Goal: Task Accomplishment & Management: Complete application form

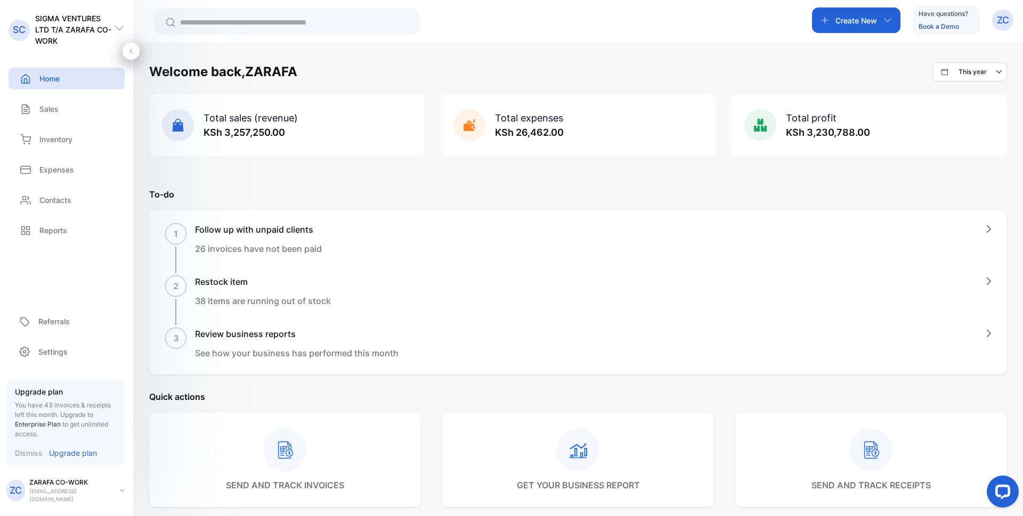
scroll to position [484, 0]
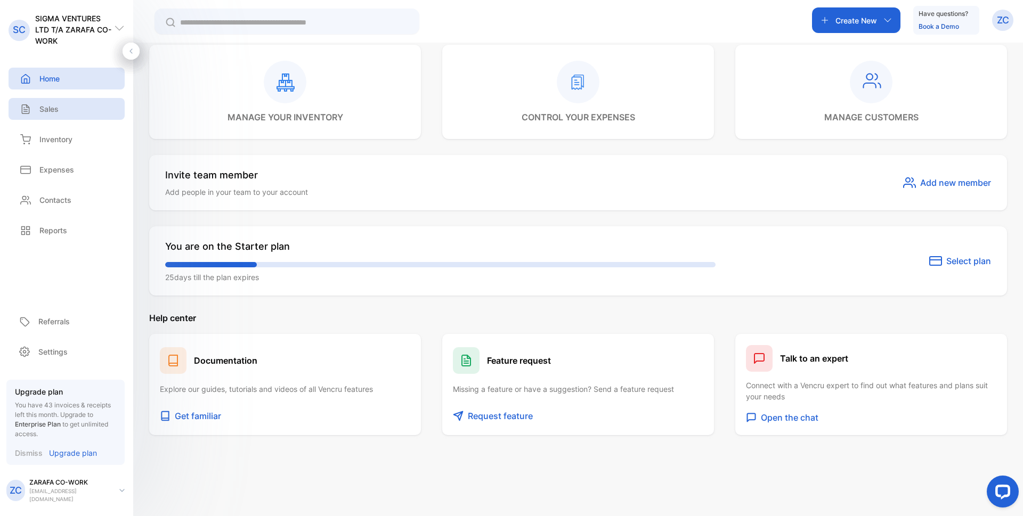
click at [44, 112] on p "Sales" at bounding box center [48, 108] width 19 height 11
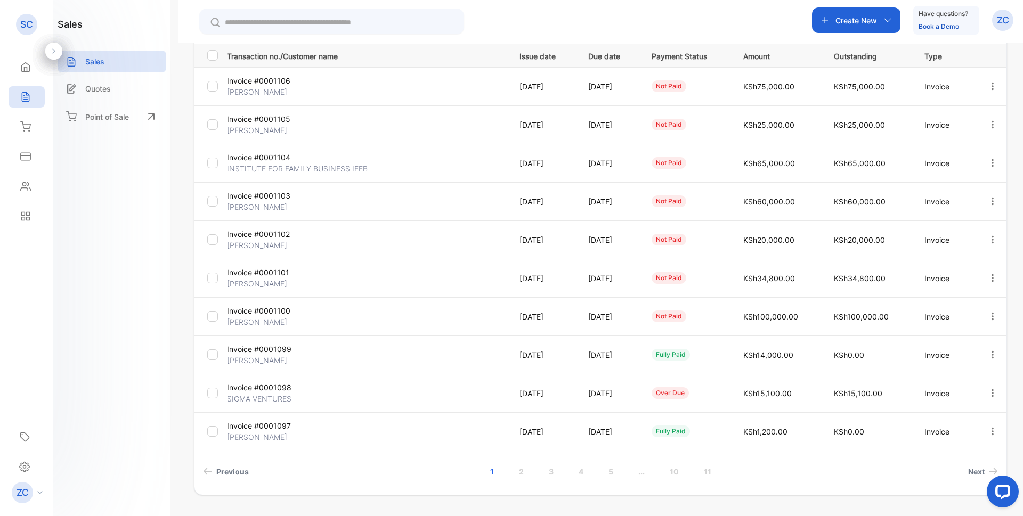
click at [990, 116] on div "**********" at bounding box center [600, 222] width 813 height 545
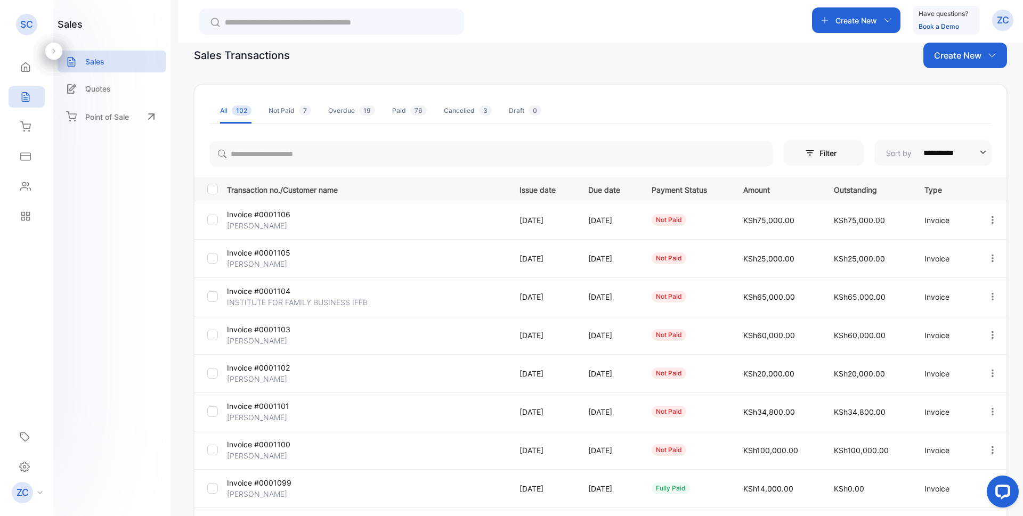
click at [989, 257] on icon "button" at bounding box center [993, 259] width 10 height 10
click at [960, 319] on span "Record payment" at bounding box center [961, 319] width 67 height 13
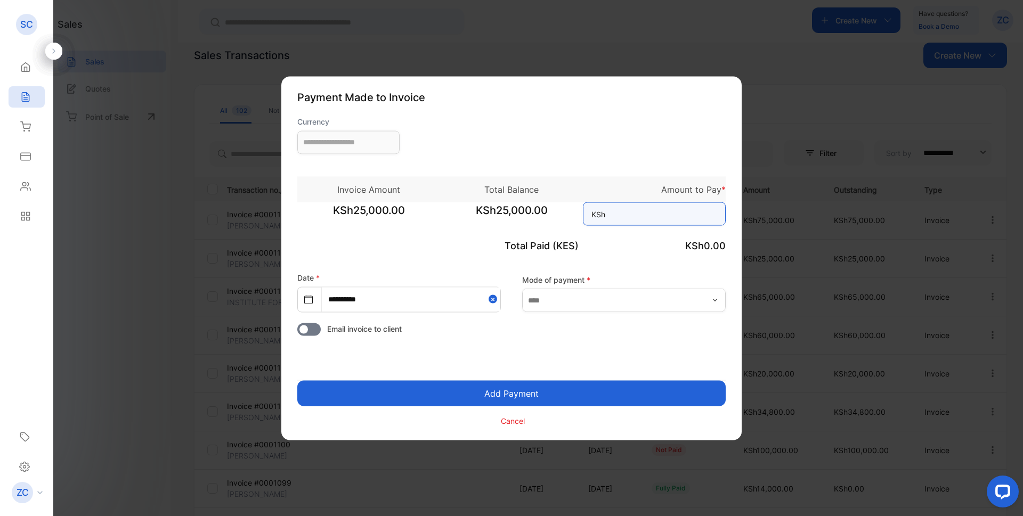
click at [633, 212] on input at bounding box center [654, 213] width 143 height 23
type input "**********"
type input "******"
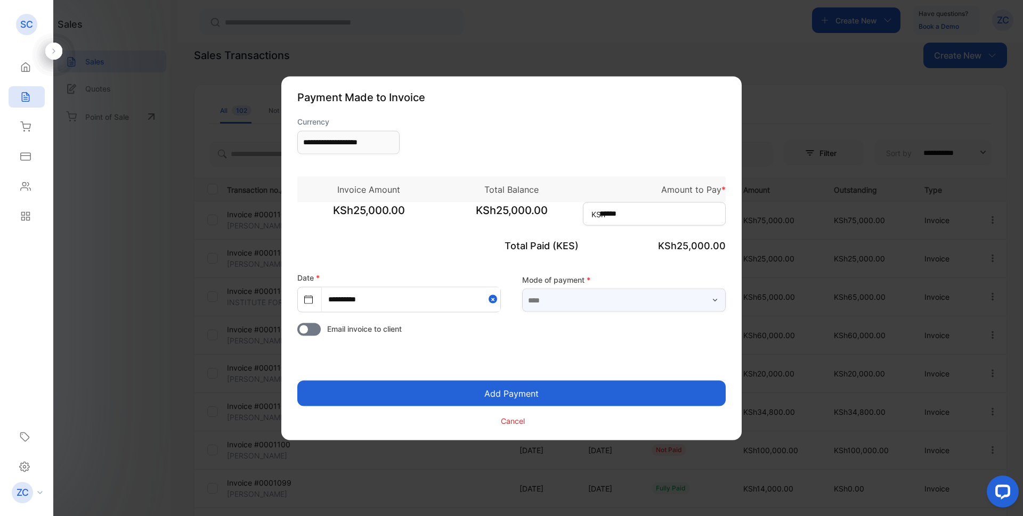
click at [551, 299] on input "text" at bounding box center [623, 300] width 203 height 23
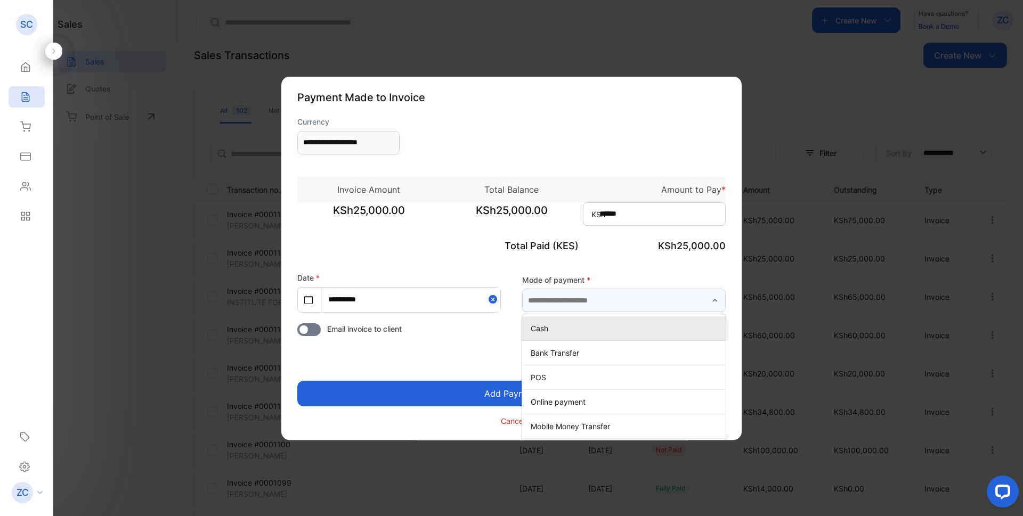
type input "**********"
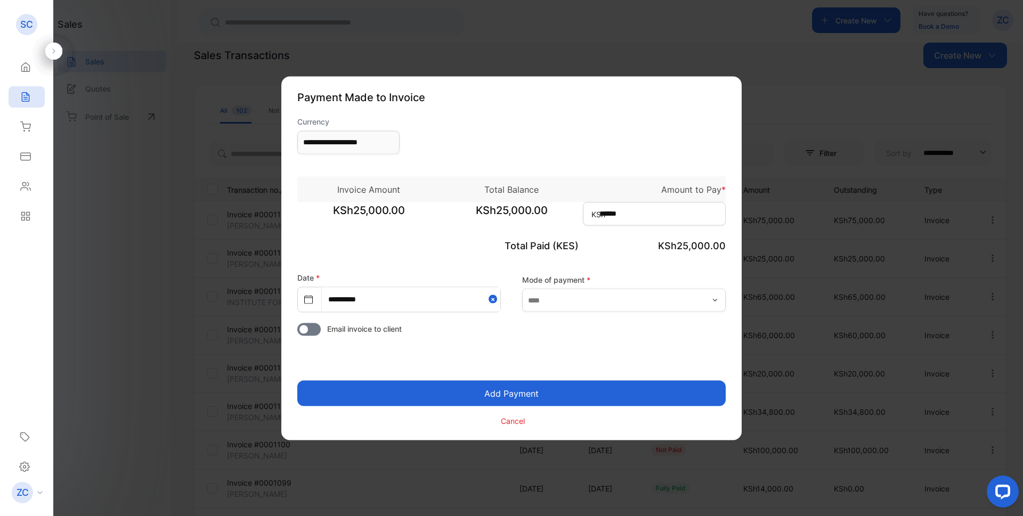
click at [503, 394] on button "Add Payment" at bounding box center [511, 393] width 428 height 26
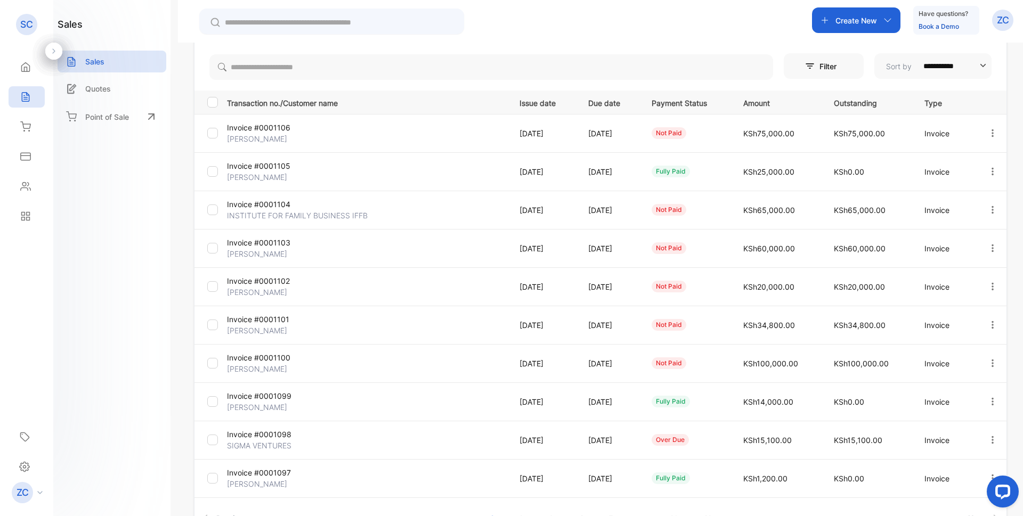
scroll to position [160, 0]
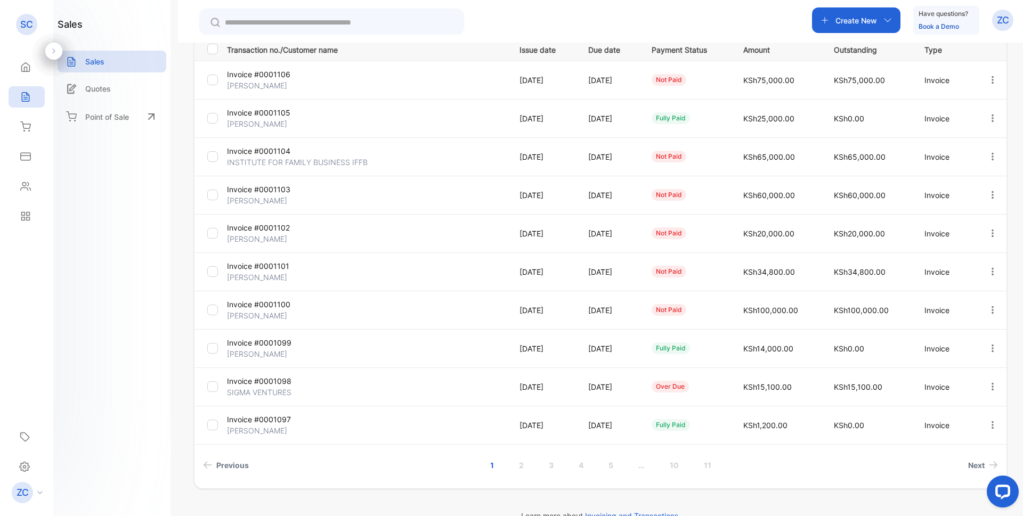
click at [881, 19] on div "Create New" at bounding box center [856, 20] width 88 height 26
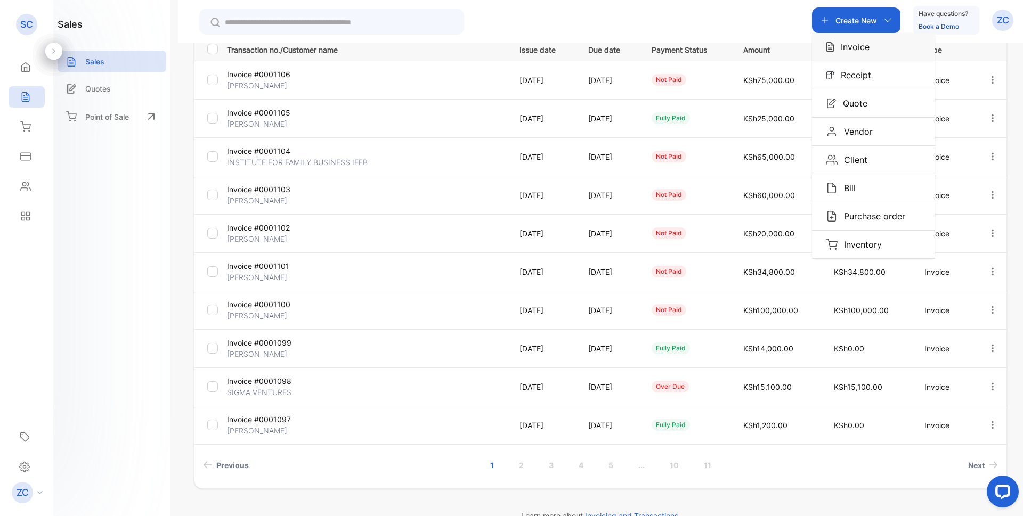
click at [875, 48] on div "Invoice" at bounding box center [873, 47] width 123 height 28
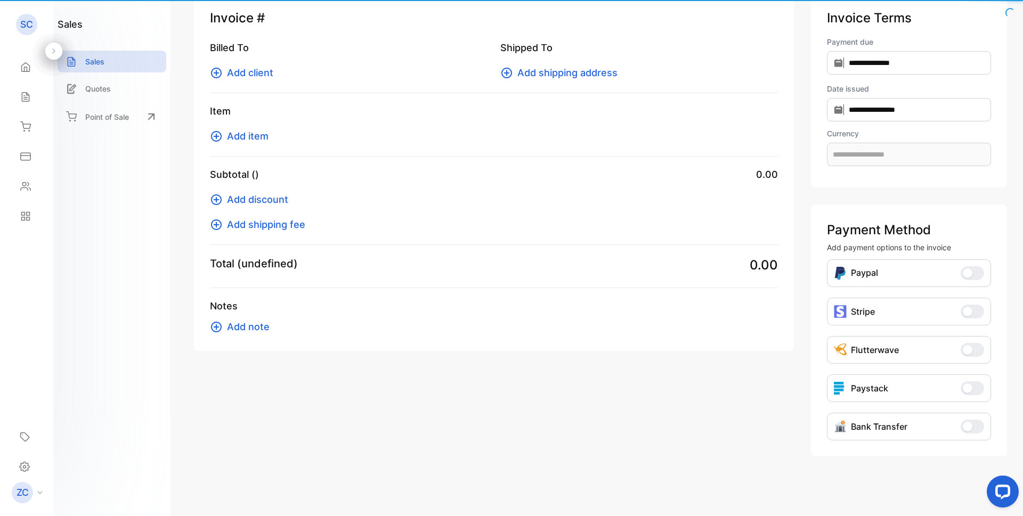
scroll to position [31, 0]
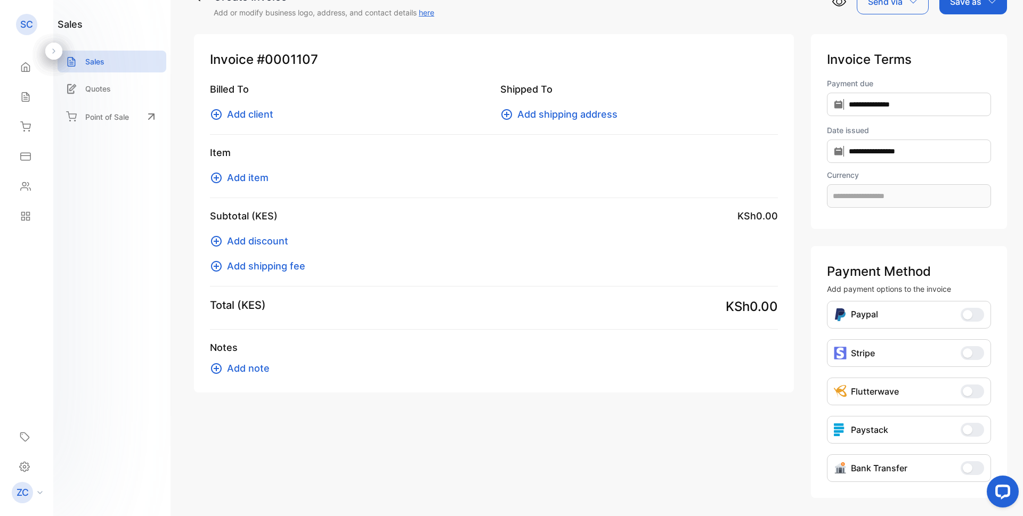
type input "**********"
click at [213, 113] on icon at bounding box center [216, 114] width 13 height 13
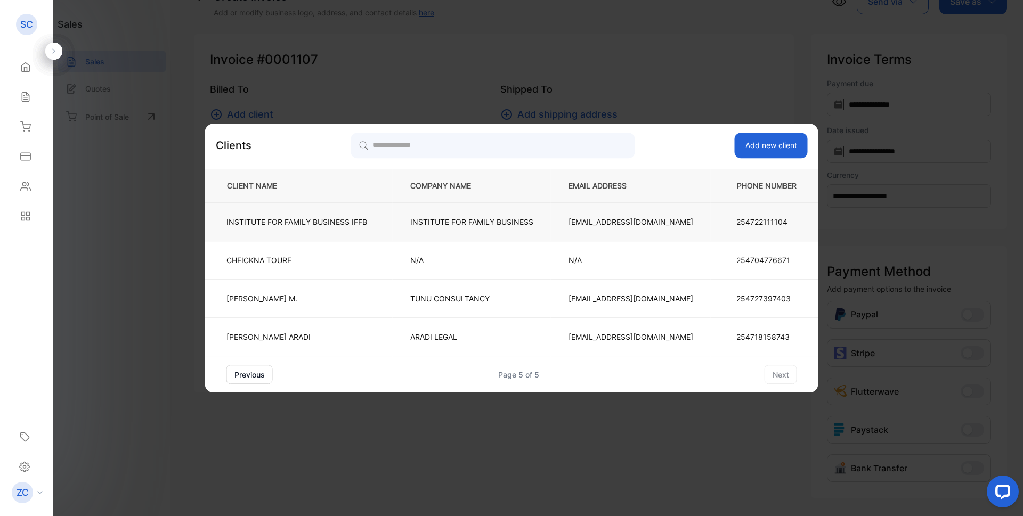
click at [459, 223] on p "INSTITUTE FOR FAMILY BUSINESS" at bounding box center [471, 221] width 123 height 11
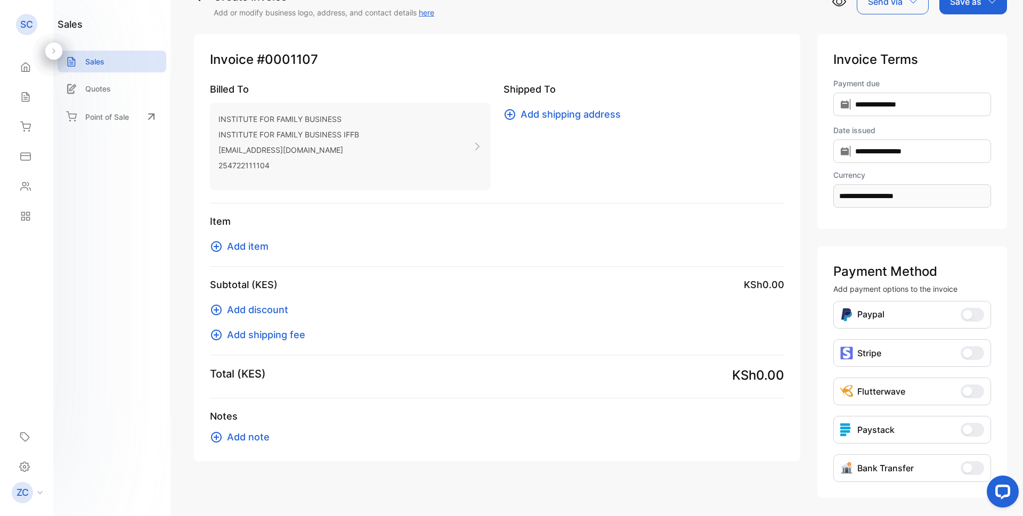
click at [217, 248] on icon at bounding box center [216, 246] width 13 height 13
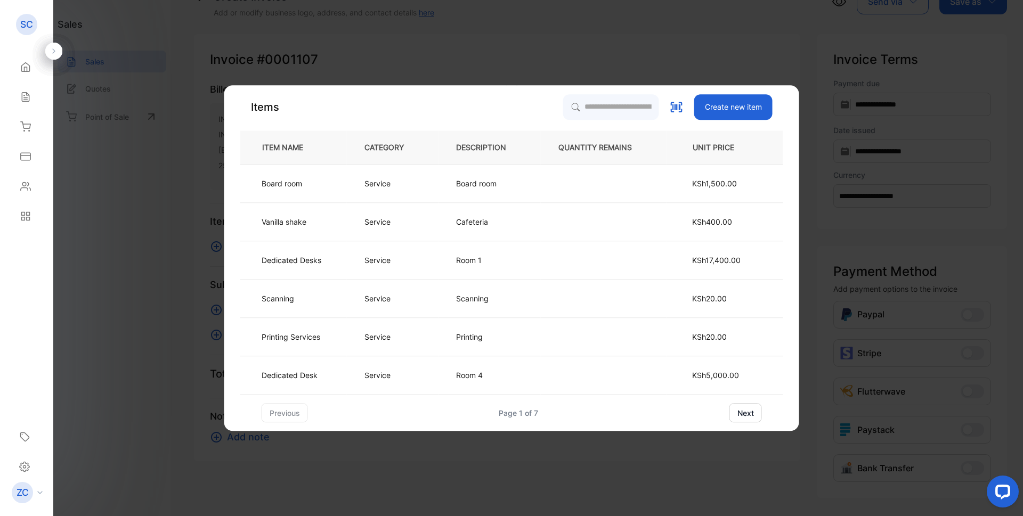
click at [750, 414] on button "next" at bounding box center [745, 412] width 32 height 19
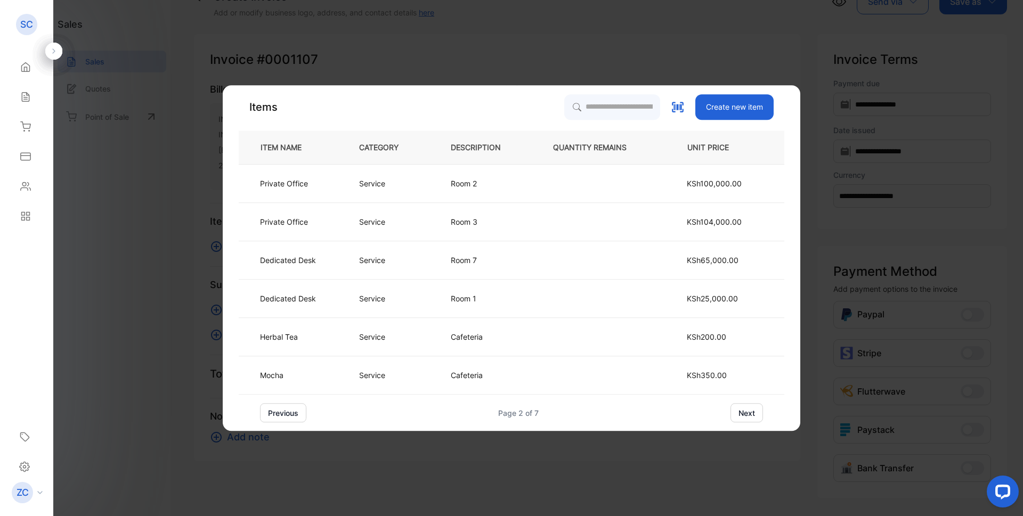
click at [750, 414] on button "next" at bounding box center [746, 412] width 32 height 19
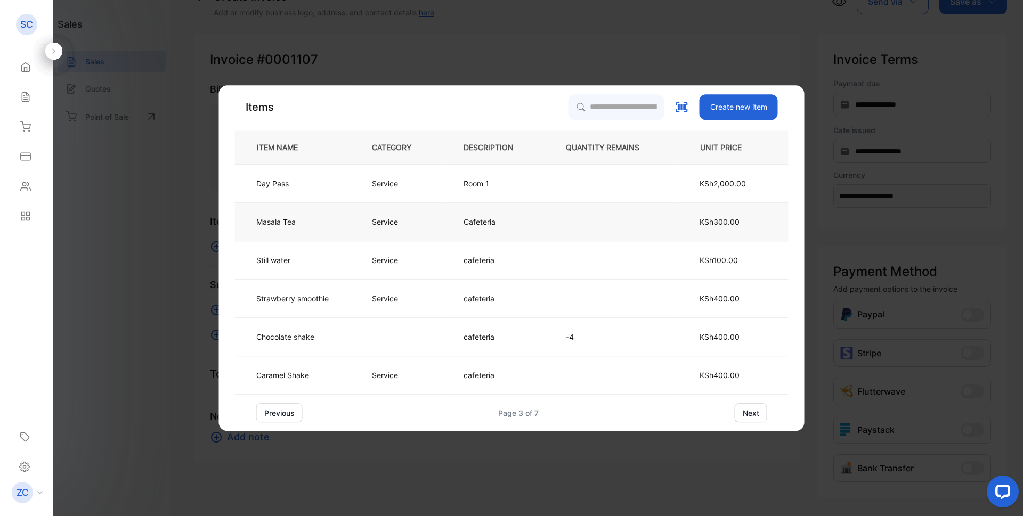
click at [394, 224] on p "Service" at bounding box center [385, 221] width 26 height 11
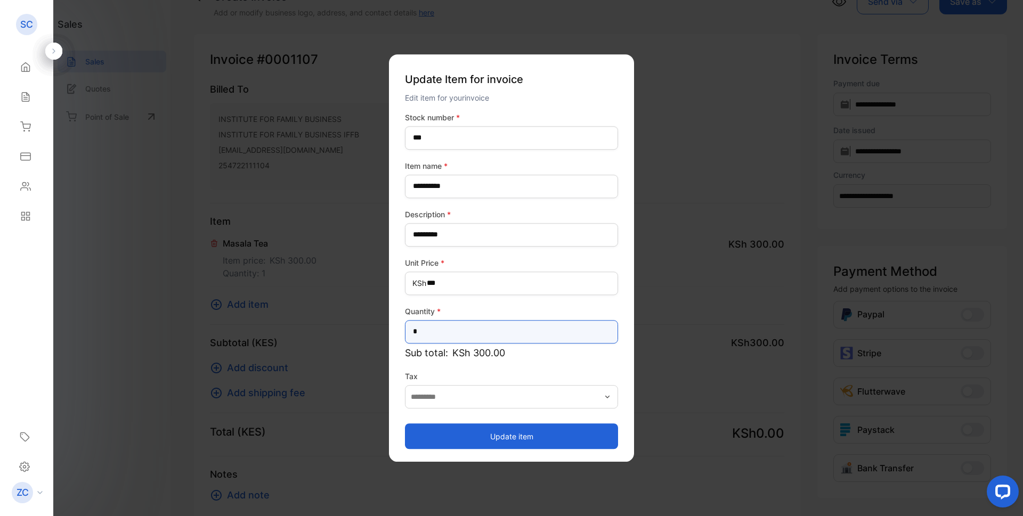
click at [425, 329] on input "*" at bounding box center [511, 331] width 213 height 23
type input "**"
click at [477, 434] on button "Update item" at bounding box center [511, 436] width 213 height 26
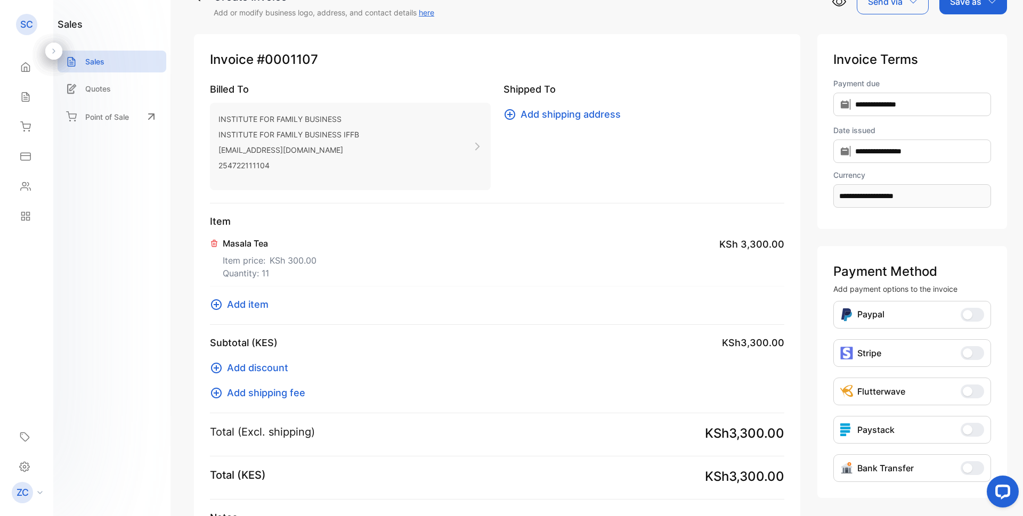
click at [211, 302] on icon at bounding box center [216, 304] width 13 height 13
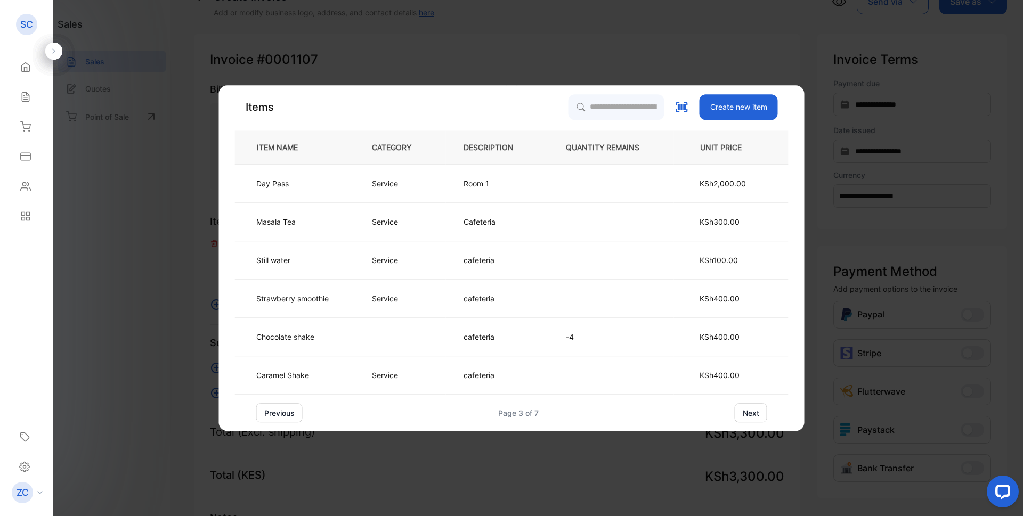
click at [744, 414] on button "next" at bounding box center [751, 412] width 32 height 19
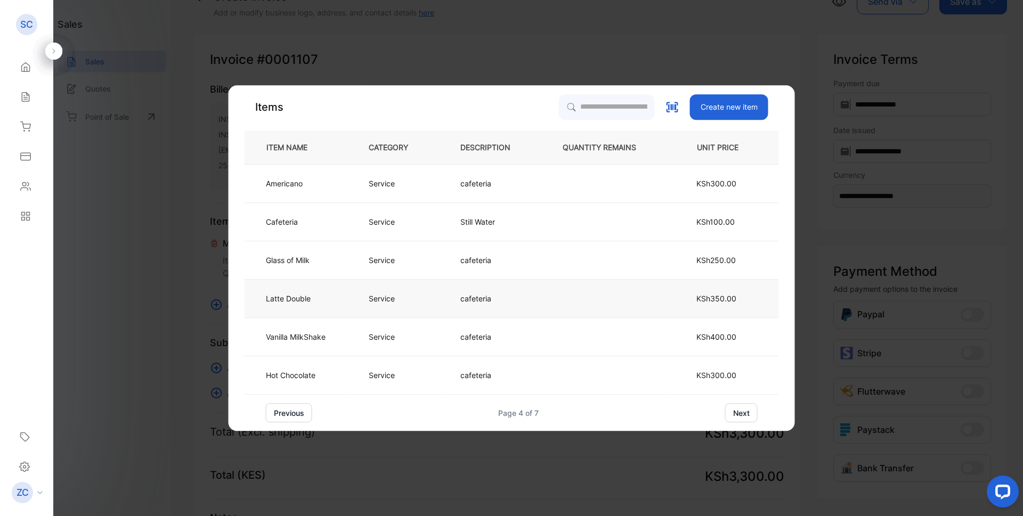
click at [379, 297] on p "Service" at bounding box center [382, 298] width 26 height 11
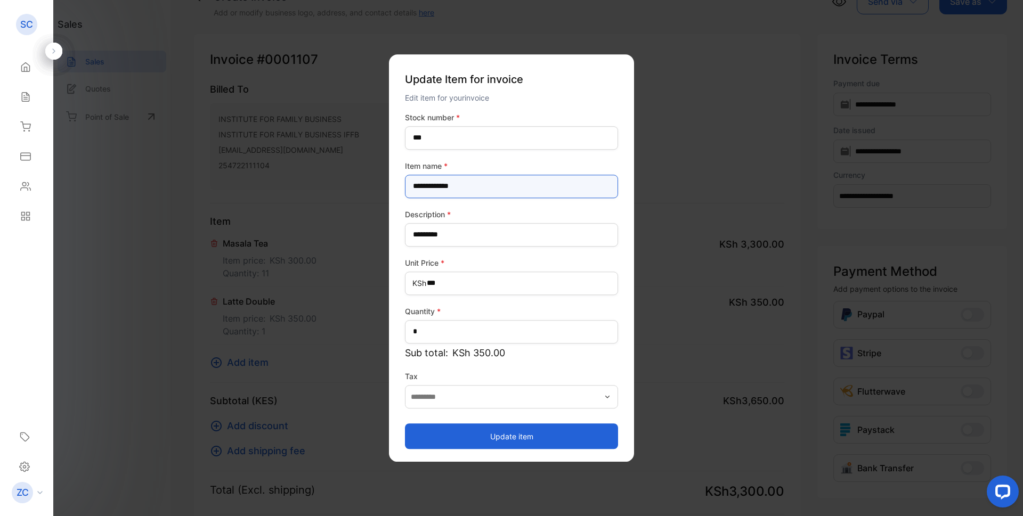
click at [413, 190] on name-inputItem_Name "**********" at bounding box center [511, 186] width 213 height 23
type name-inputItem_Name "**********"
click at [506, 436] on button "Update item" at bounding box center [511, 436] width 213 height 26
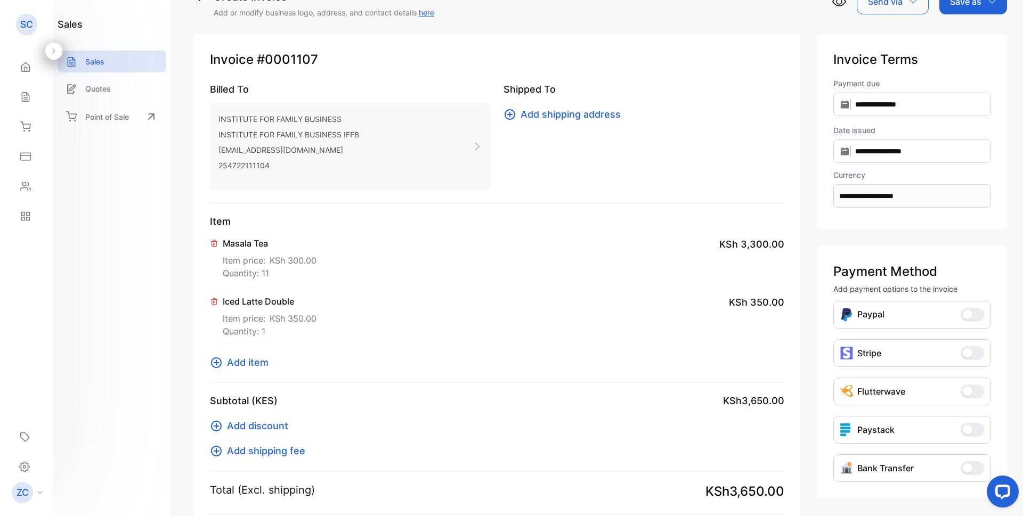
click at [213, 364] on icon at bounding box center [216, 362] width 13 height 13
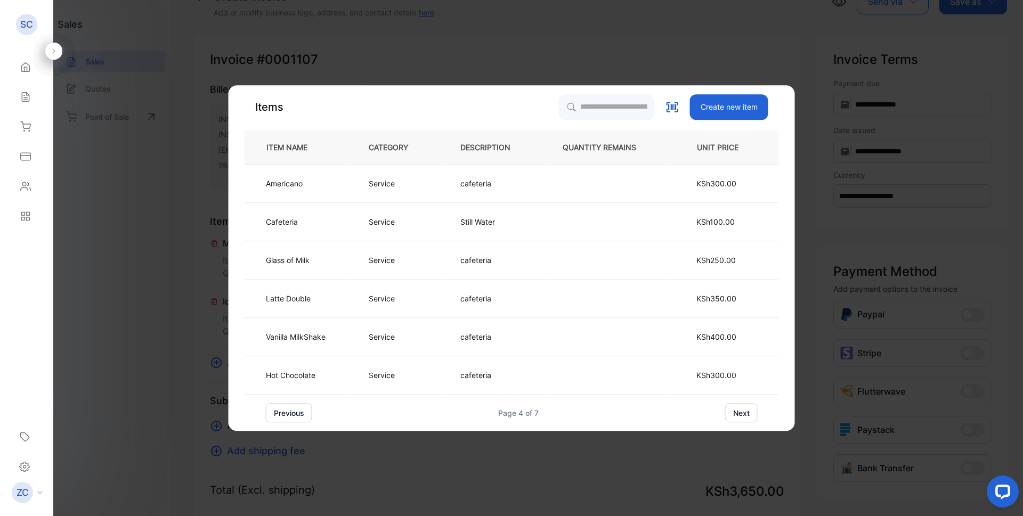
click at [736, 409] on button "next" at bounding box center [741, 412] width 32 height 19
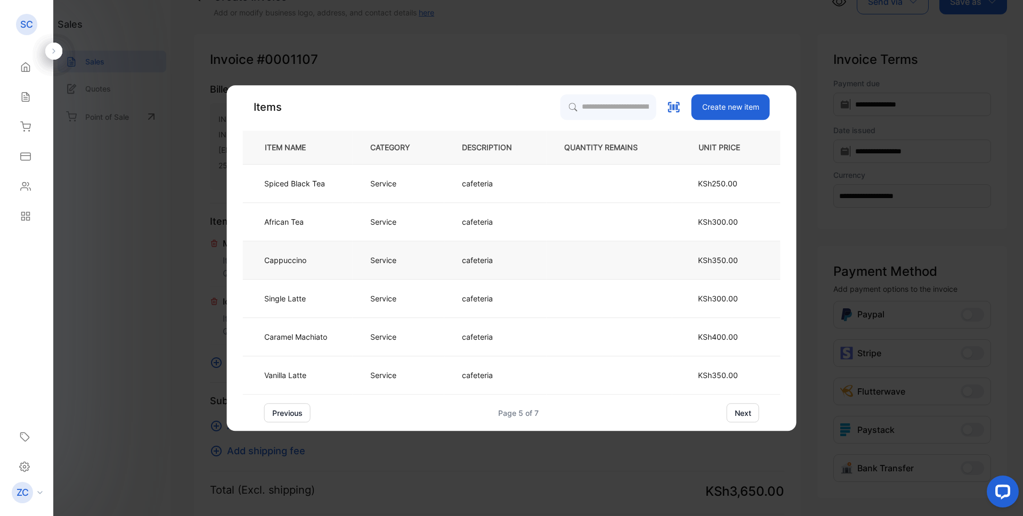
click at [479, 267] on td "cafeteria" at bounding box center [495, 260] width 102 height 38
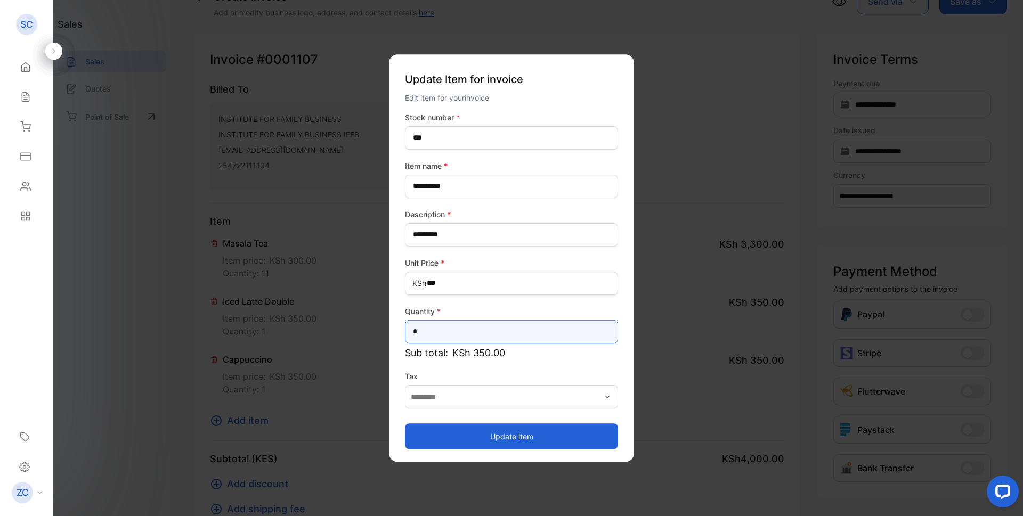
click at [421, 336] on input "*" at bounding box center [511, 331] width 213 height 23
type input "*"
click at [518, 431] on button "Update item" at bounding box center [511, 436] width 213 height 26
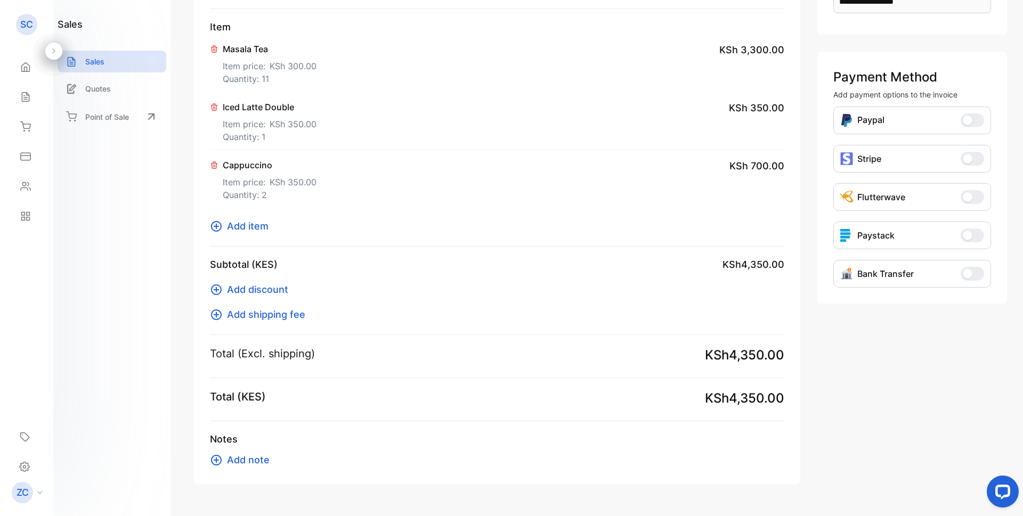
scroll to position [253, 0]
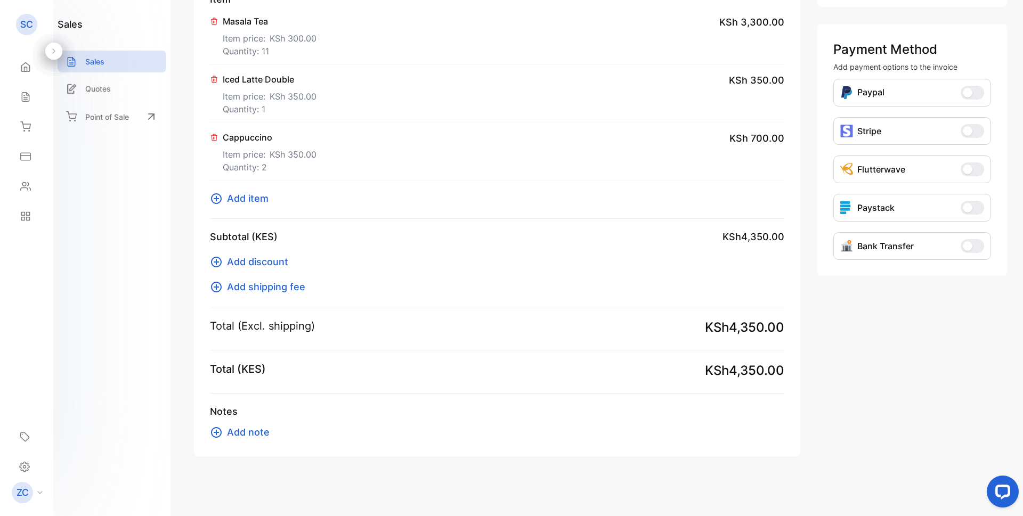
click at [247, 438] on span "Add note" at bounding box center [248, 432] width 43 height 14
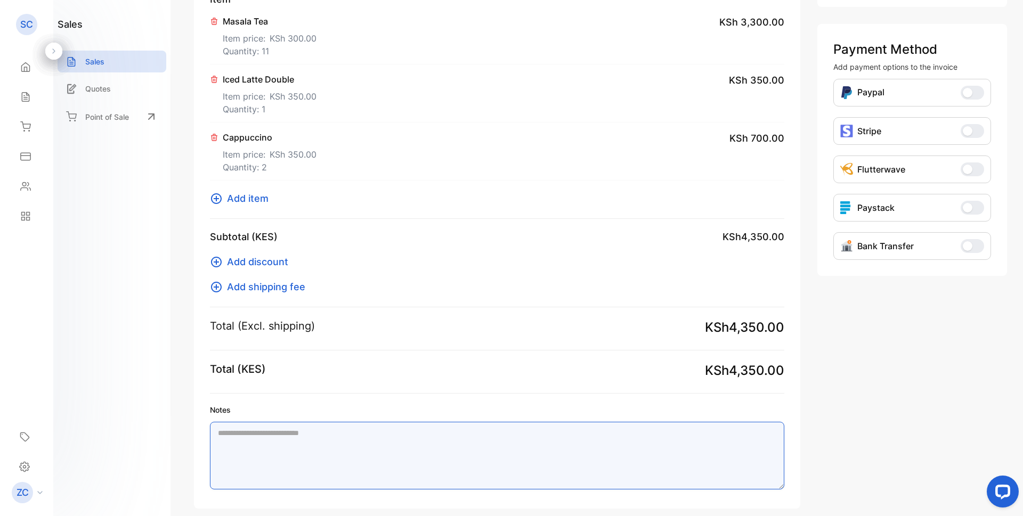
click at [221, 431] on textarea "Notes" at bounding box center [497, 456] width 574 height 68
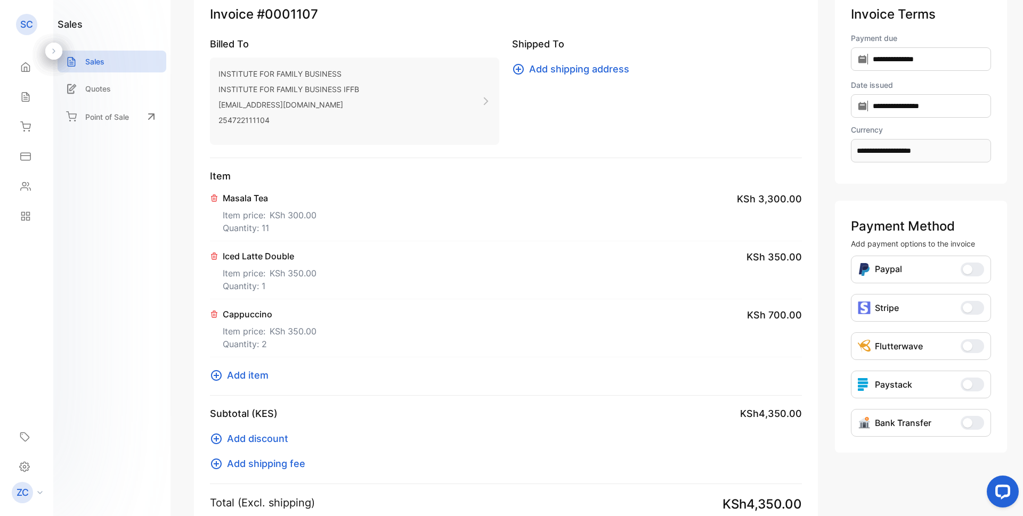
scroll to position [0, 0]
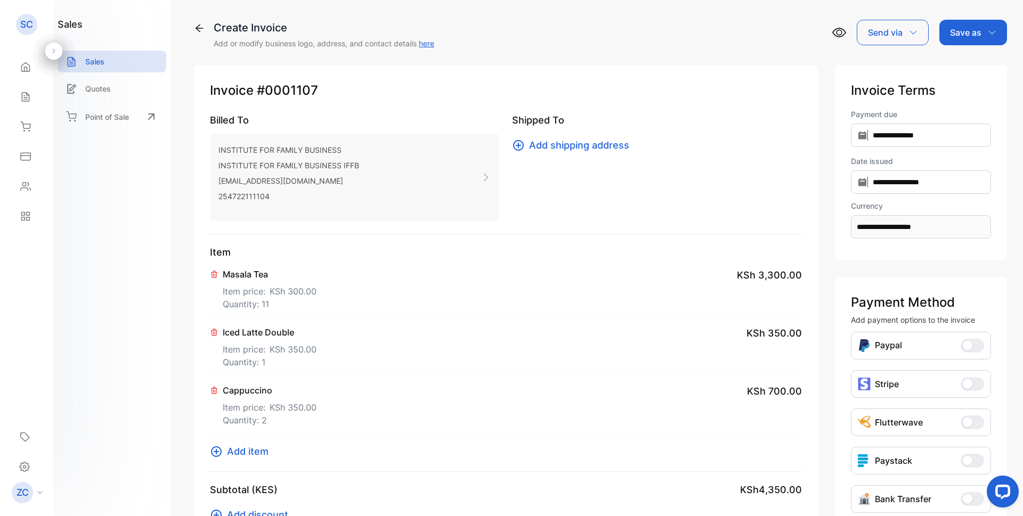
type textarea "**********"
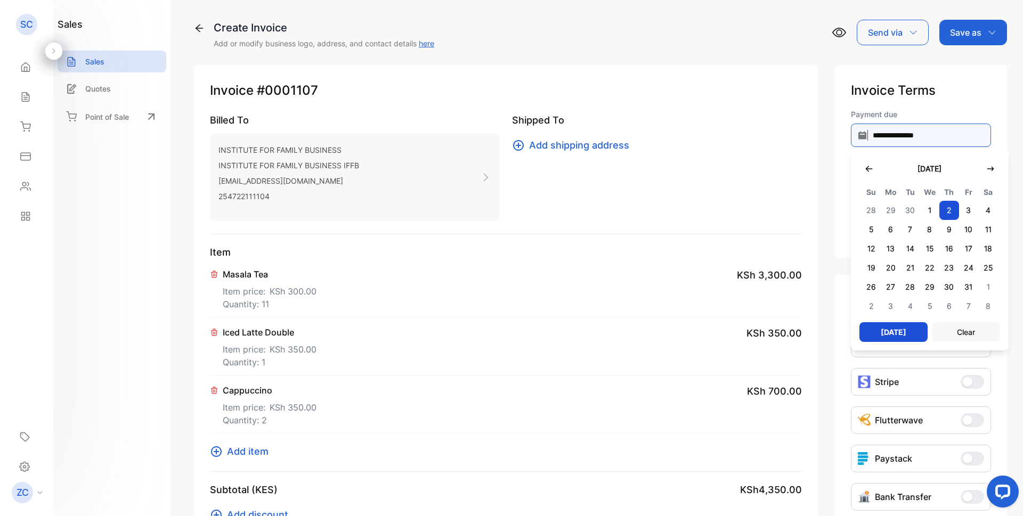
click at [851, 135] on input "**********" at bounding box center [921, 135] width 140 height 23
click at [865, 166] on icon "button" at bounding box center [869, 169] width 9 height 9
click at [959, 215] on span "5" at bounding box center [969, 210] width 20 height 19
type input "**********"
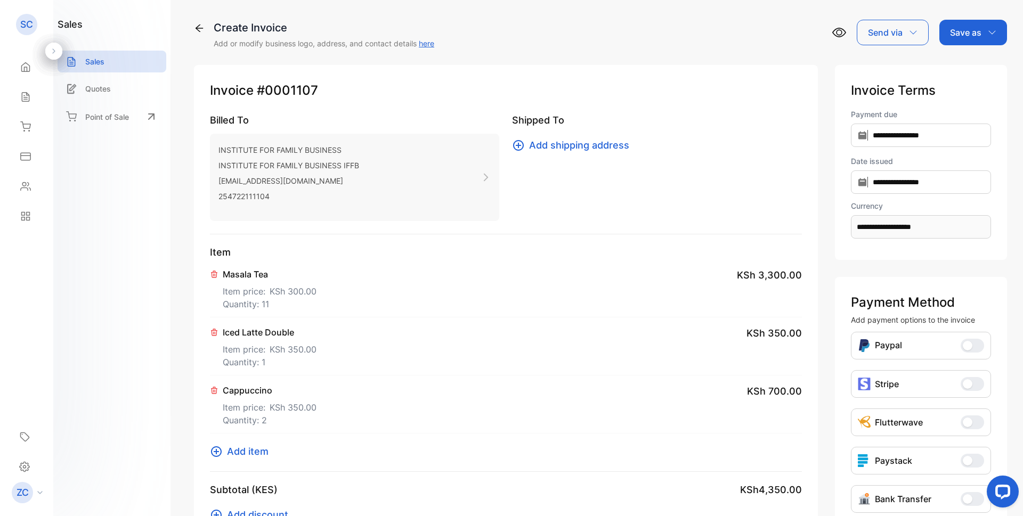
click at [991, 28] on div "Save as" at bounding box center [973, 33] width 68 height 26
click at [974, 67] on div "Invoice" at bounding box center [970, 67] width 61 height 21
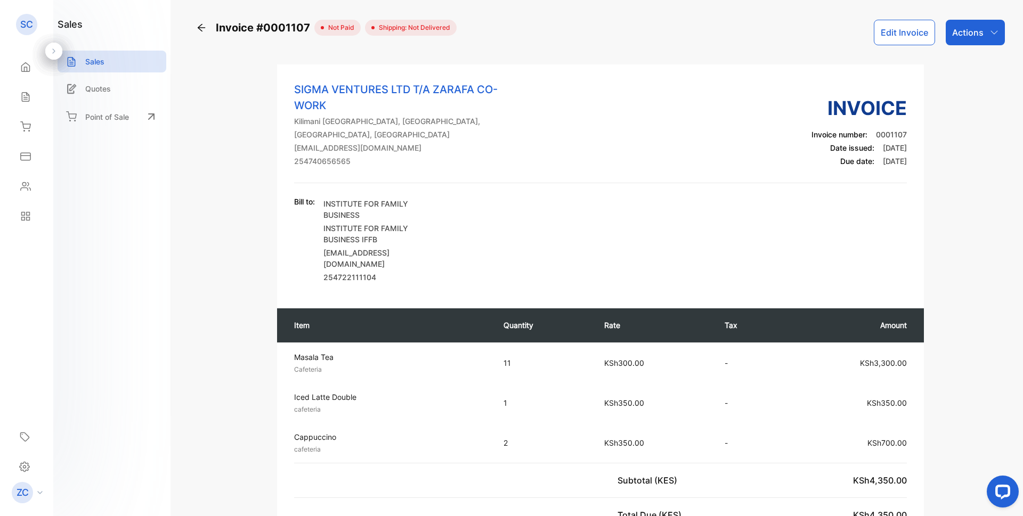
click at [991, 32] on icon "button" at bounding box center [994, 32] width 9 height 9
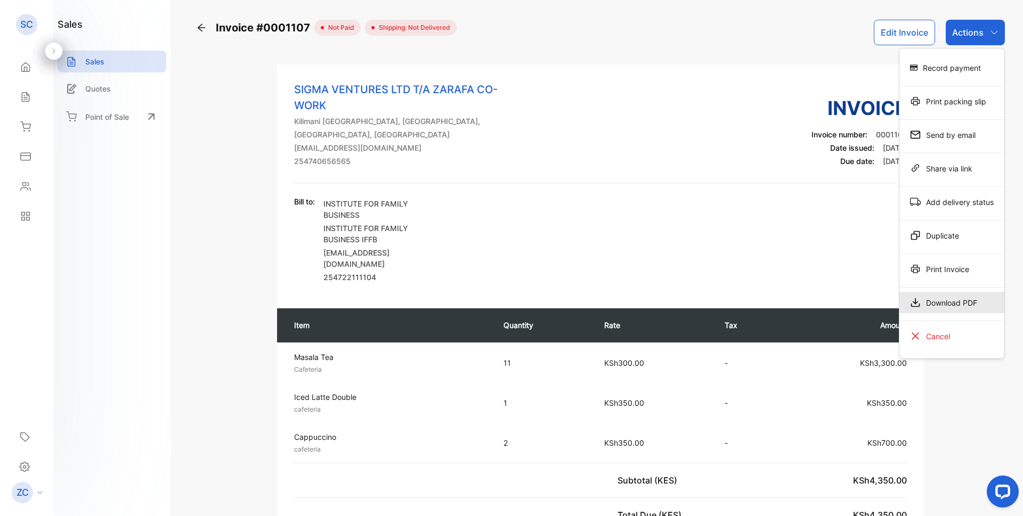
click at [930, 306] on div "Download PDF" at bounding box center [951, 302] width 105 height 21
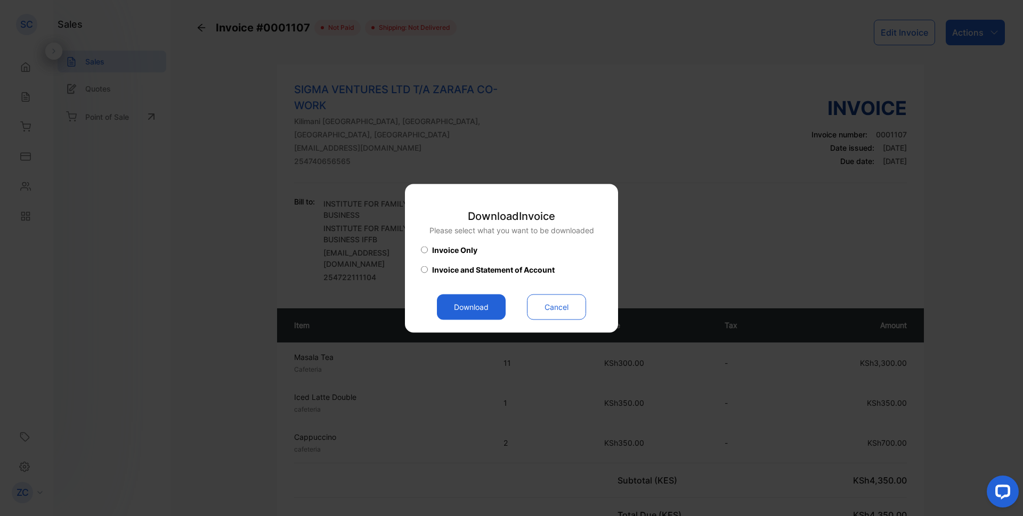
click at [451, 309] on button "Download" at bounding box center [471, 307] width 69 height 26
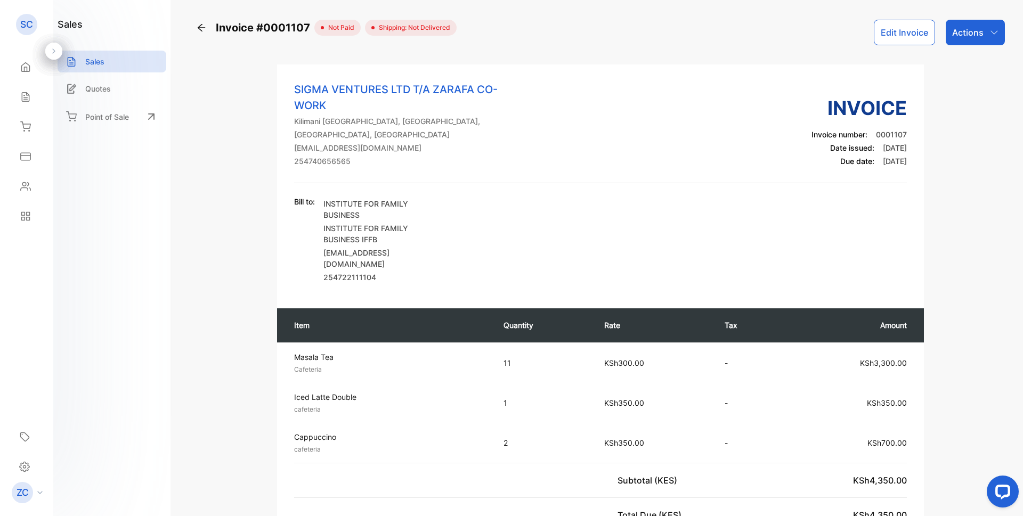
click at [992, 35] on icon "button" at bounding box center [994, 32] width 9 height 9
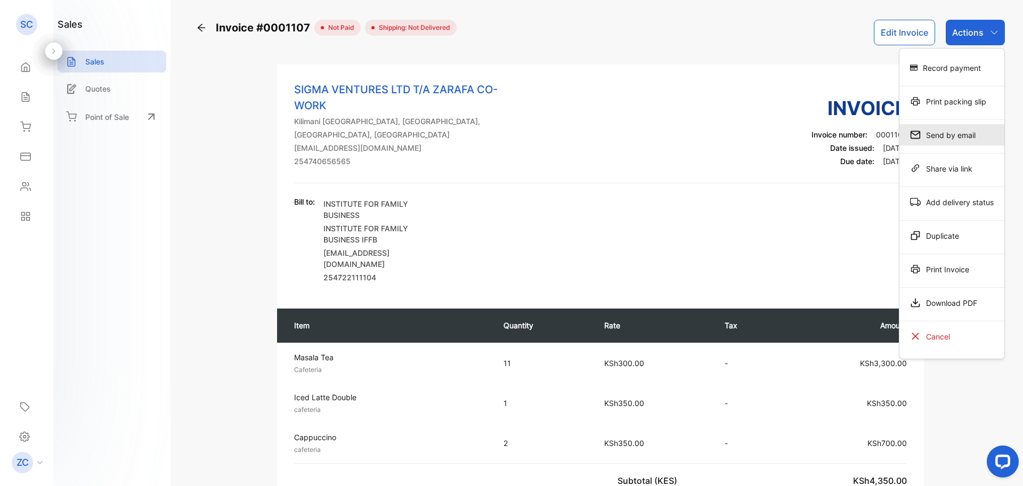
click at [936, 140] on div "Send by email" at bounding box center [951, 134] width 105 height 21
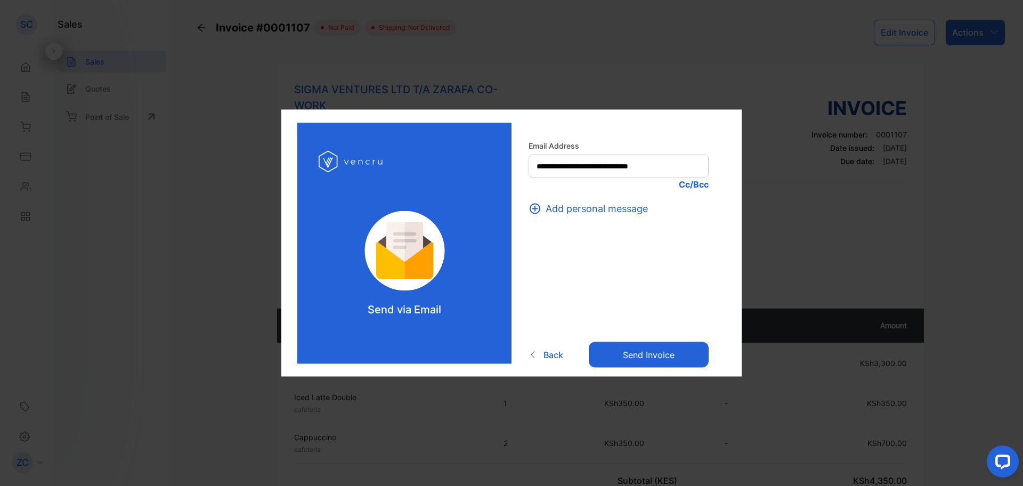
click at [628, 355] on button "Send invoice" at bounding box center [649, 354] width 120 height 26
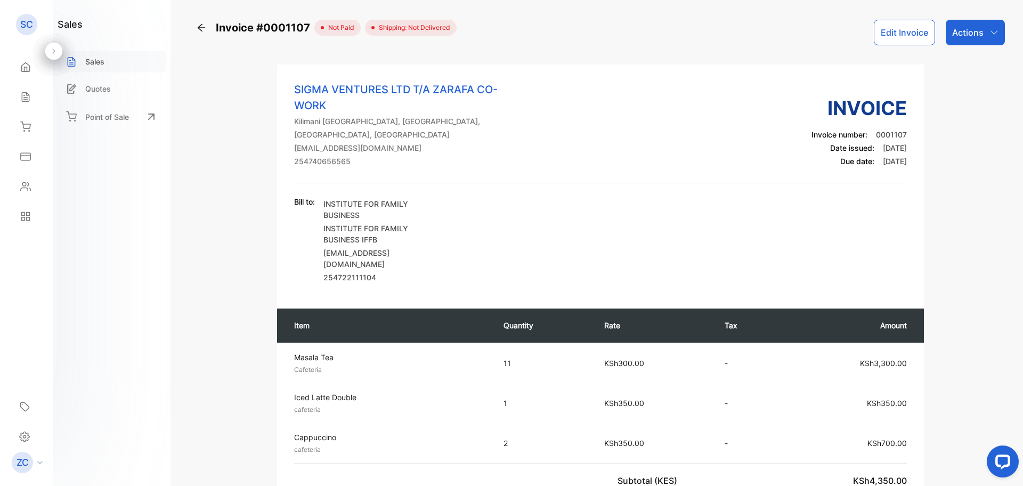
click at [109, 58] on div "Sales" at bounding box center [112, 62] width 109 height 22
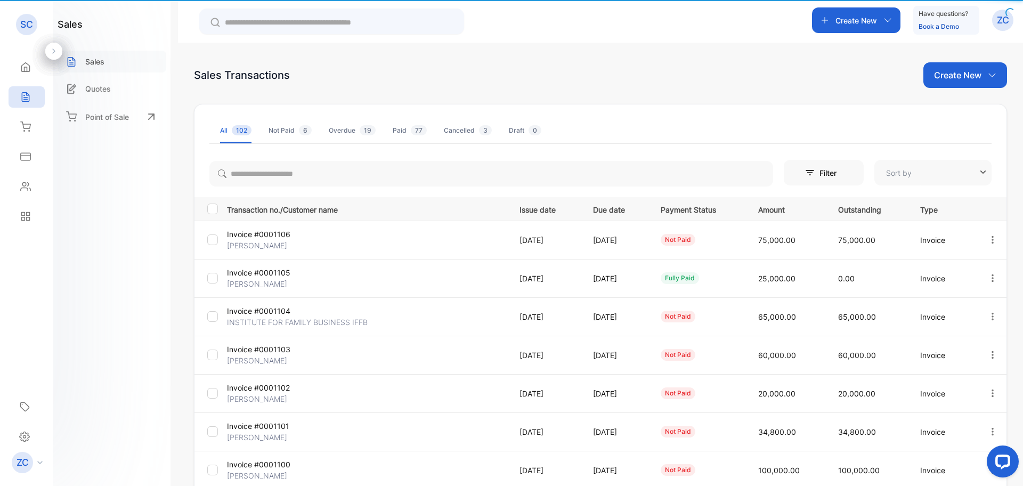
type input "**********"
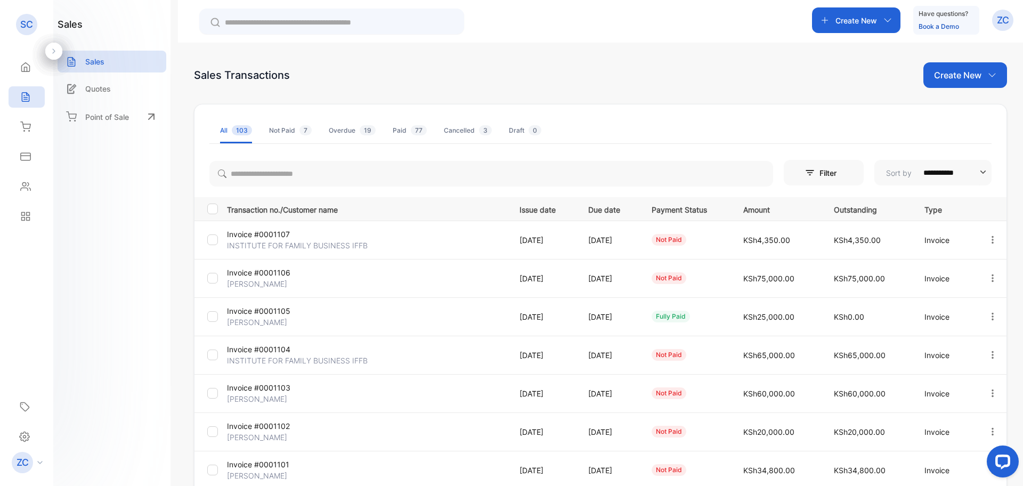
click at [887, 19] on icon "button" at bounding box center [887, 20] width 9 height 9
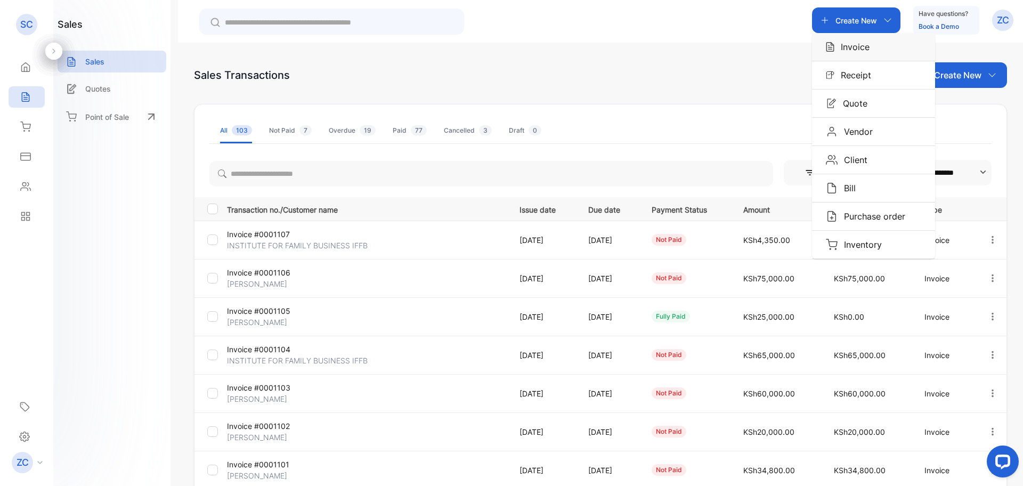
click at [866, 48] on p "Invoice" at bounding box center [851, 46] width 35 height 13
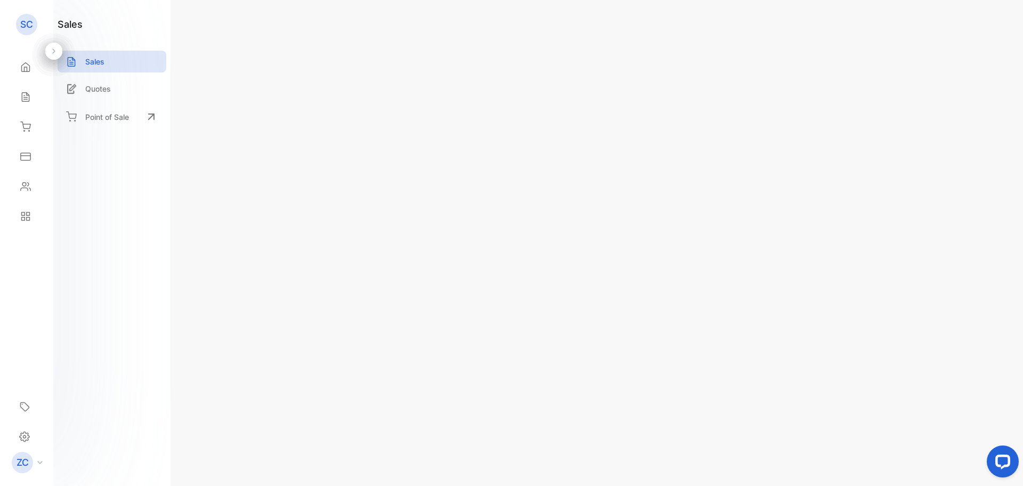
type input "**********"
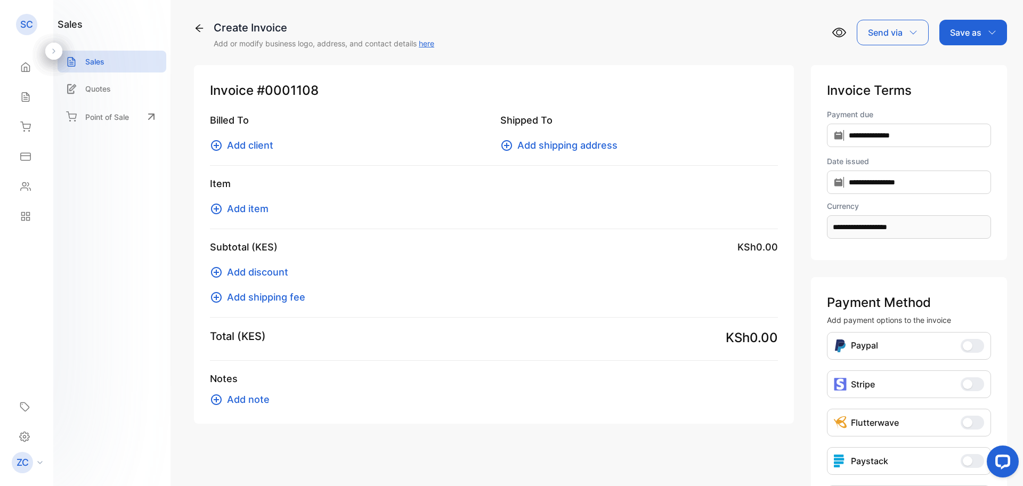
click at [215, 145] on icon at bounding box center [216, 145] width 11 height 11
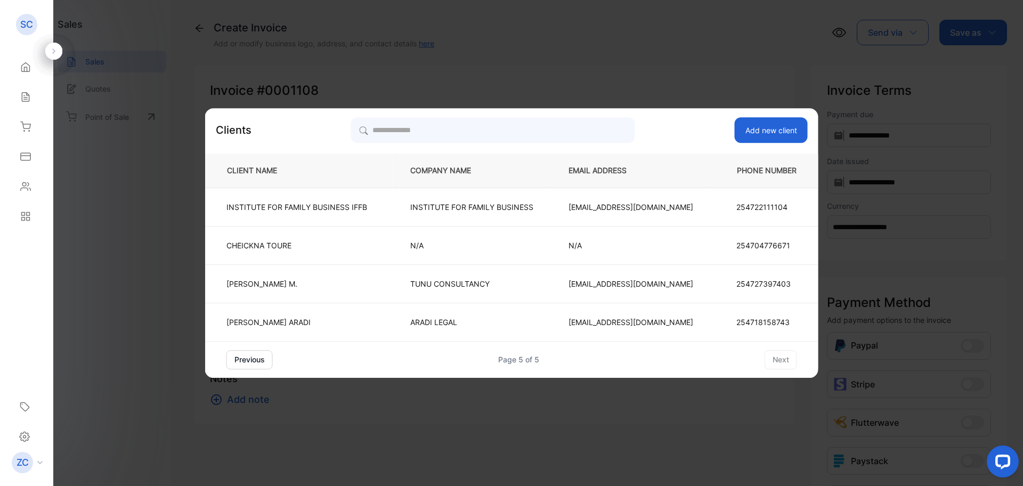
click at [257, 363] on button "previous" at bounding box center [249, 359] width 46 height 19
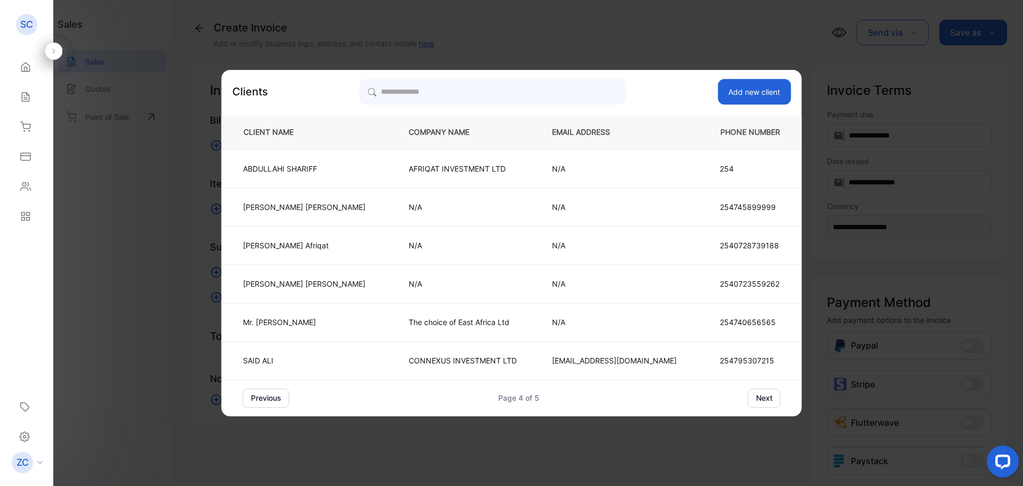
click at [289, 402] on button "previous" at bounding box center [266, 397] width 46 height 19
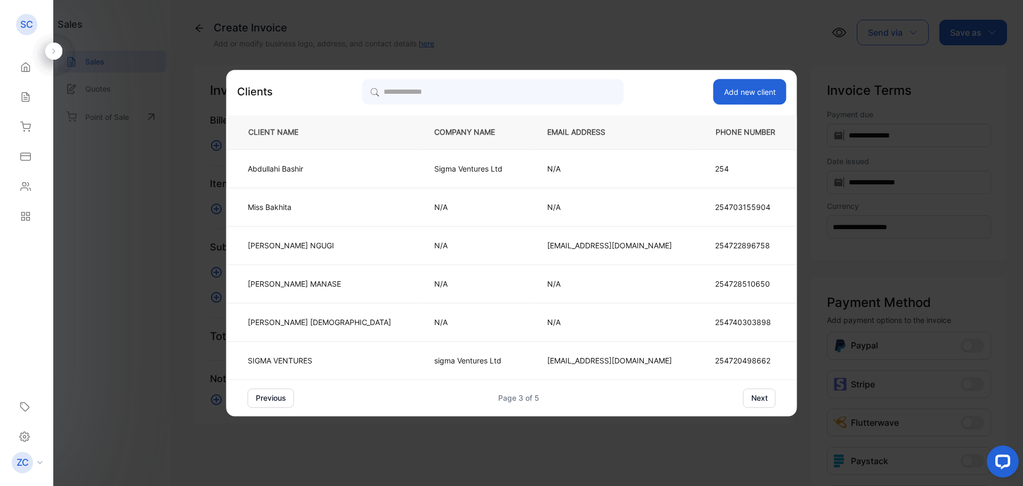
click at [294, 397] on button "previous" at bounding box center [271, 397] width 46 height 19
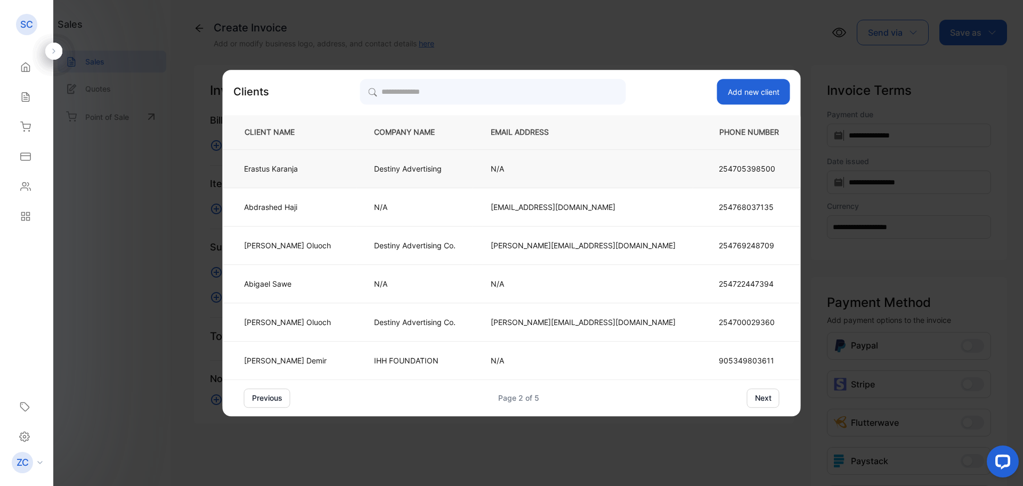
click at [331, 169] on p "Erastus Karanja" at bounding box center [287, 168] width 87 height 11
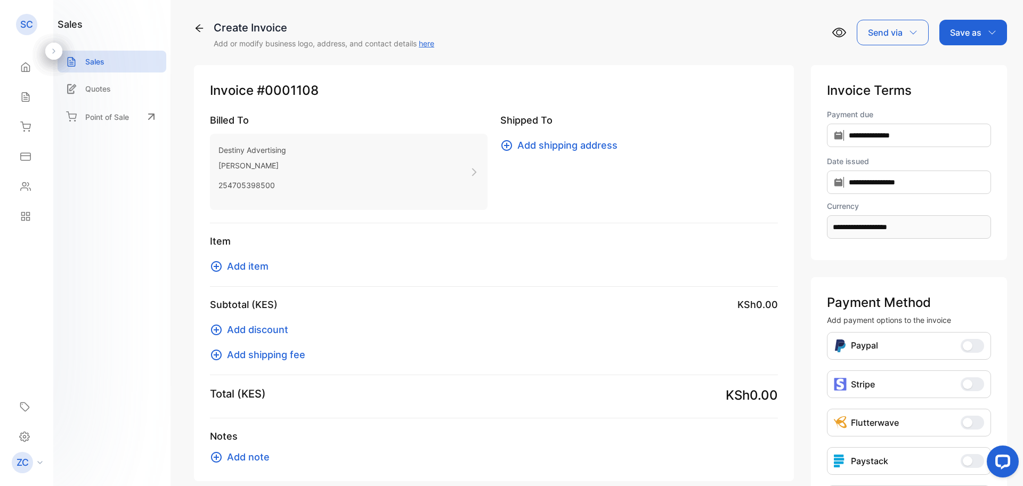
click at [217, 265] on icon at bounding box center [216, 266] width 11 height 11
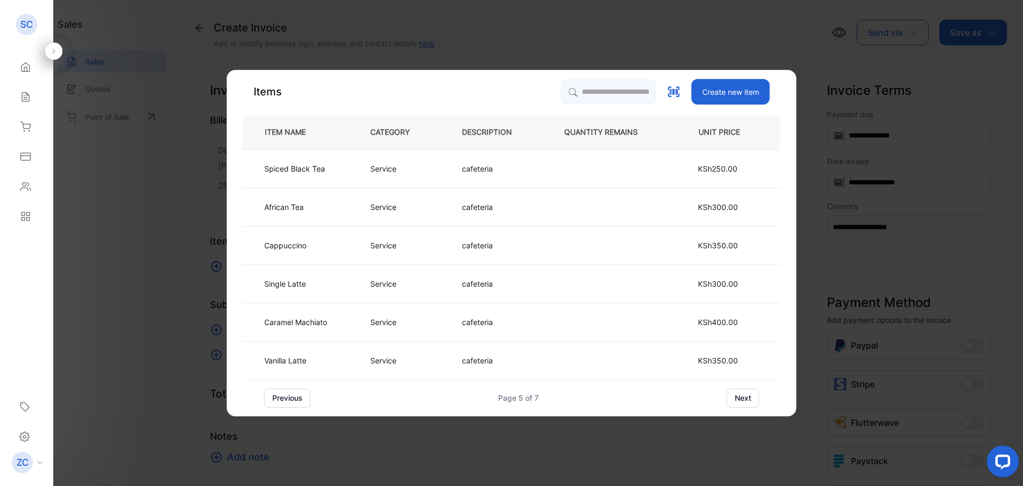
click at [279, 394] on button "previous" at bounding box center [287, 397] width 46 height 19
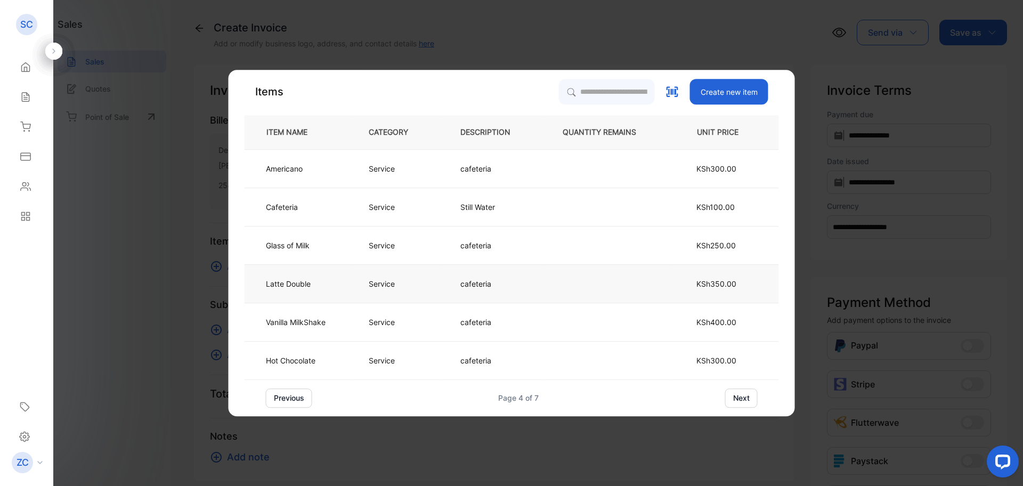
click at [385, 284] on p "Service" at bounding box center [382, 283] width 26 height 11
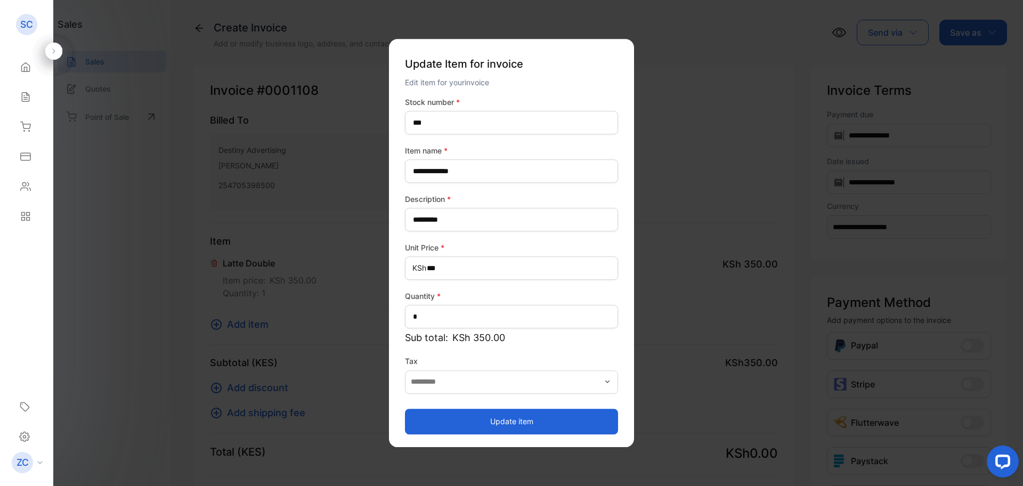
click at [511, 417] on button "Update item" at bounding box center [511, 422] width 213 height 26
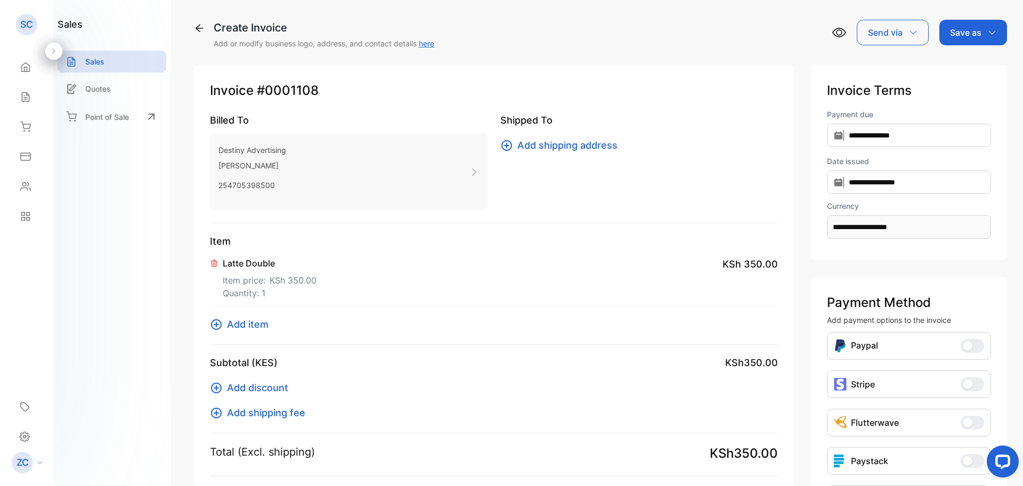
click at [216, 322] on icon at bounding box center [216, 324] width 11 height 11
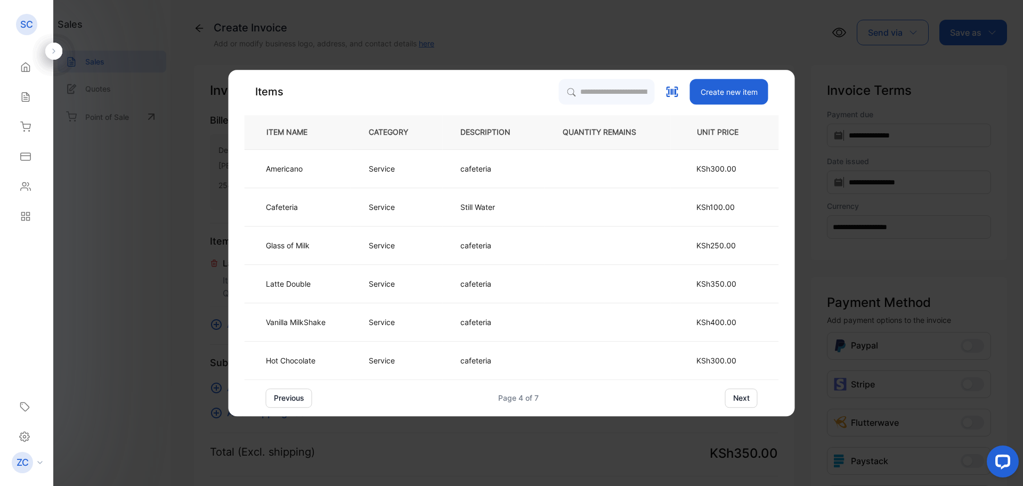
click at [286, 396] on button "previous" at bounding box center [289, 397] width 46 height 19
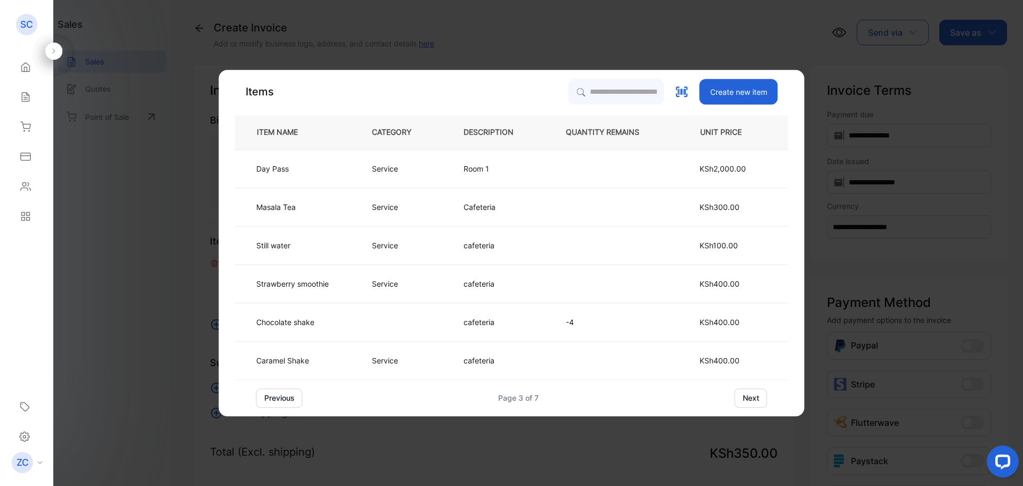
click at [281, 403] on button "previous" at bounding box center [279, 397] width 46 height 19
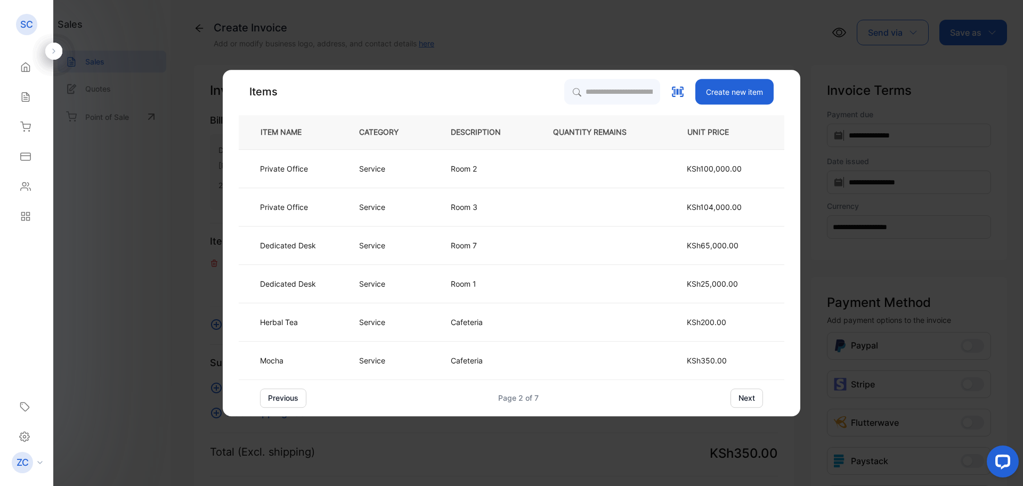
click at [280, 395] on button "previous" at bounding box center [283, 397] width 46 height 19
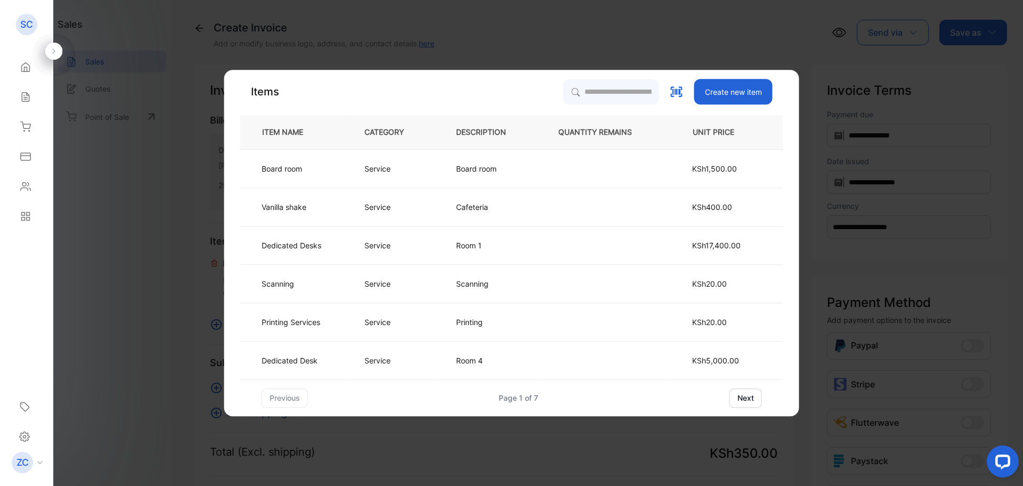
click at [752, 396] on button "next" at bounding box center [745, 397] width 32 height 19
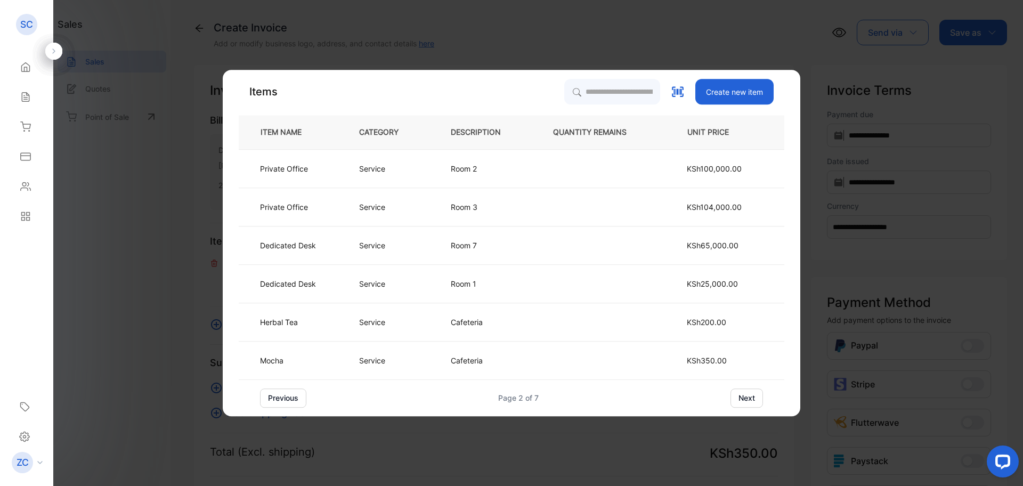
click at [752, 396] on button "next" at bounding box center [746, 397] width 32 height 19
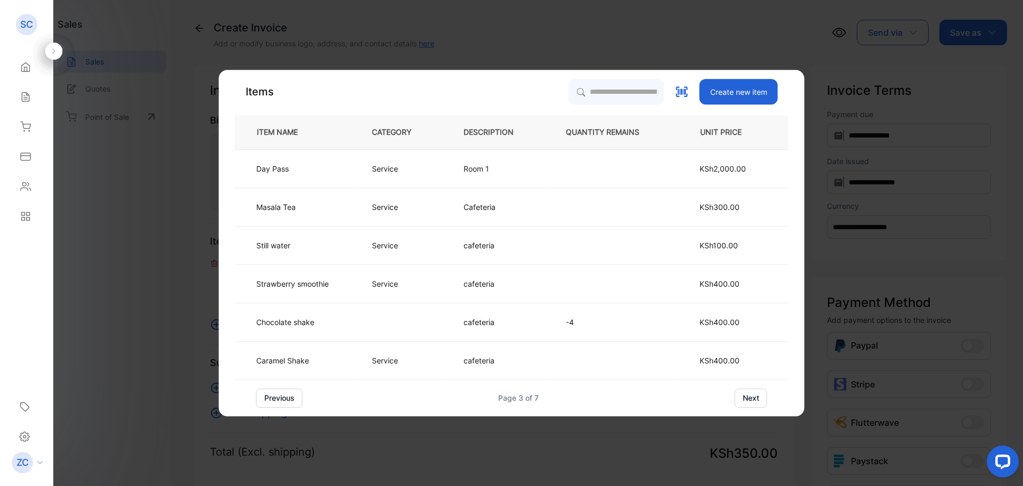
click at [752, 396] on button "next" at bounding box center [751, 397] width 32 height 19
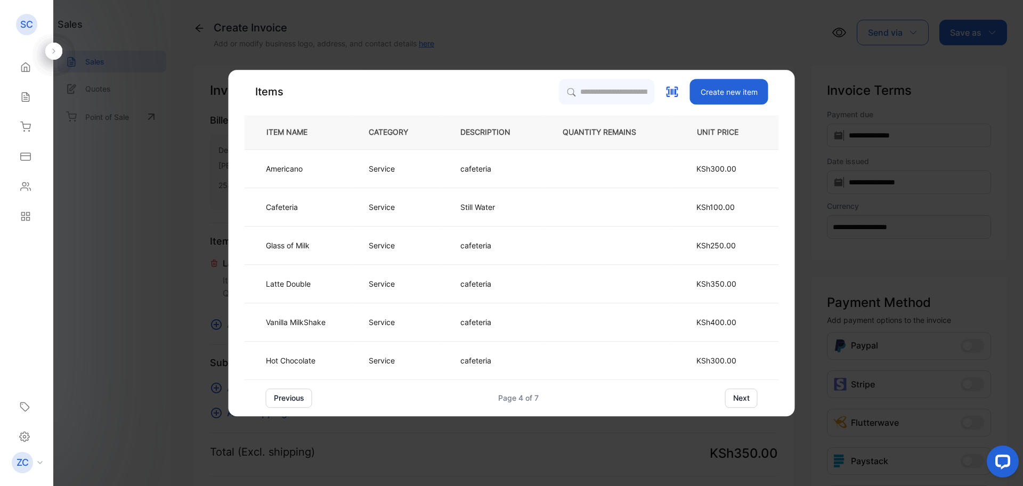
click at [752, 396] on button "next" at bounding box center [741, 397] width 32 height 19
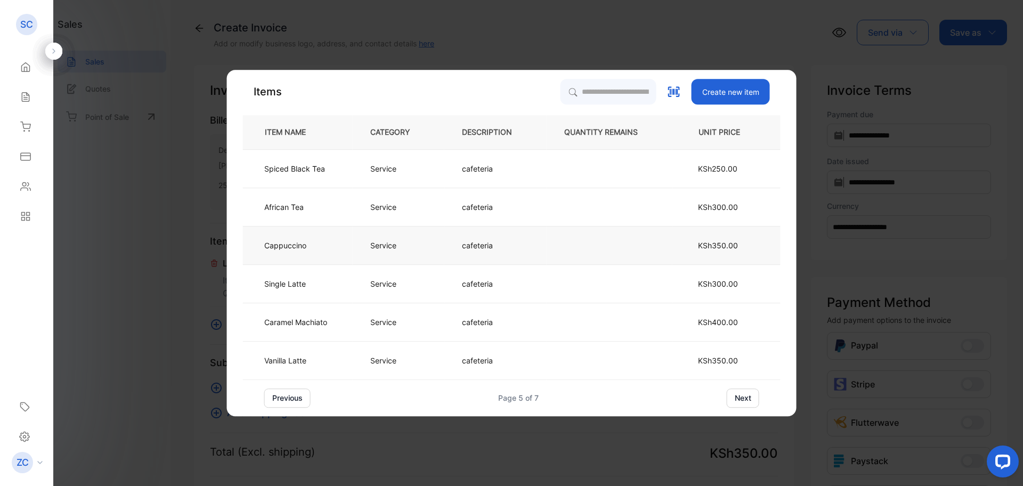
click at [388, 248] on p "Service" at bounding box center [383, 245] width 26 height 11
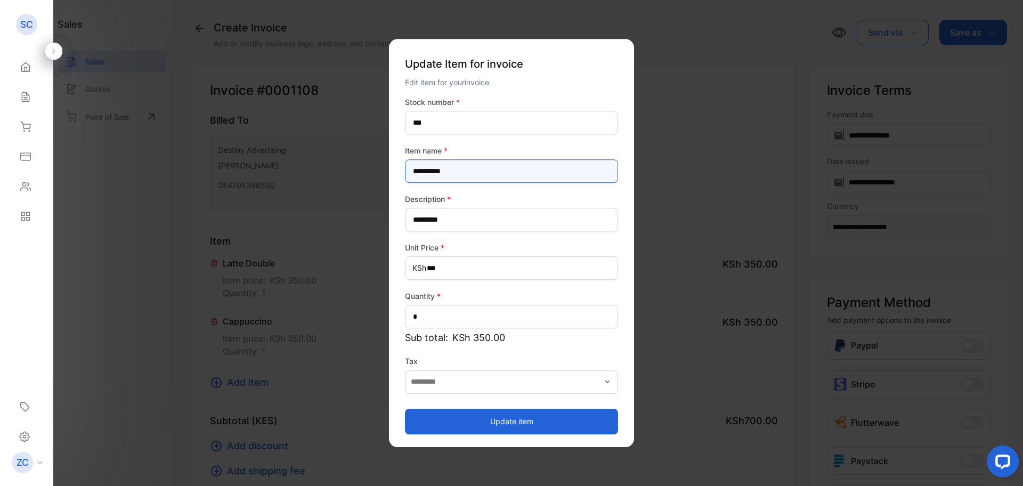
click at [484, 169] on name-inputItem_Name "**********" at bounding box center [511, 170] width 213 height 23
type name-inputItem_Name "**********"
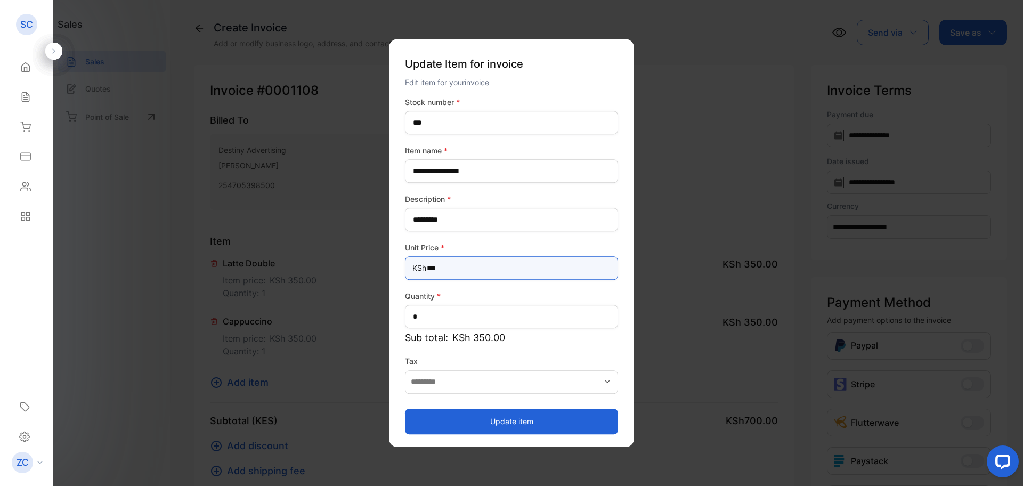
click at [436, 270] on Price-inputprice "***" at bounding box center [511, 267] width 213 height 23
type Price-inputprice "***"
click at [484, 425] on button "Update item" at bounding box center [511, 422] width 213 height 26
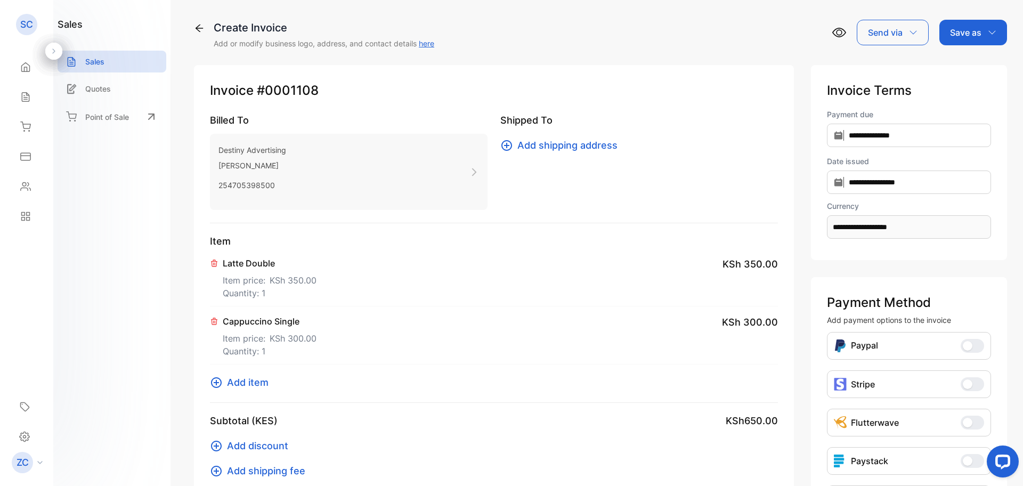
click at [215, 382] on icon at bounding box center [216, 382] width 11 height 11
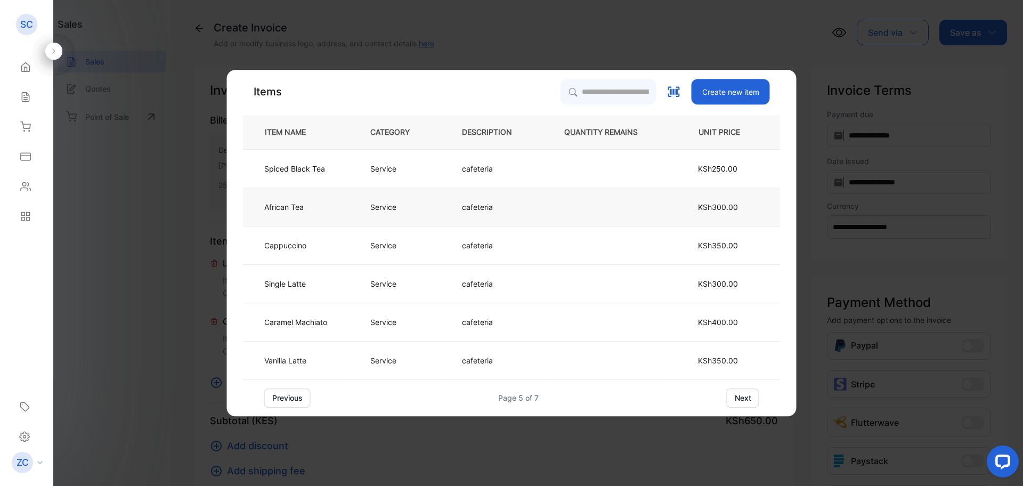
click at [289, 209] on p "African Tea" at bounding box center [283, 206] width 39 height 11
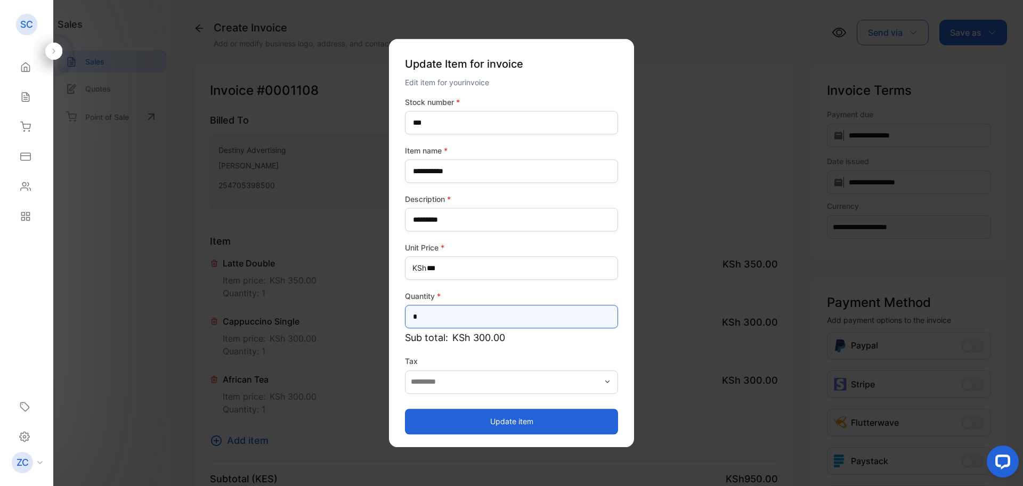
click at [424, 321] on input "*" at bounding box center [511, 316] width 213 height 23
type input "*"
click at [535, 411] on button "Update item" at bounding box center [511, 422] width 213 height 26
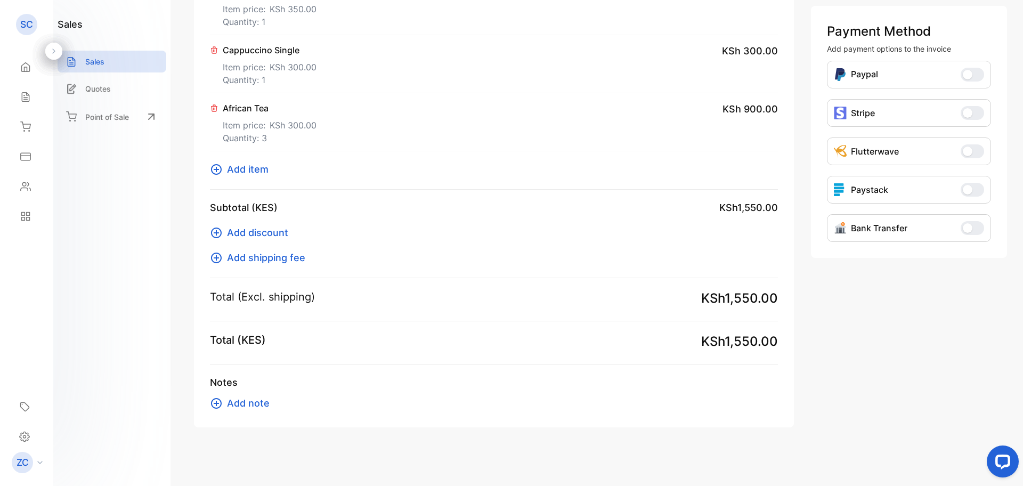
scroll to position [272, 0]
click at [235, 397] on span "Add note" at bounding box center [248, 402] width 43 height 14
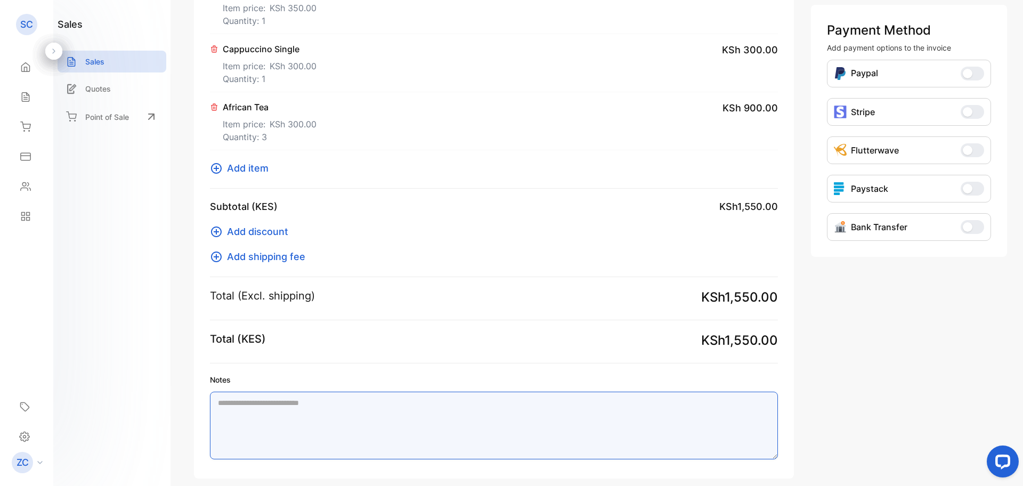
click at [235, 397] on textarea "Notes" at bounding box center [494, 426] width 568 height 68
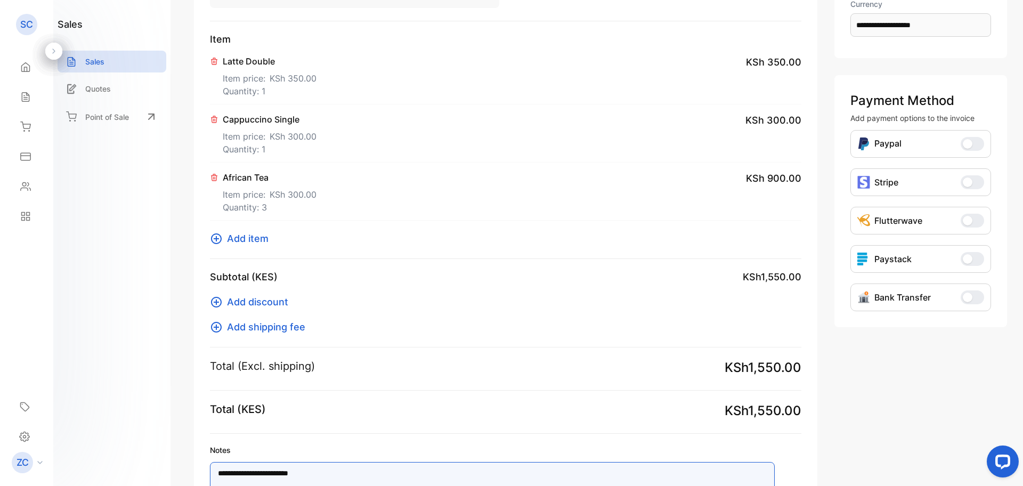
scroll to position [213, 0]
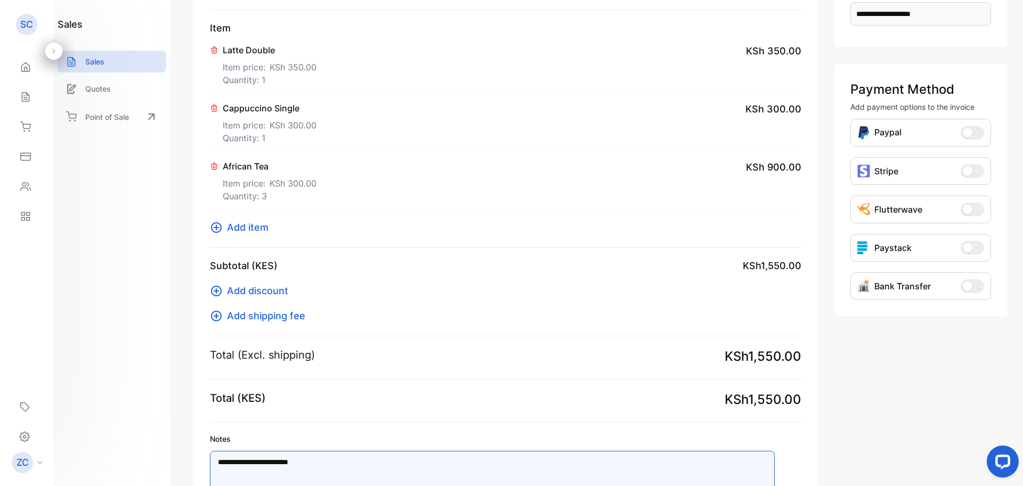
type textarea "**********"
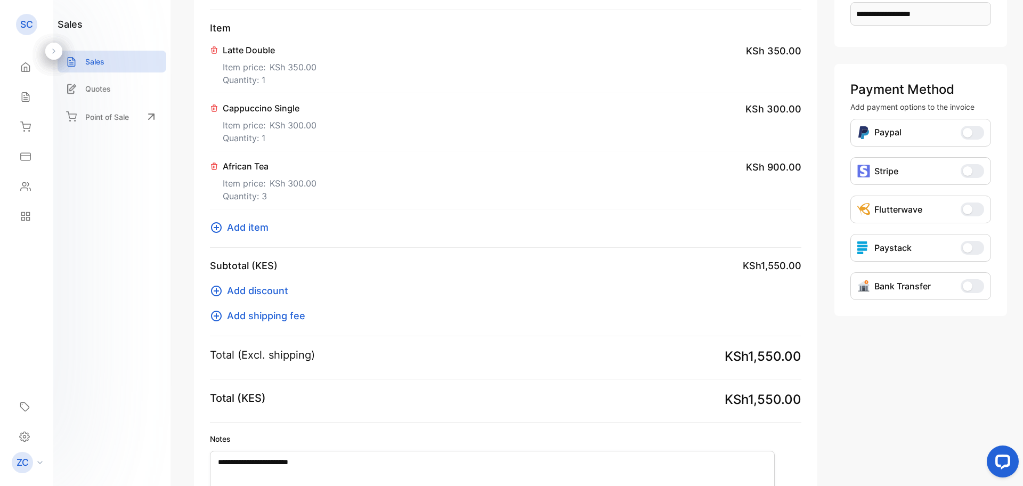
click at [960, 281] on button "Bank Transfer" at bounding box center [971, 286] width 23 height 14
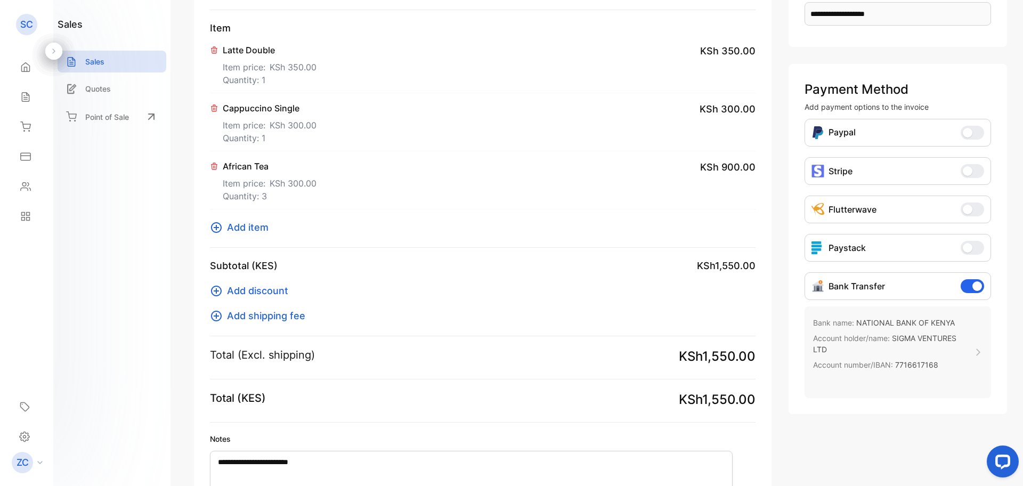
scroll to position [0, 0]
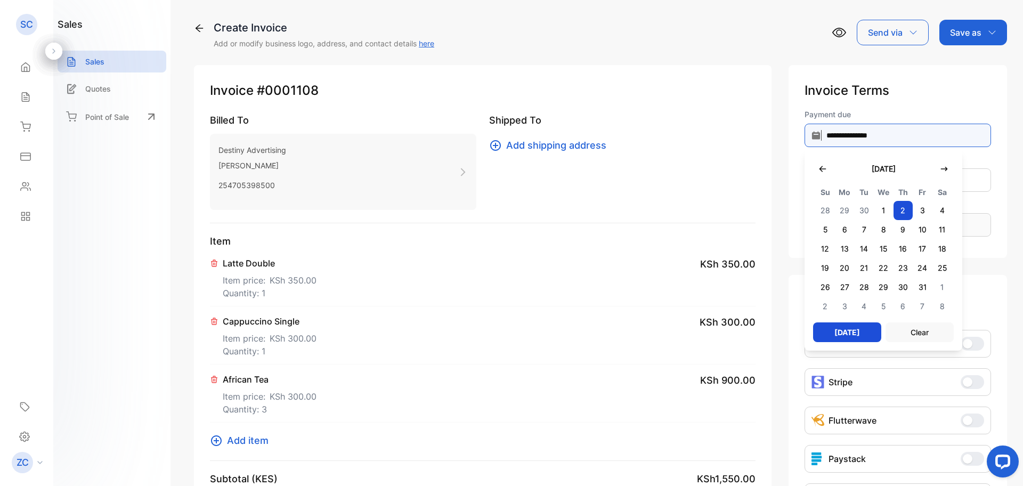
click at [804, 136] on input "**********" at bounding box center [897, 135] width 186 height 23
click at [818, 169] on icon "button" at bounding box center [822, 169] width 9 height 9
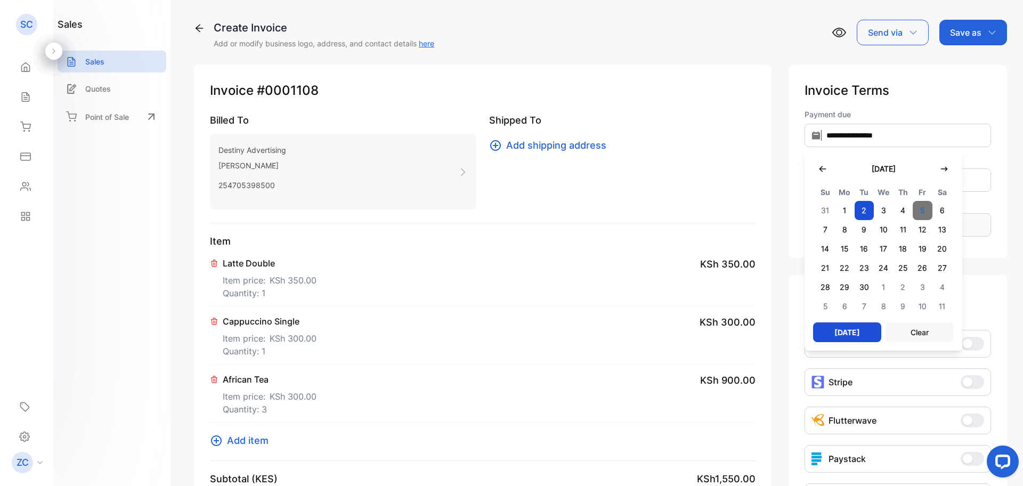
click at [913, 209] on span "5" at bounding box center [923, 210] width 20 height 19
type input "**********"
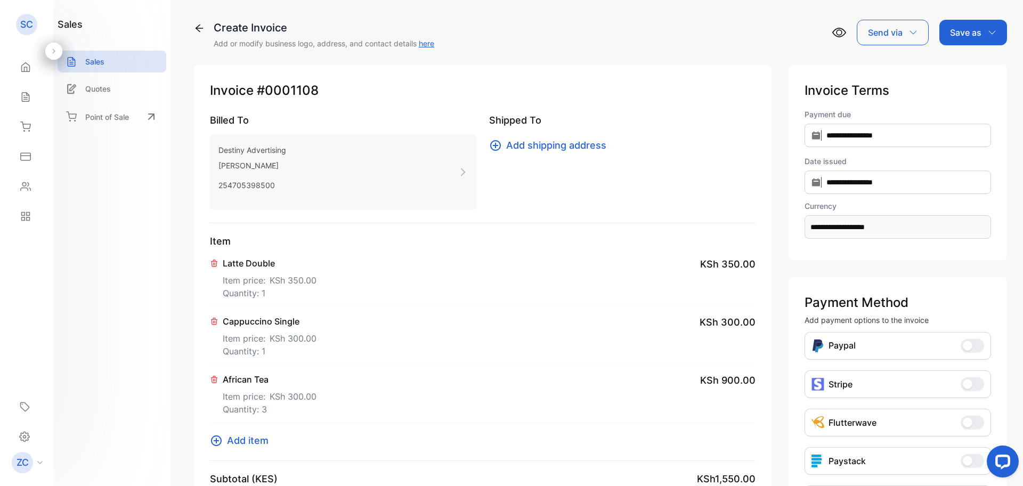
click at [988, 29] on icon "button" at bounding box center [992, 32] width 9 height 9
click at [963, 68] on div "Invoice" at bounding box center [970, 67] width 61 height 21
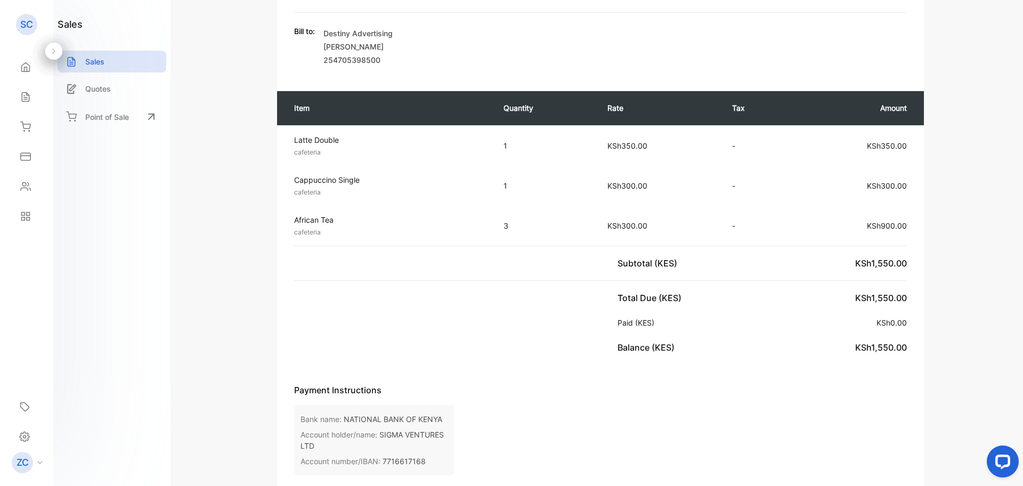
scroll to position [160, 0]
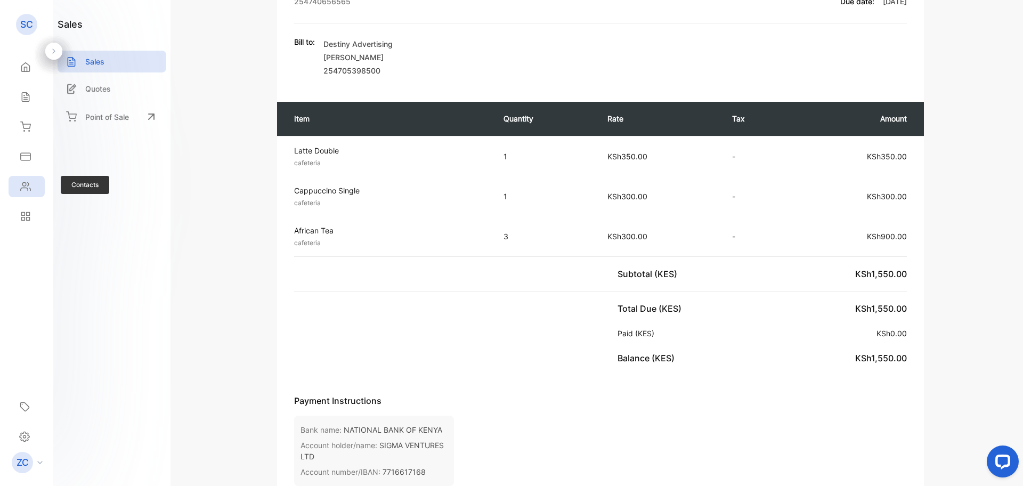
click at [24, 193] on div "Contacts" at bounding box center [27, 186] width 36 height 21
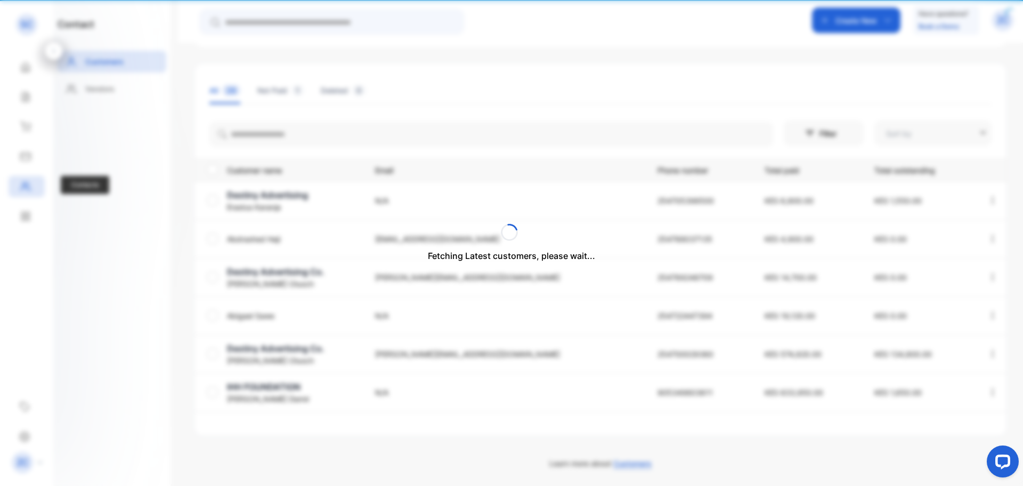
type input "**********"
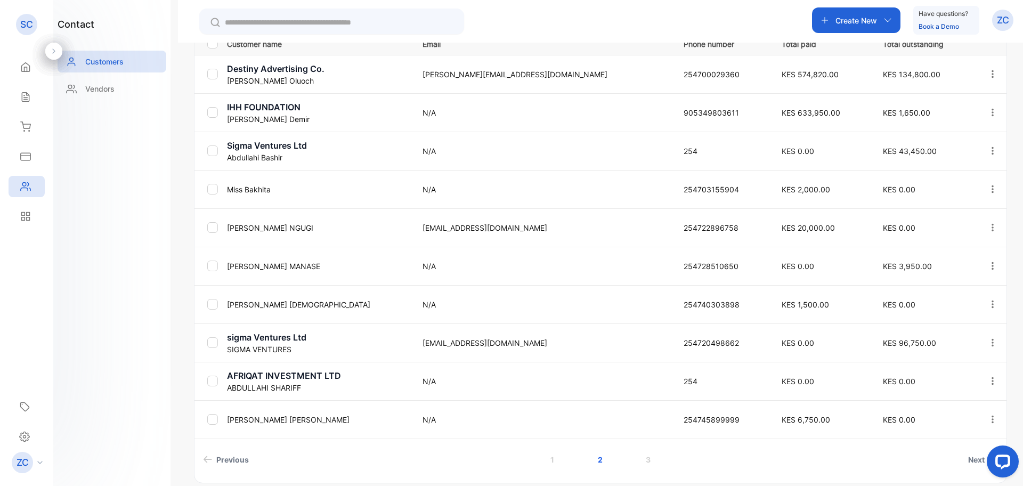
scroll to position [303, 0]
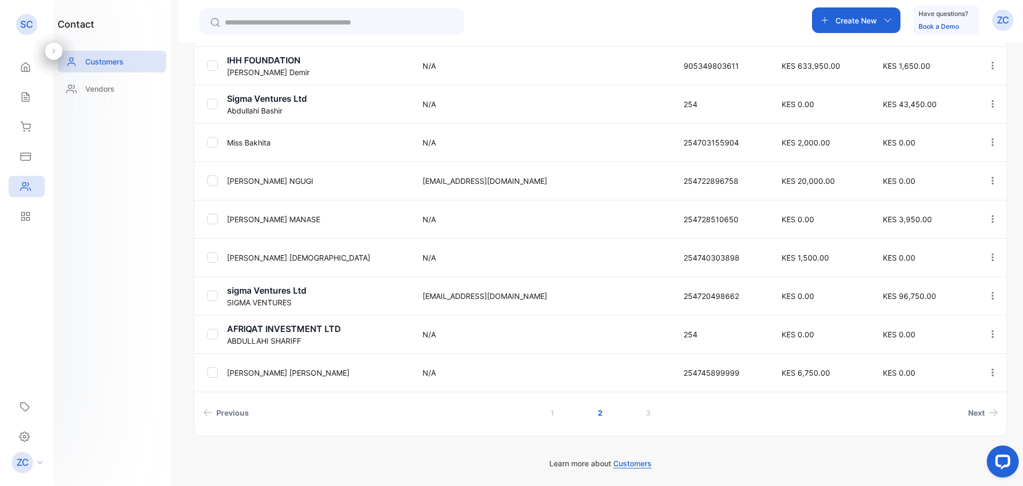
click at [240, 401] on div "Customer name Email Phone number Total paid Total outstanding Destiny Advertisi…" at bounding box center [600, 204] width 812 height 438
click at [231, 418] on link "Previous" at bounding box center [226, 413] width 54 height 20
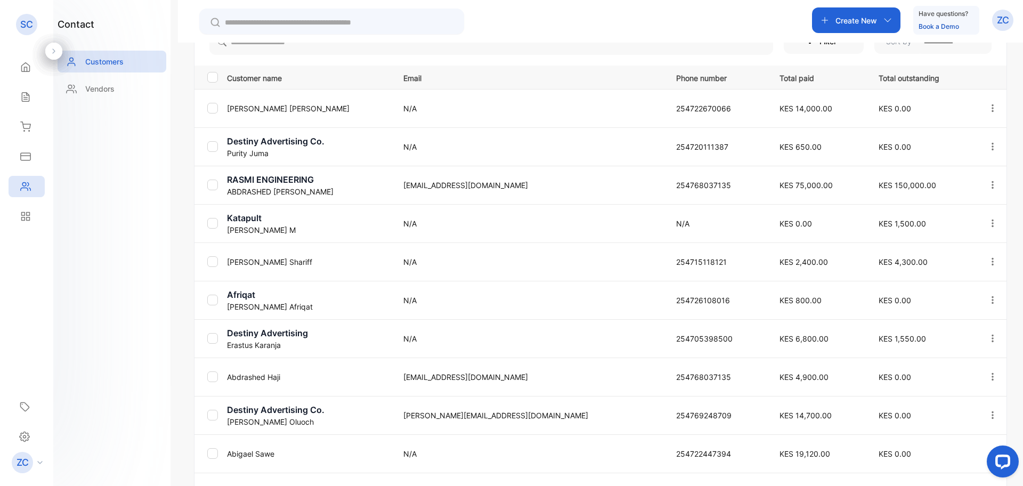
scroll to position [176, 0]
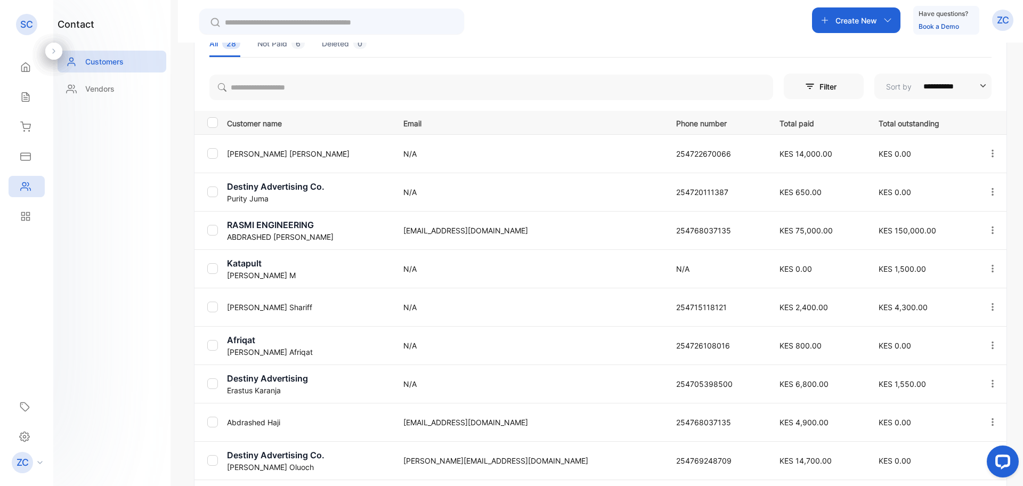
click at [281, 385] on p "Erastus Karanja" at bounding box center [308, 390] width 163 height 11
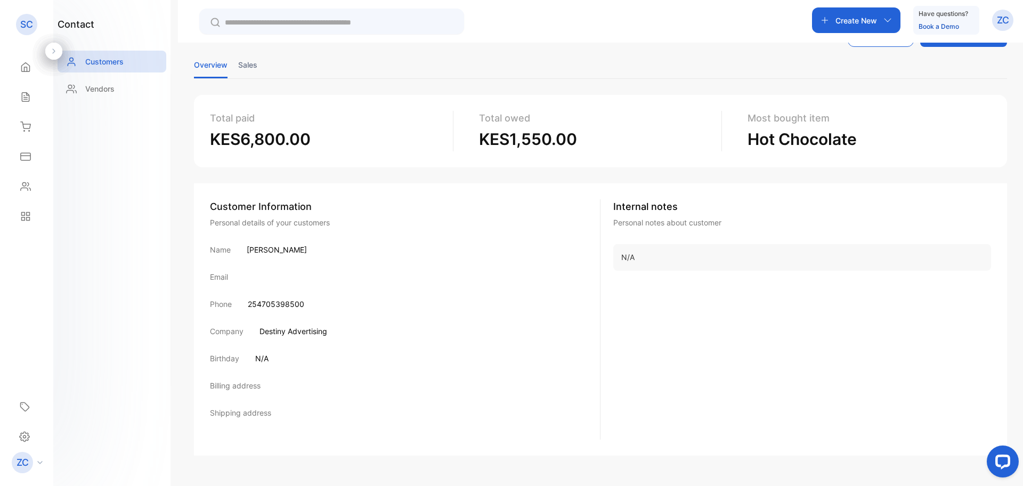
scroll to position [41, 0]
click at [989, 390] on div "Customer Information Personal details of your customers Name Erastus Karanja Em…" at bounding box center [600, 319] width 813 height 272
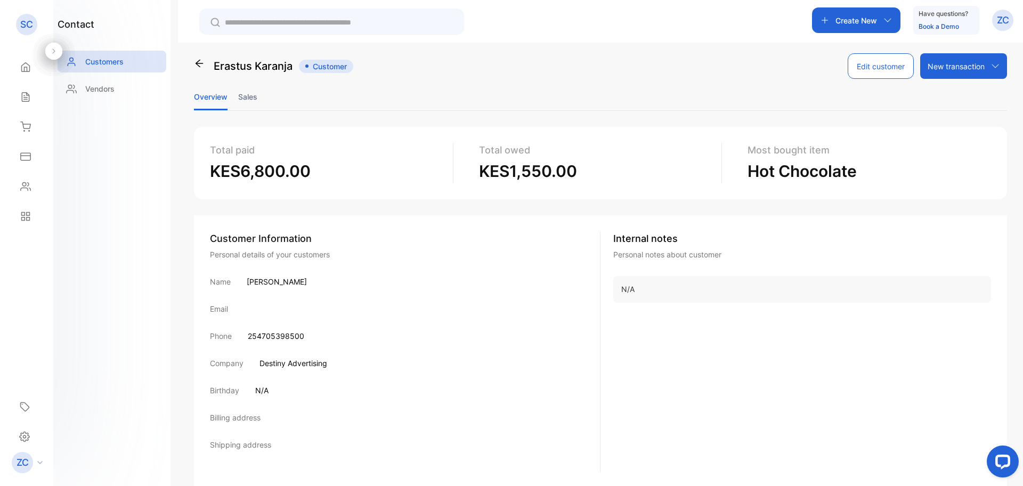
scroll to position [0, 0]
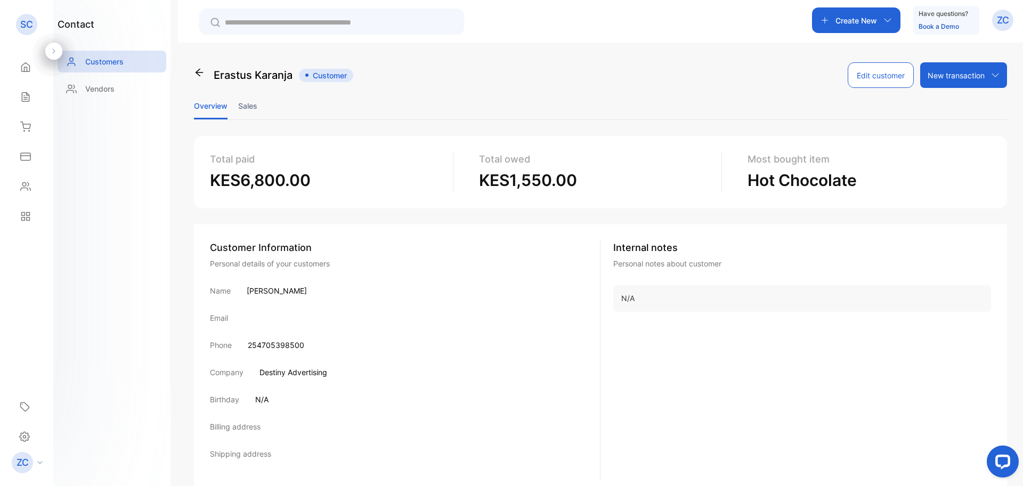
click at [872, 74] on button "Edit customer" at bounding box center [881, 75] width 66 height 26
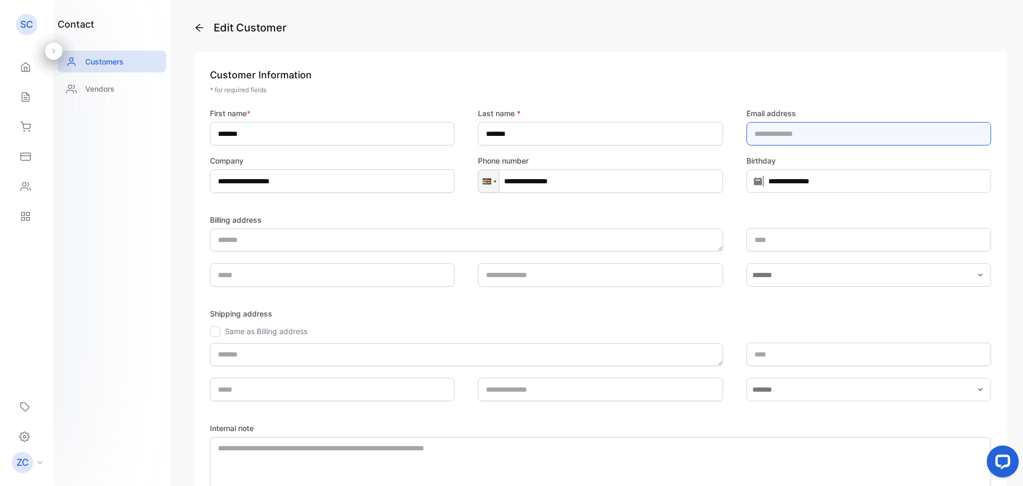
click at [750, 130] on address-inputcompanyemail "email" at bounding box center [868, 133] width 245 height 23
type address-inputcompanyemail "*"
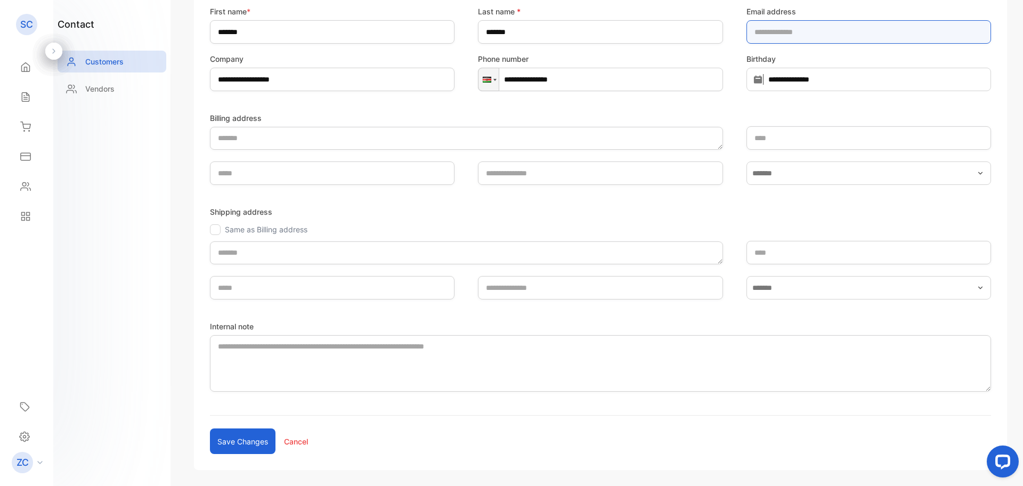
scroll to position [145, 0]
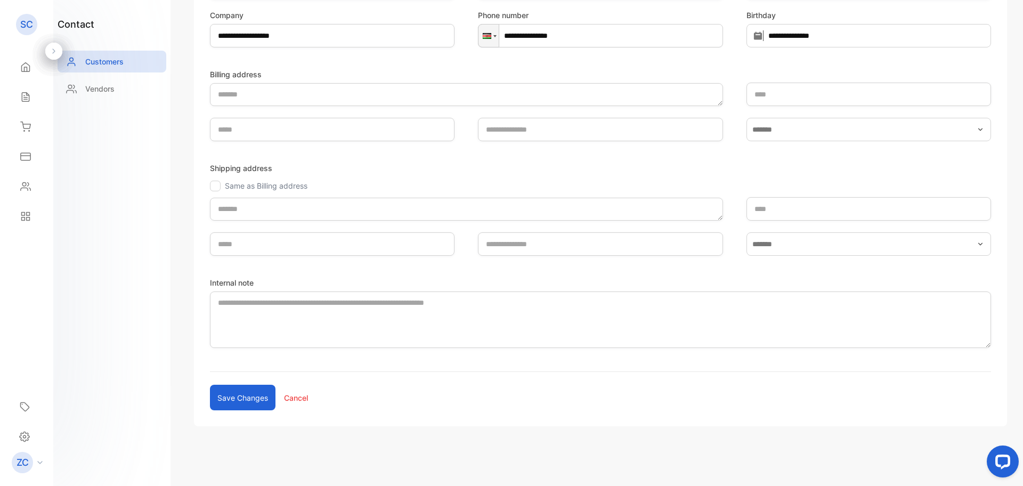
click at [243, 398] on button "Save changes" at bounding box center [243, 398] width 66 height 26
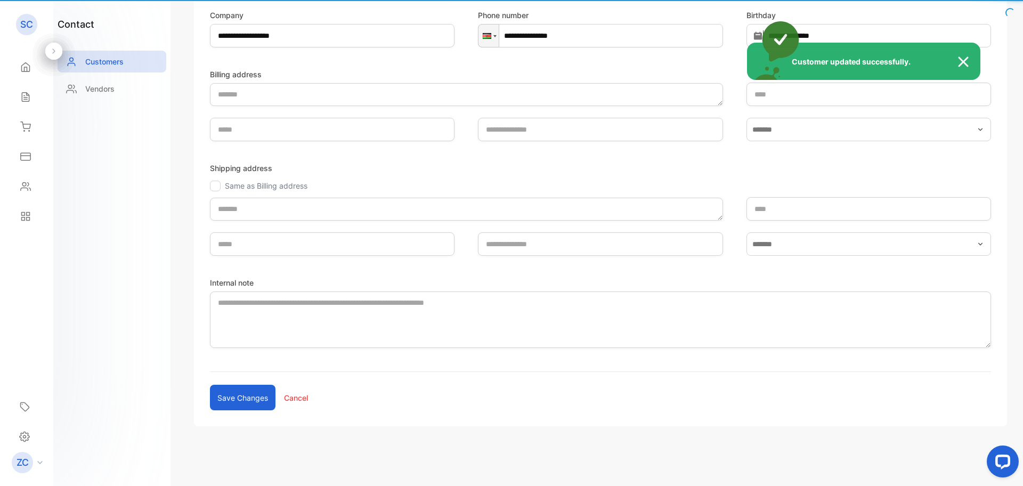
scroll to position [41, 0]
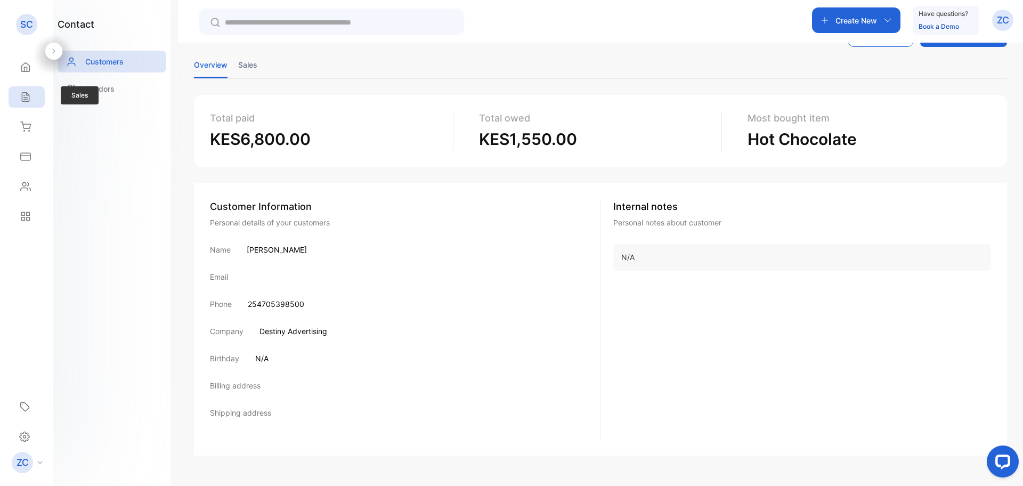
click at [18, 94] on div "Sales" at bounding box center [24, 97] width 14 height 11
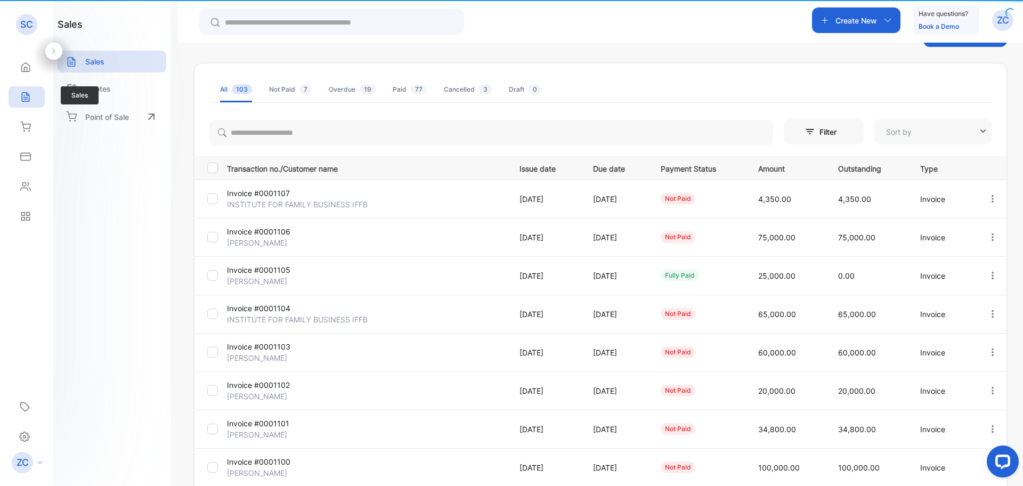
type input "**********"
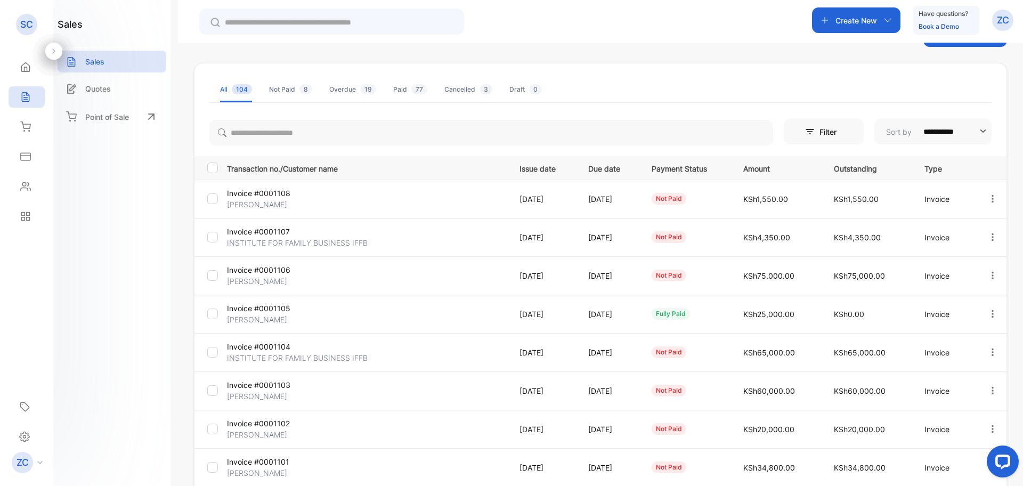
click at [886, 23] on icon "button" at bounding box center [887, 20] width 9 height 9
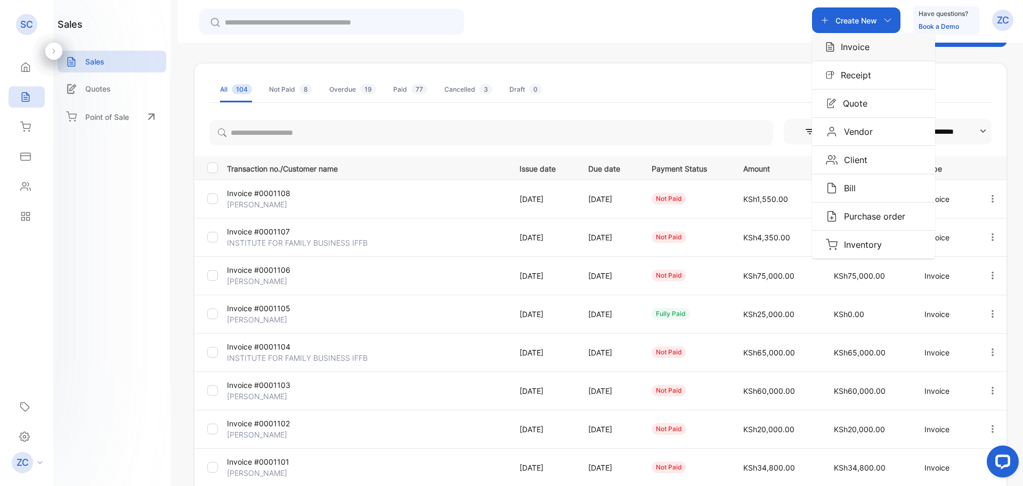
click at [869, 40] on div "Invoice" at bounding box center [873, 47] width 123 height 28
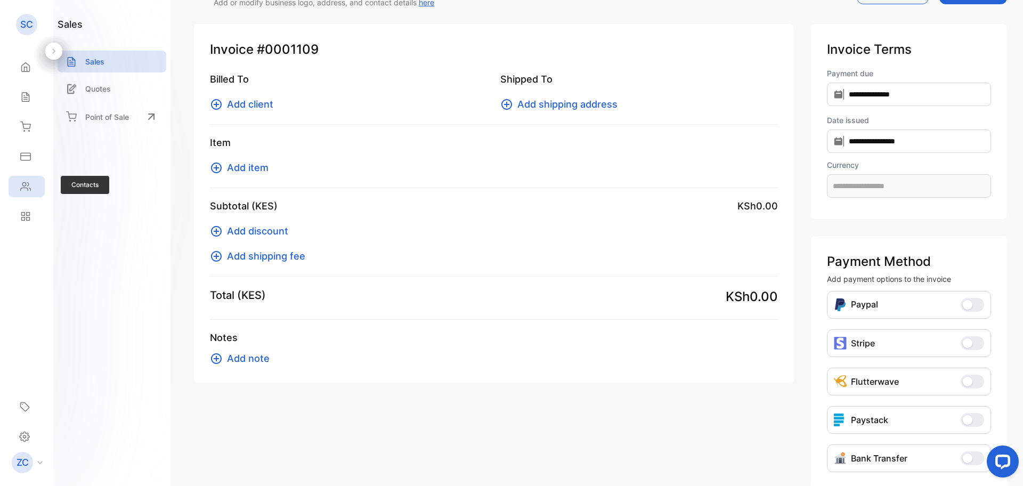
type input "**********"
click at [213, 106] on icon at bounding box center [216, 104] width 13 height 13
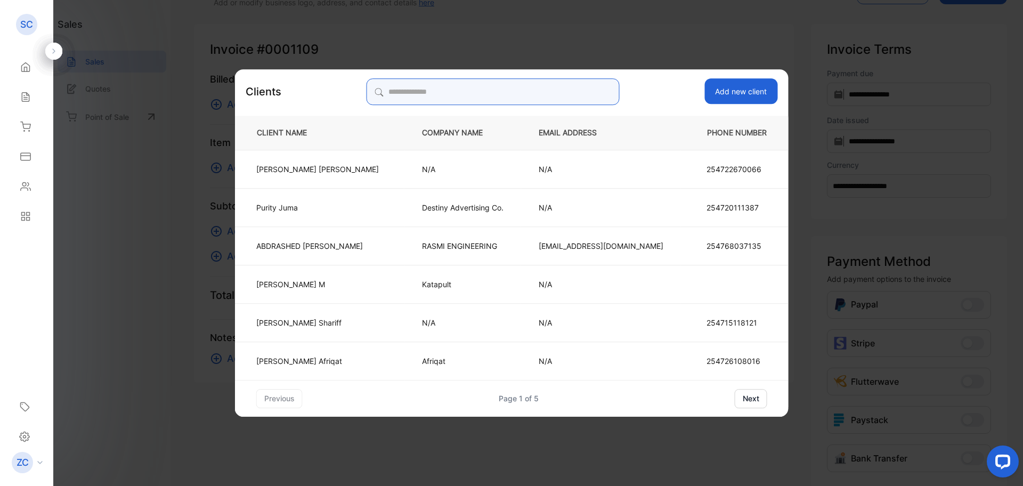
click at [460, 93] on input "search" at bounding box center [492, 91] width 252 height 27
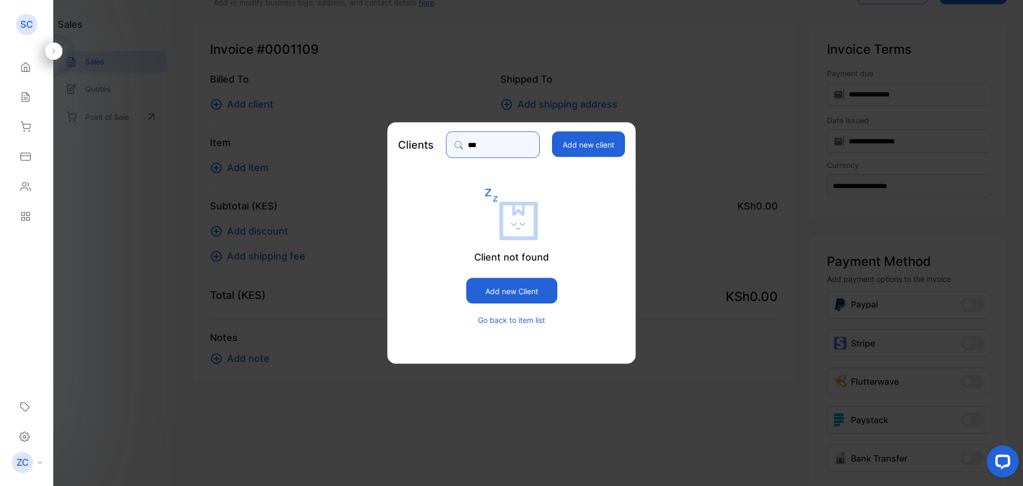
type input "***"
click at [602, 151] on button "Add new client" at bounding box center [587, 145] width 73 height 26
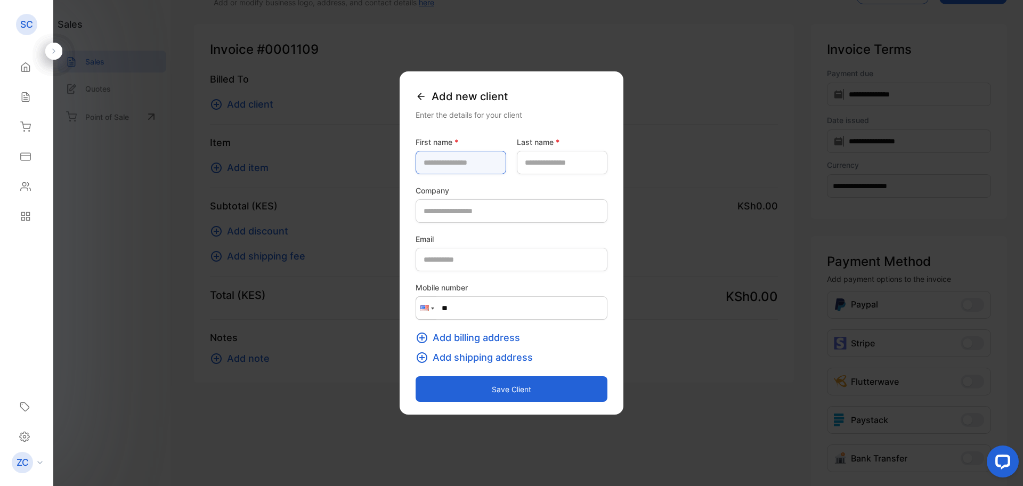
click at [416, 167] on name-inputfirstname "text" at bounding box center [461, 162] width 91 height 23
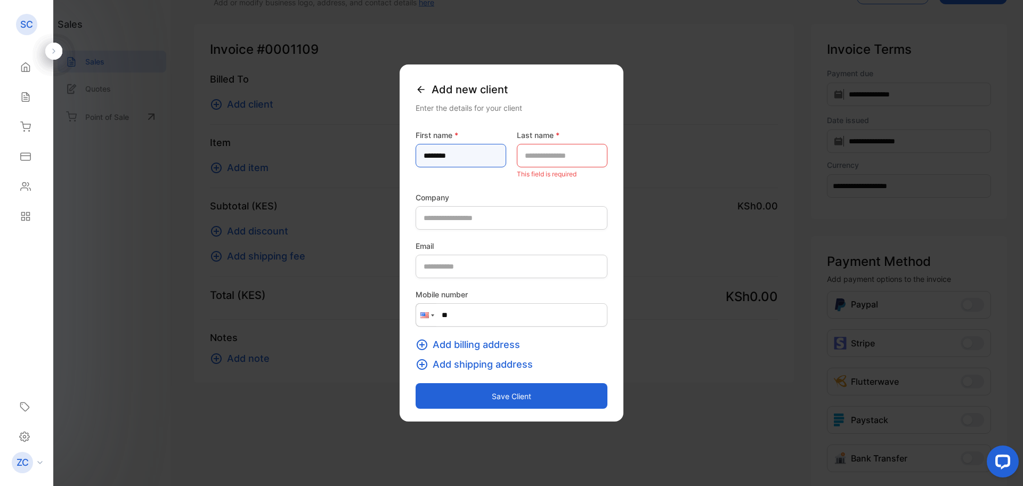
type name-inputfirstname "*******"
click at [533, 150] on name-inputlastname "text" at bounding box center [562, 155] width 91 height 23
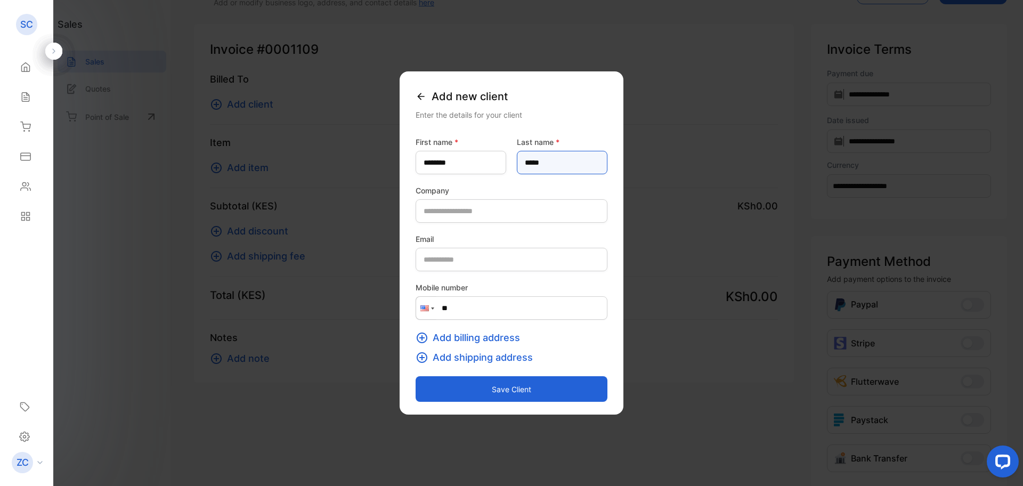
type name-inputlastname "*****"
click at [419, 216] on input "text" at bounding box center [512, 210] width 192 height 23
type input "**********"
click at [416, 306] on div at bounding box center [426, 308] width 20 height 22
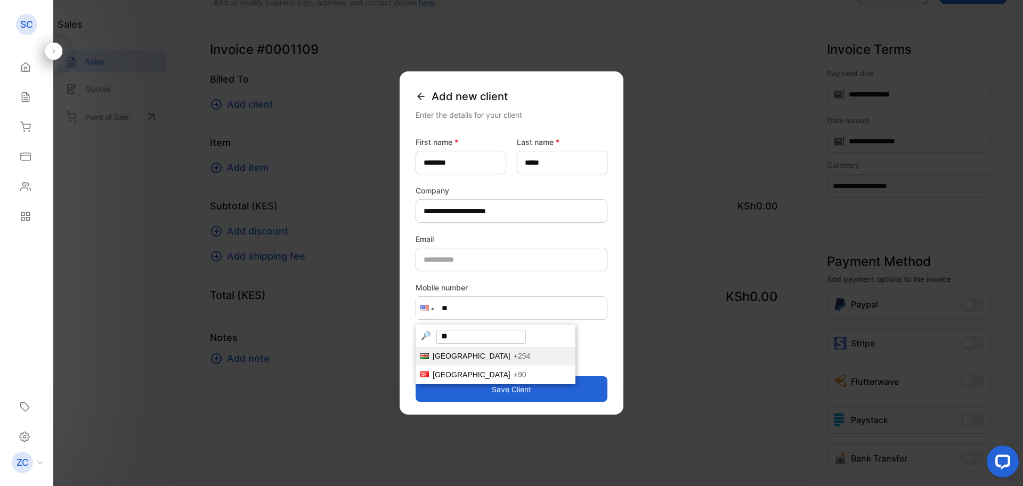
type input "**"
click at [433, 359] on span "Kenya" at bounding box center [472, 356] width 78 height 9
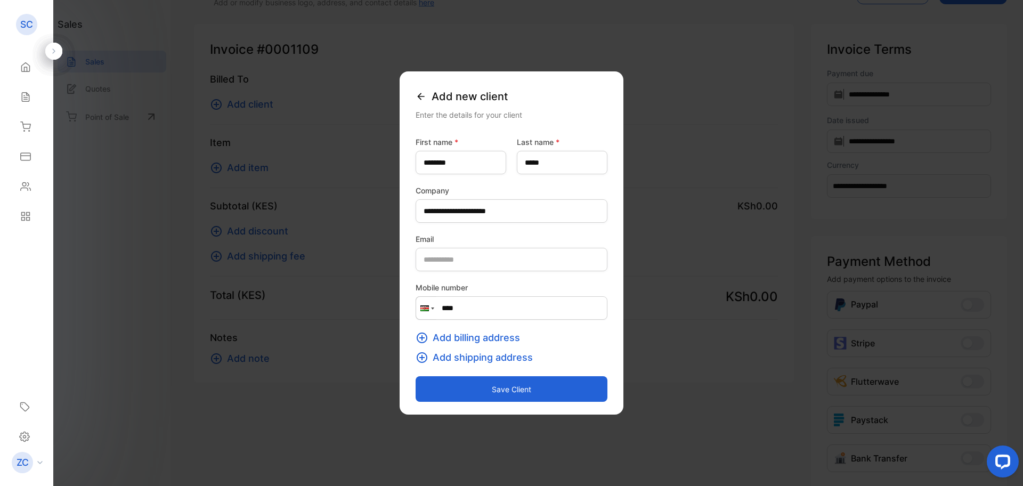
click at [437, 304] on input "****" at bounding box center [512, 307] width 192 height 23
type input "**********"
click at [475, 383] on button "Save client" at bounding box center [512, 389] width 192 height 26
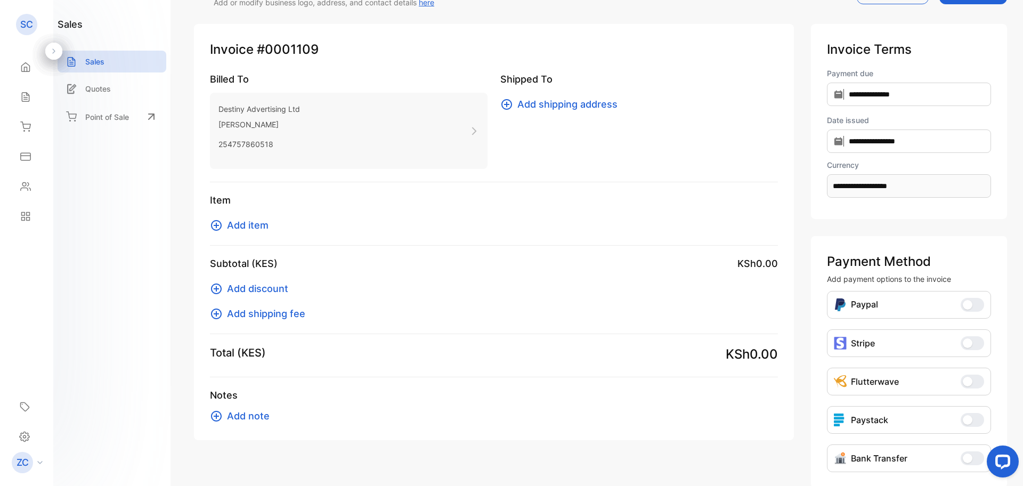
click at [215, 226] on icon at bounding box center [216, 225] width 13 height 13
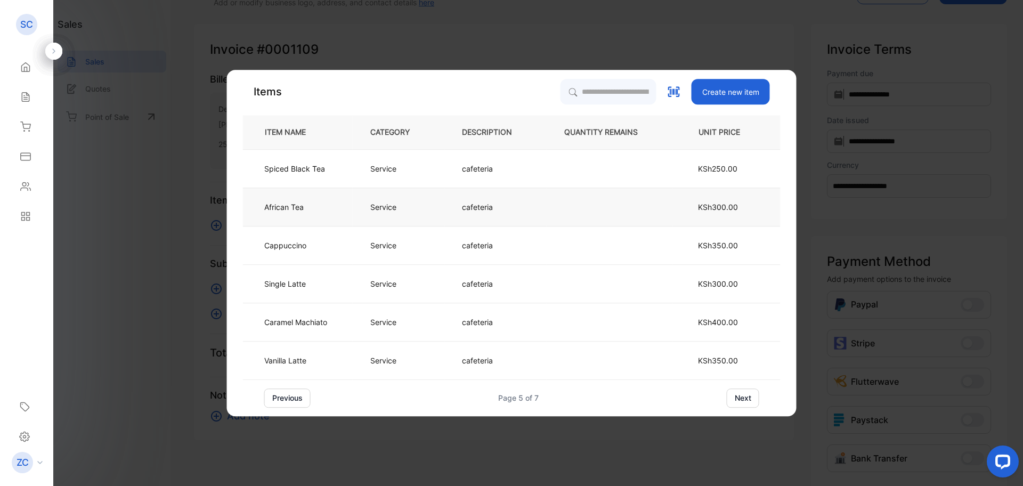
click at [304, 207] on p "African Tea" at bounding box center [283, 206] width 39 height 11
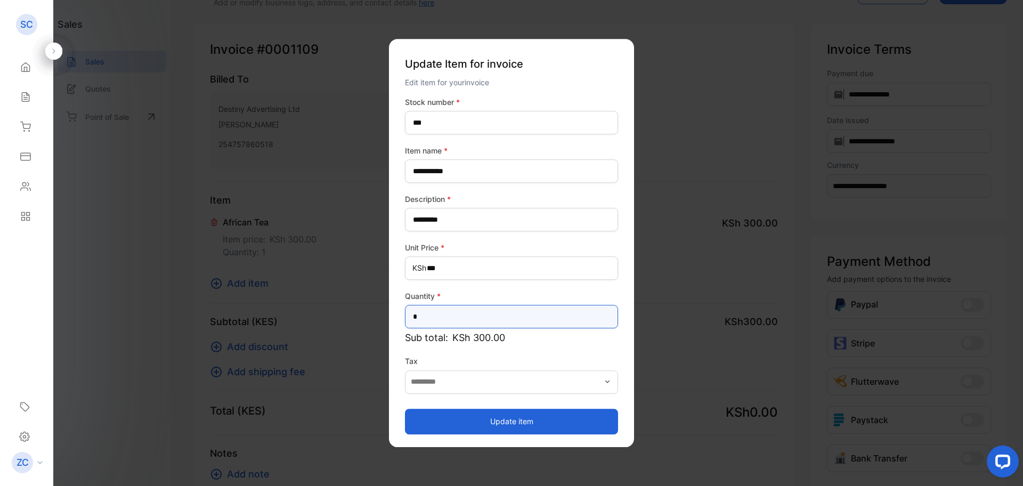
click at [420, 319] on input "*" at bounding box center [511, 316] width 213 height 23
type input "*"
click at [504, 419] on button "Update item" at bounding box center [511, 422] width 213 height 26
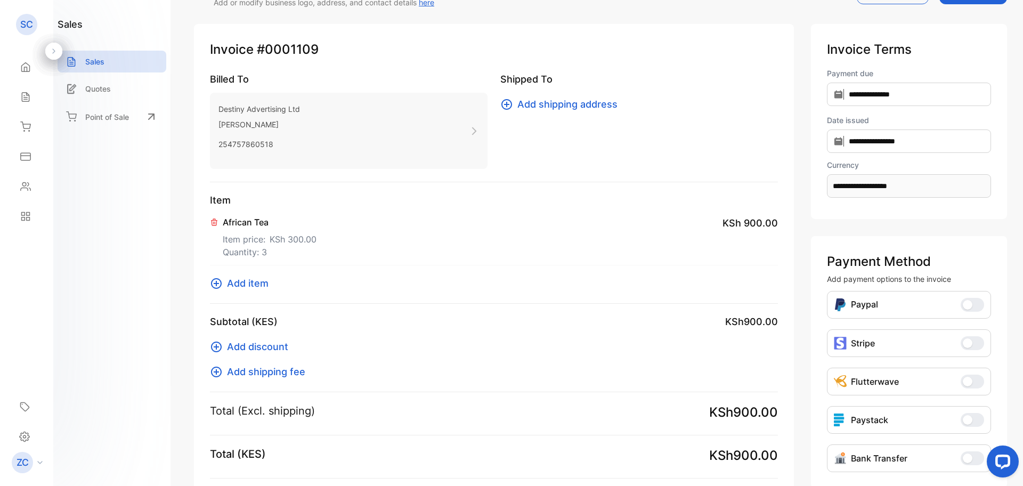
click at [224, 224] on p "African Tea" at bounding box center [270, 222] width 94 height 13
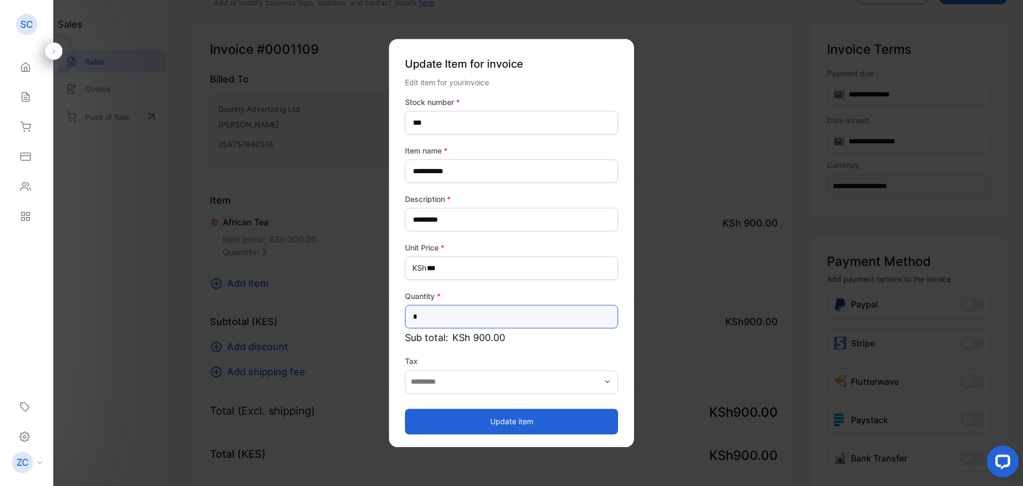
click at [423, 318] on input "*" at bounding box center [511, 316] width 213 height 23
type input "*"
click at [501, 420] on button "Update item" at bounding box center [511, 422] width 213 height 26
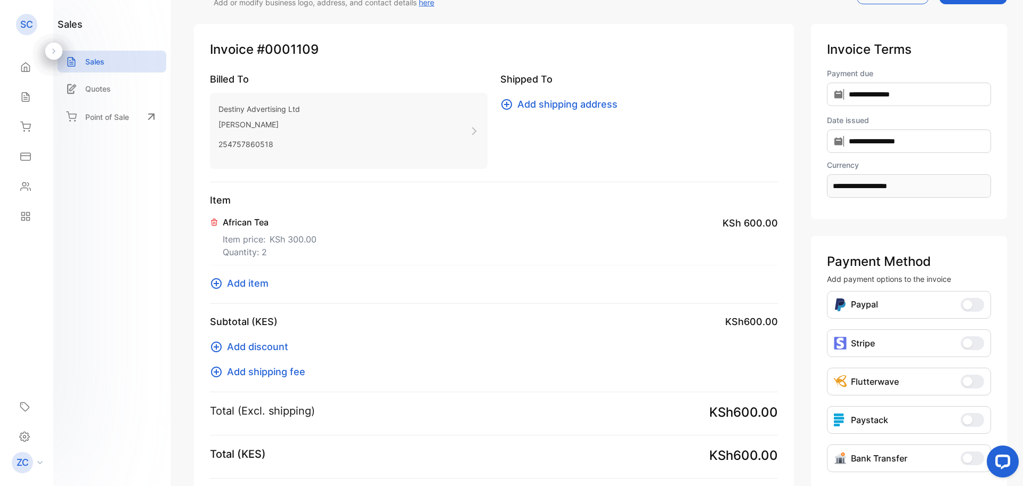
click at [212, 279] on icon at bounding box center [216, 283] width 13 height 13
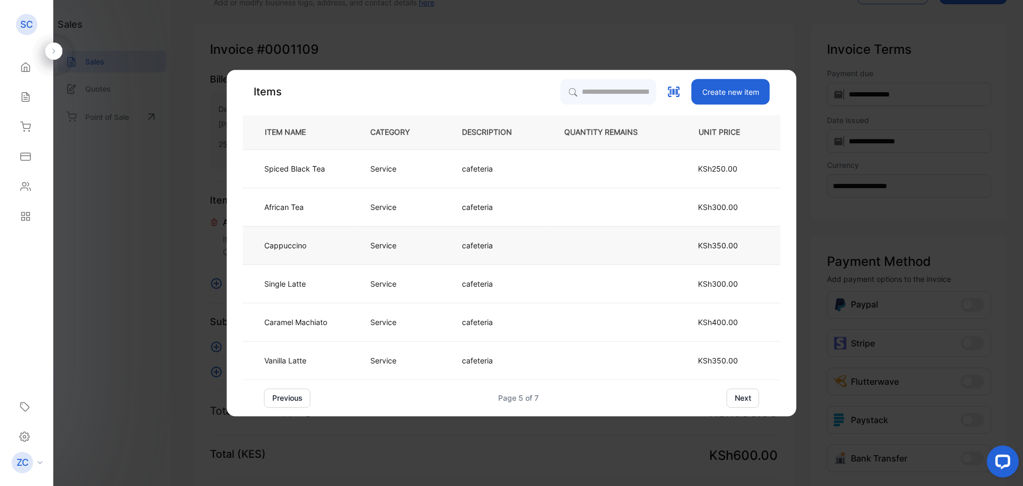
click at [292, 248] on p "Cappuccino" at bounding box center [285, 245] width 42 height 11
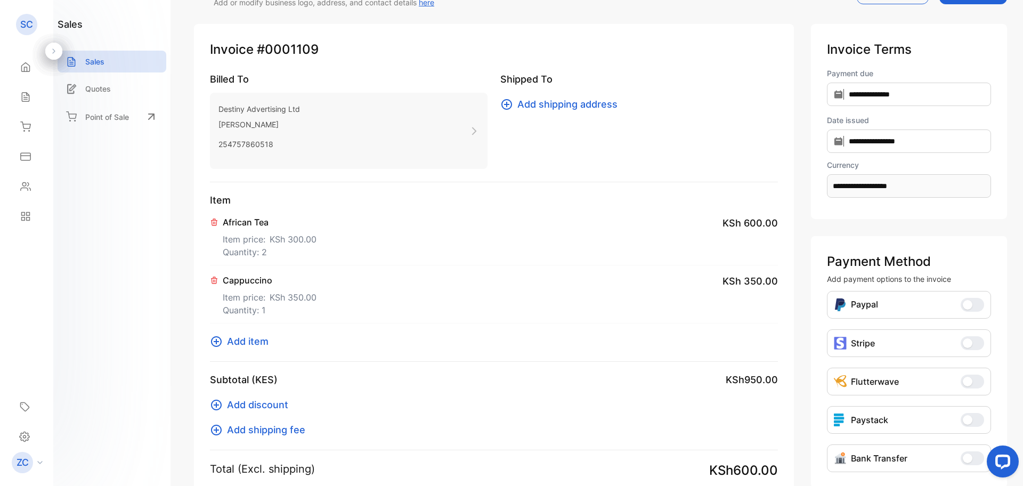
click at [212, 278] on icon at bounding box center [214, 280] width 6 height 6
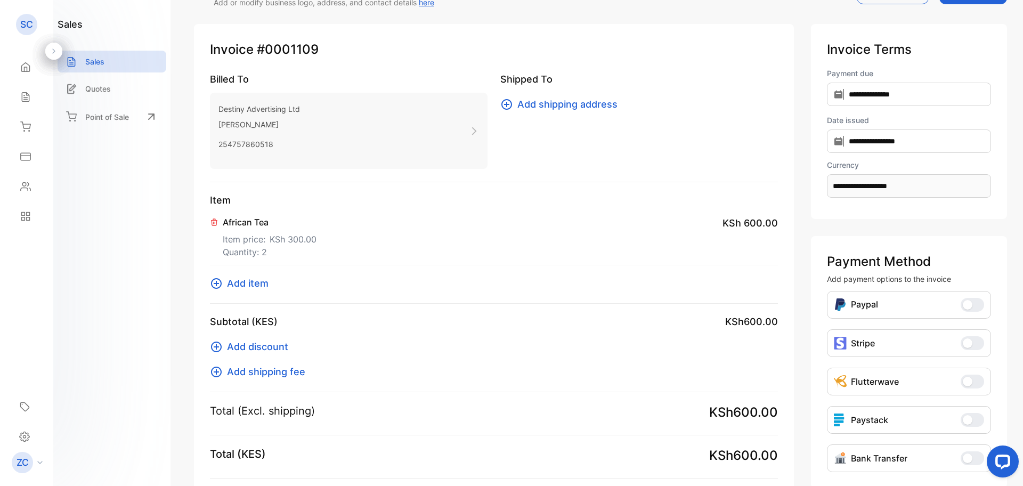
click at [222, 285] on icon at bounding box center [216, 283] width 13 height 13
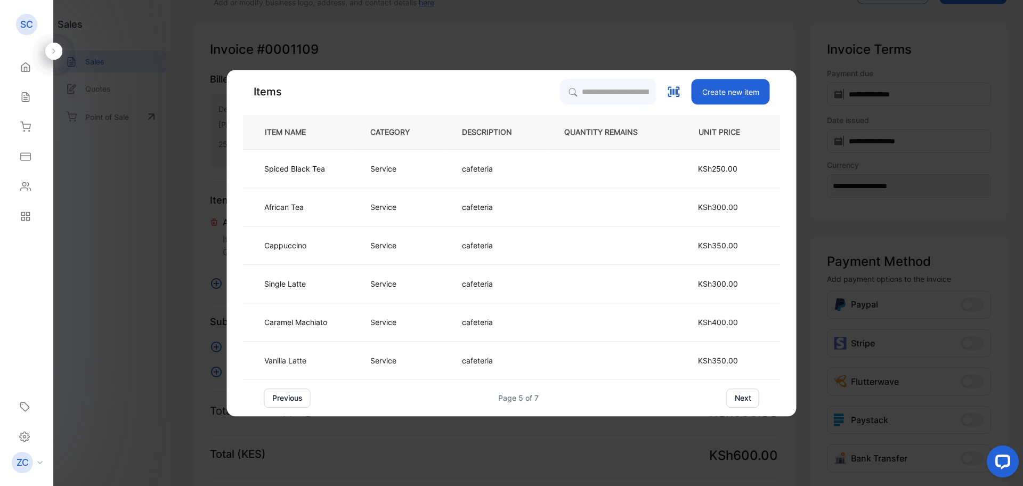
click at [283, 403] on button "previous" at bounding box center [287, 397] width 46 height 19
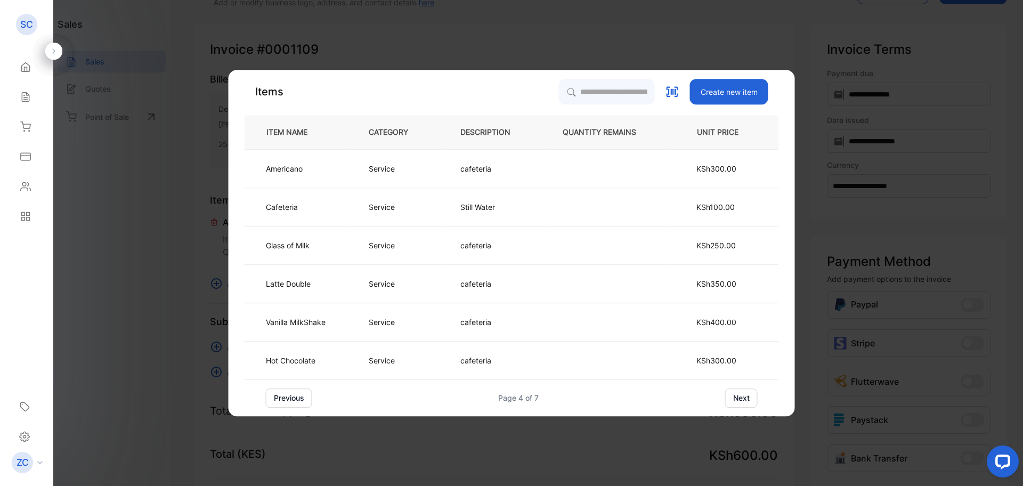
click at [283, 399] on button "previous" at bounding box center [289, 397] width 46 height 19
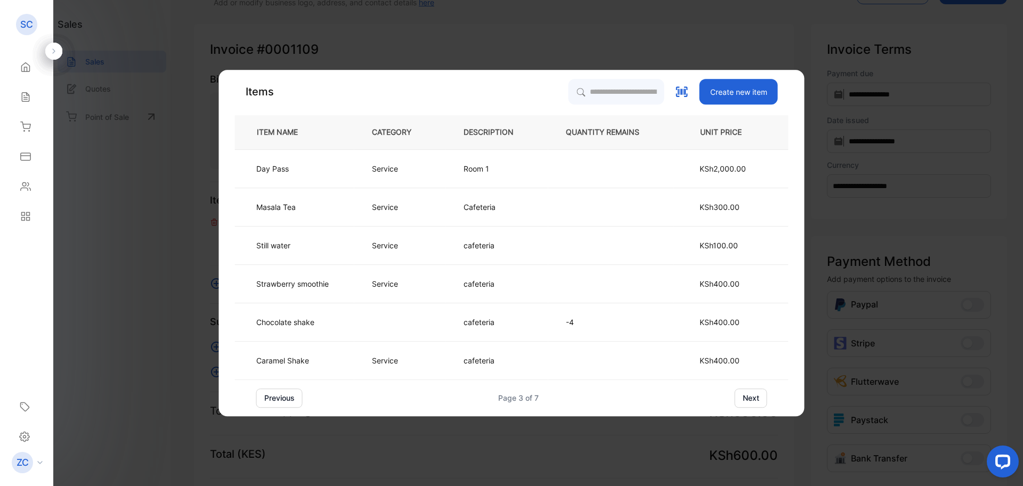
click at [283, 399] on button "previous" at bounding box center [279, 397] width 46 height 19
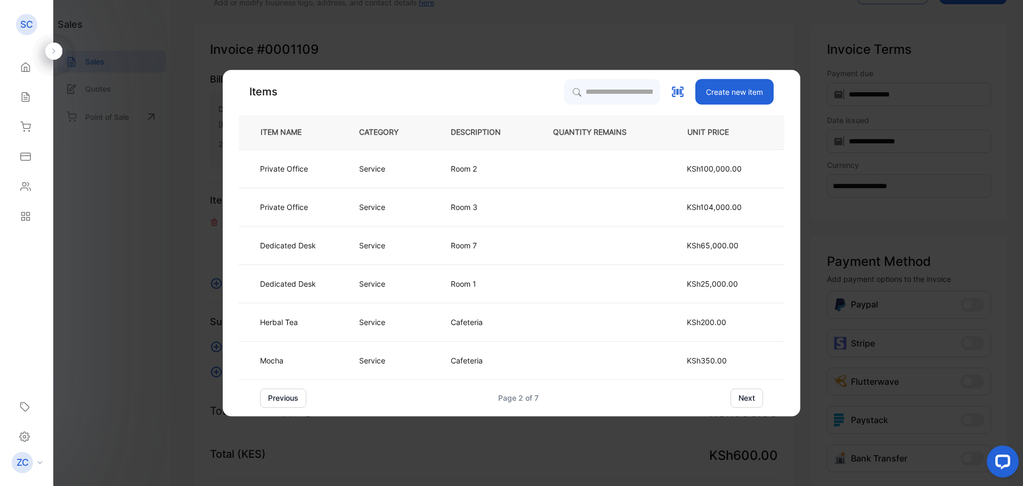
click at [748, 396] on button "next" at bounding box center [746, 397] width 32 height 19
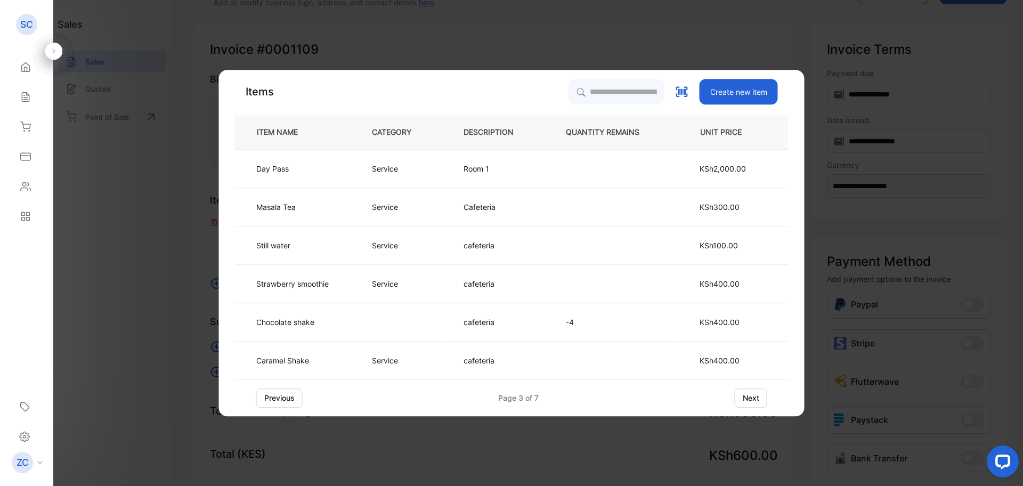
click at [748, 396] on button "next" at bounding box center [751, 397] width 32 height 19
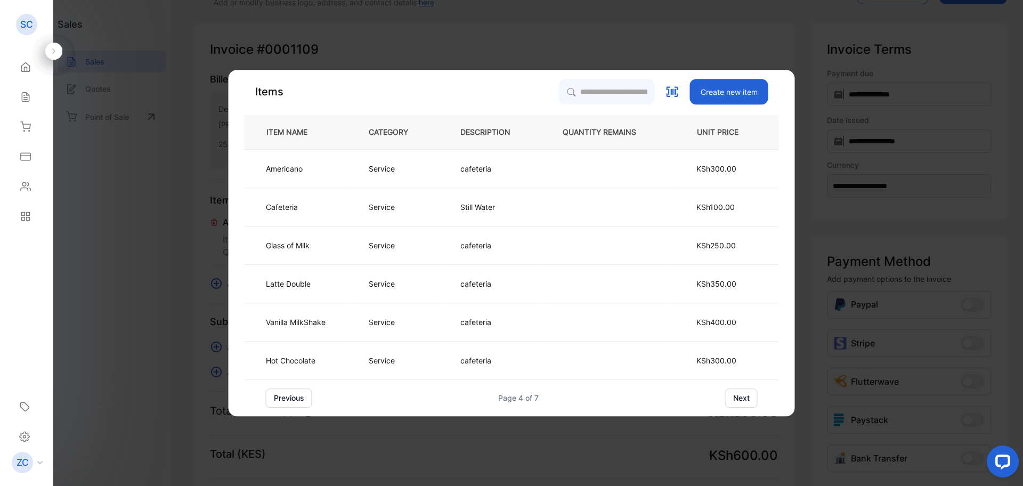
click at [748, 396] on button "next" at bounding box center [741, 397] width 32 height 19
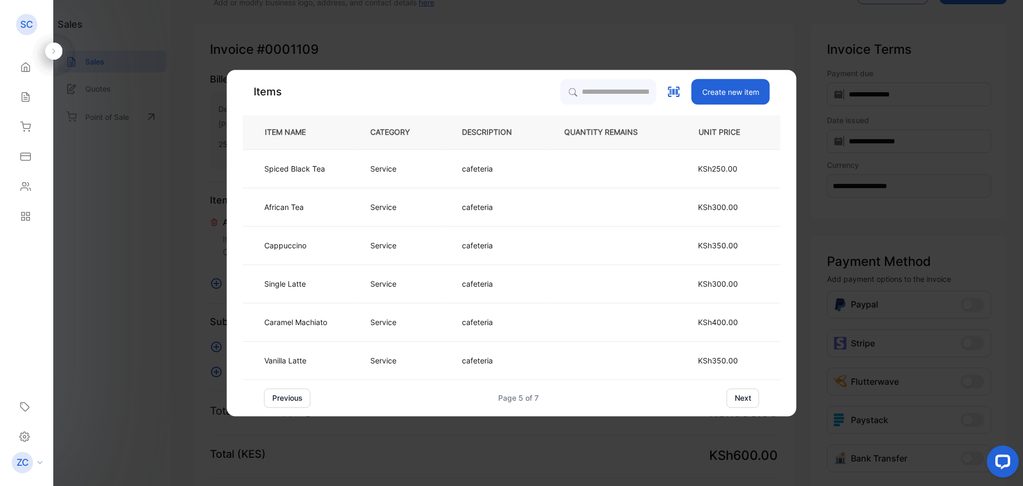
click at [748, 396] on button "next" at bounding box center [743, 397] width 32 height 19
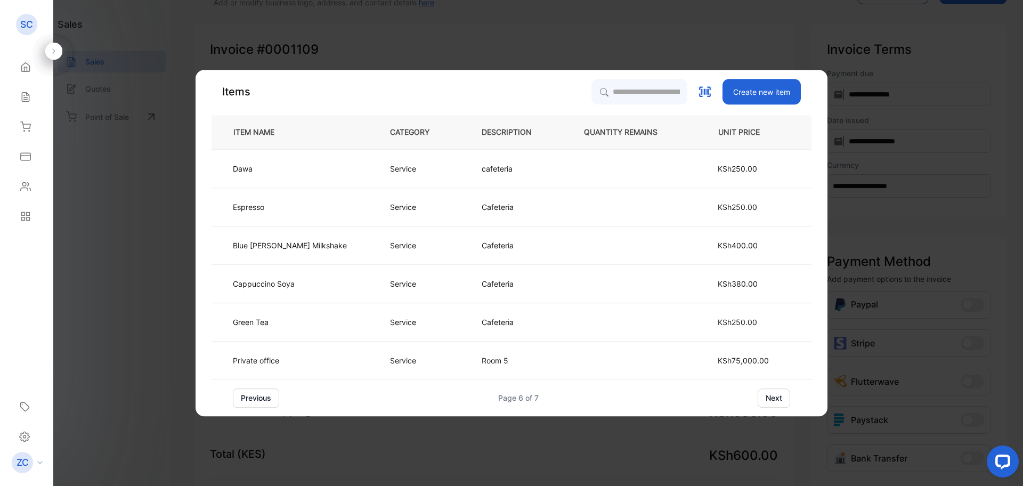
click at [757, 396] on button "next" at bounding box center [773, 397] width 32 height 19
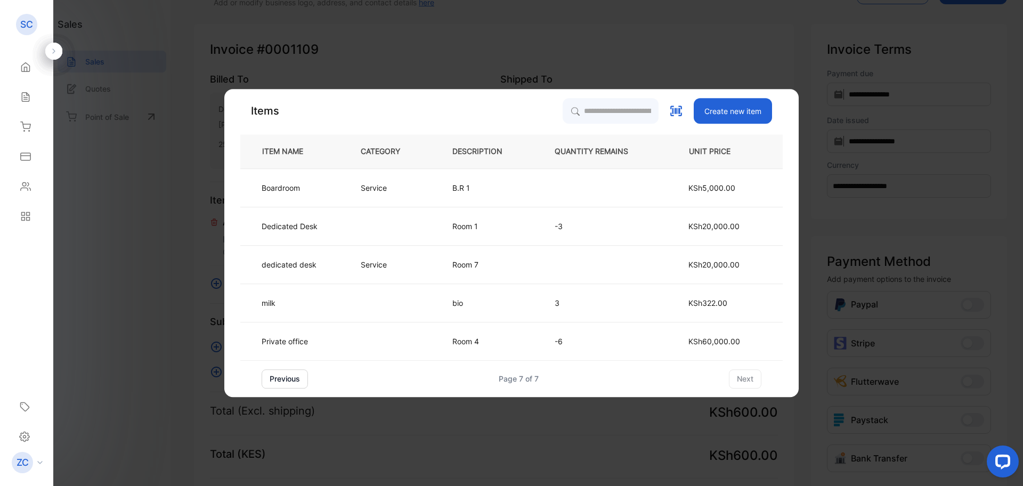
click at [283, 378] on button "previous" at bounding box center [285, 378] width 46 height 19
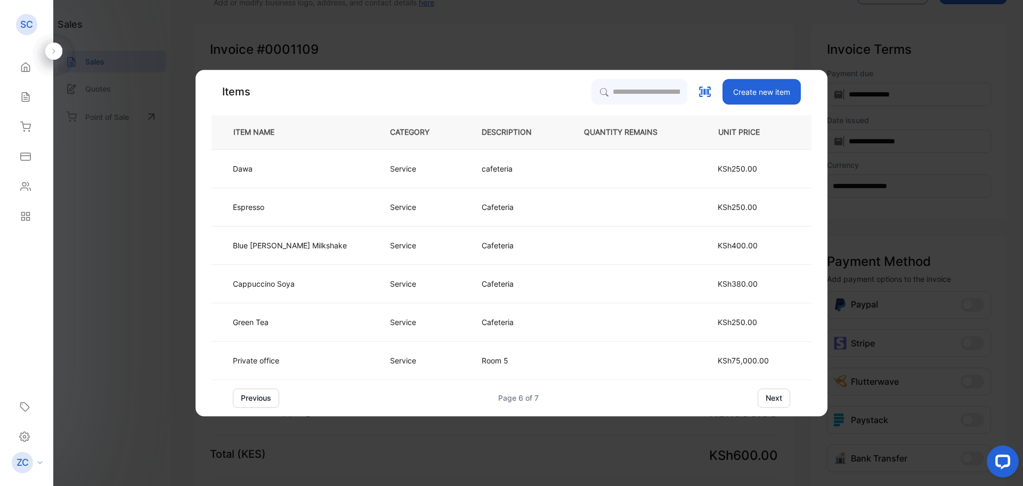
click at [283, 378] on td "Private office" at bounding box center [291, 360] width 161 height 38
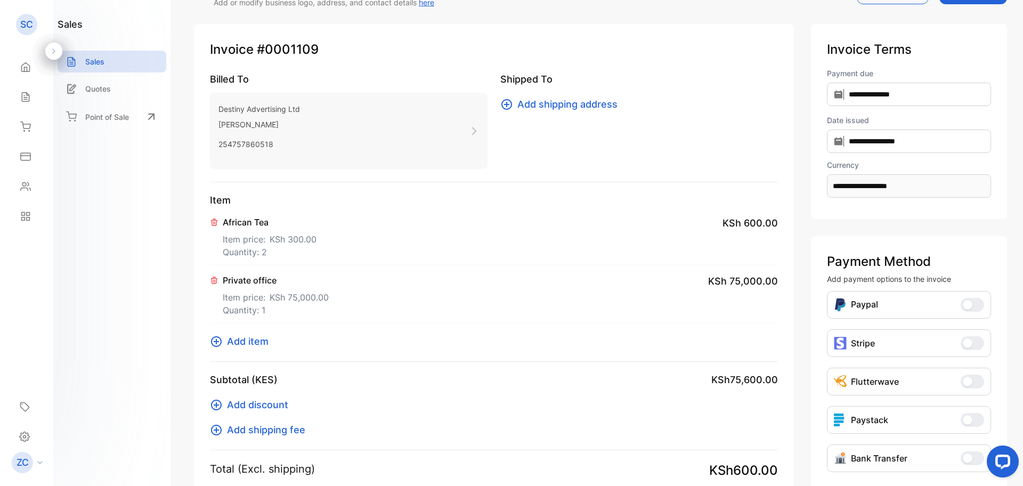
click at [216, 280] on icon at bounding box center [214, 280] width 9 height 9
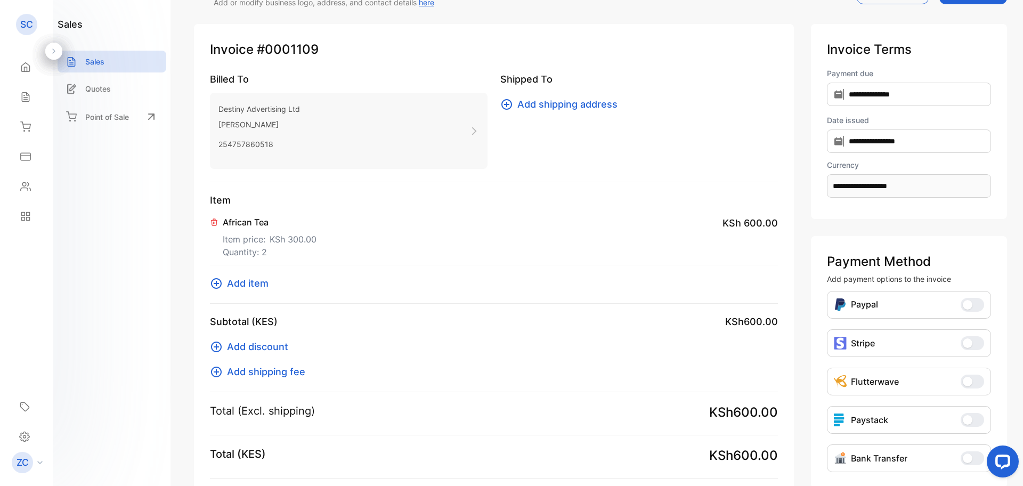
click at [216, 284] on icon at bounding box center [216, 283] width 11 height 11
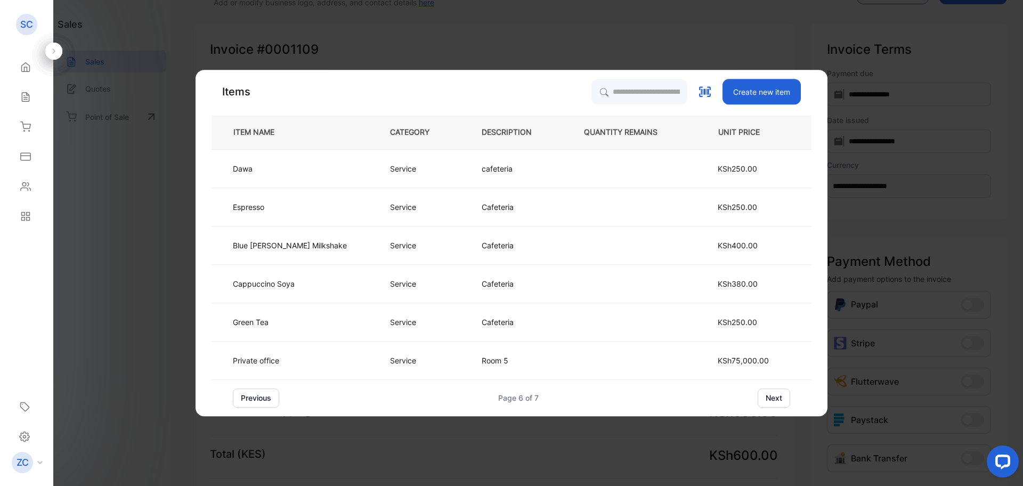
click at [272, 393] on button "previous" at bounding box center [256, 397] width 46 height 19
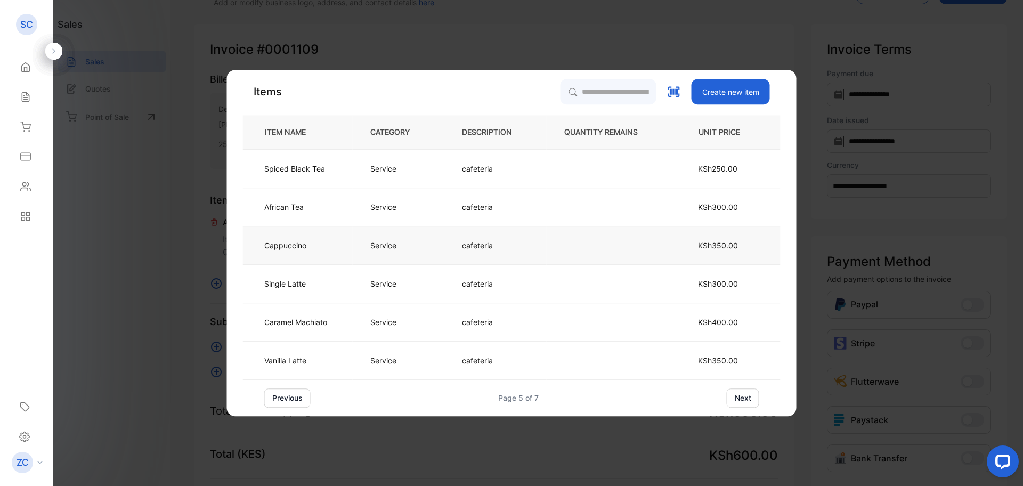
click at [428, 242] on td "Service" at bounding box center [399, 245] width 92 height 38
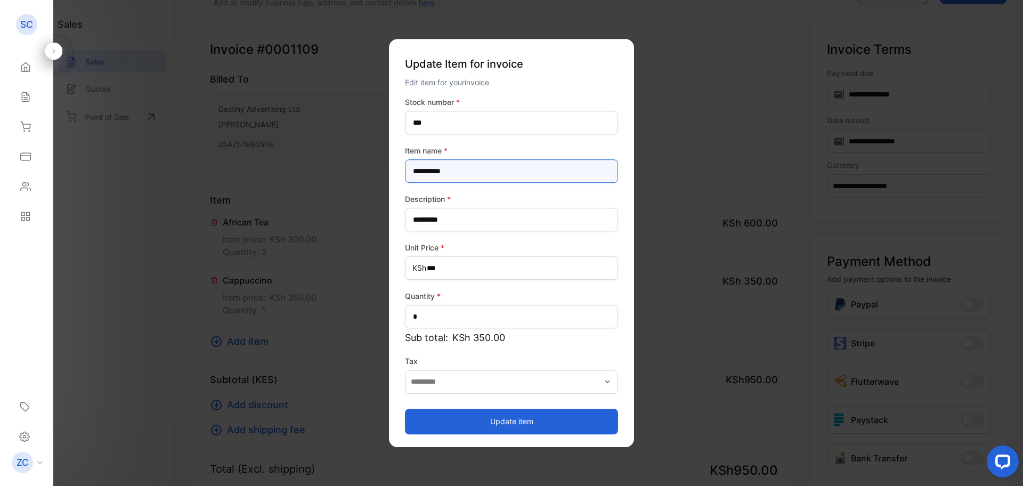
click at [416, 174] on name-inputItem_Name "**********" at bounding box center [511, 170] width 213 height 23
click at [468, 175] on name-inputItem_Name "**********" at bounding box center [511, 170] width 213 height 23
type name-inputItem_Name "**********"
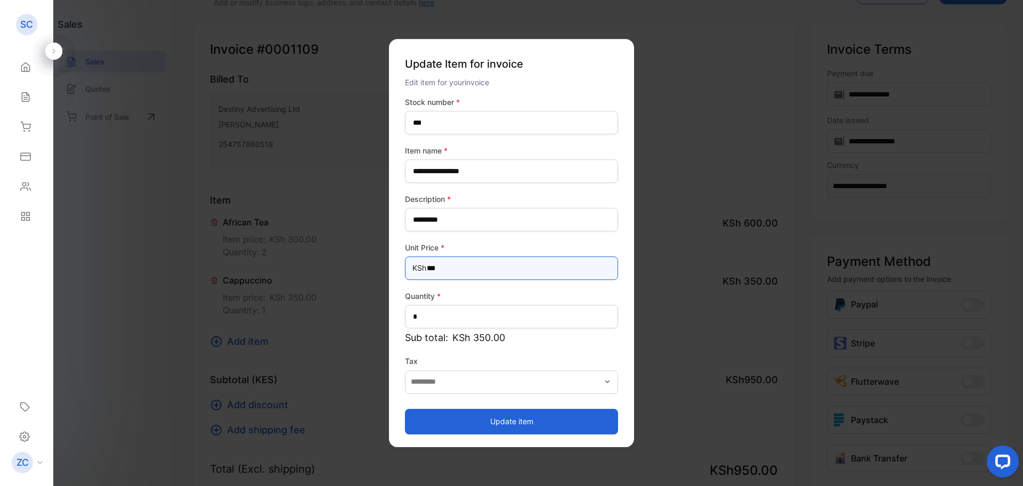
click at [436, 269] on Price-inputprice "***" at bounding box center [511, 267] width 213 height 23
type Price-inputprice "***"
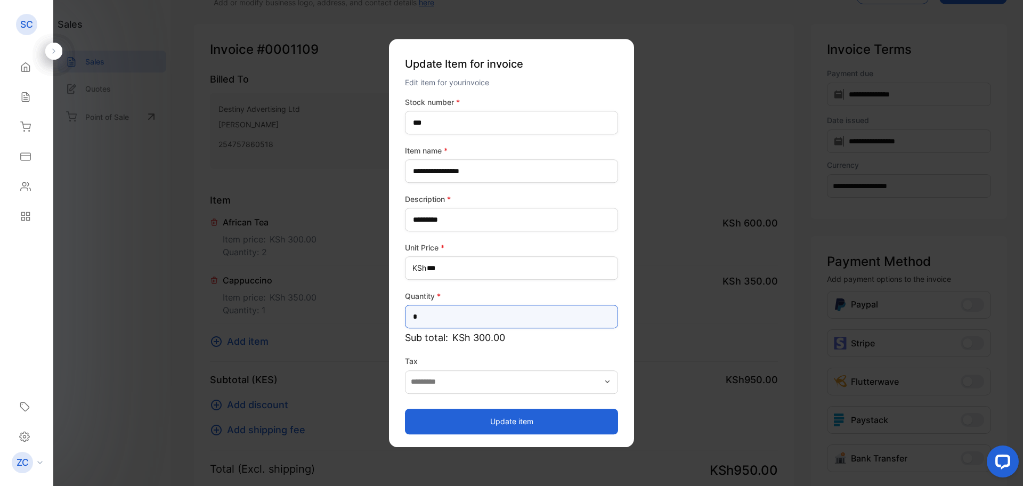
click at [432, 318] on input "*" at bounding box center [511, 316] width 213 height 23
type input "*"
click at [480, 414] on button "Update item" at bounding box center [511, 422] width 213 height 26
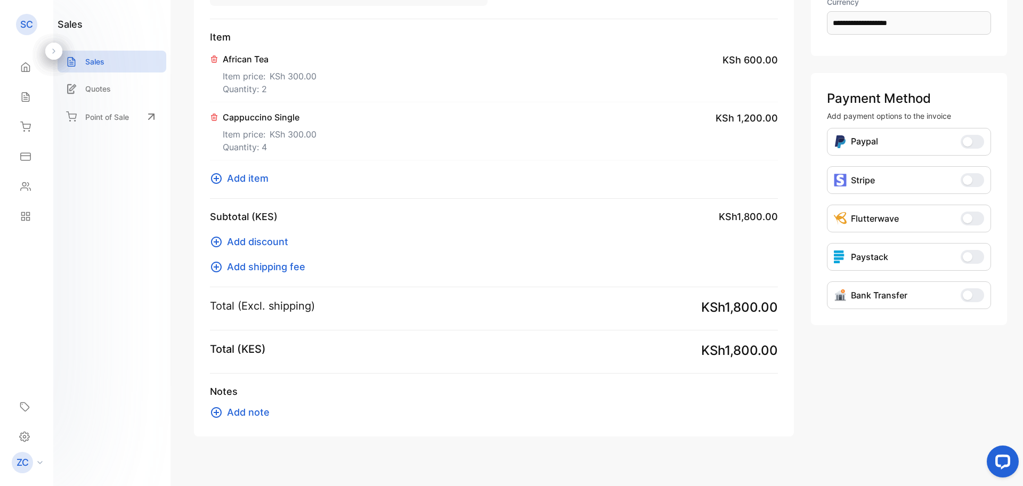
scroll to position [214, 0]
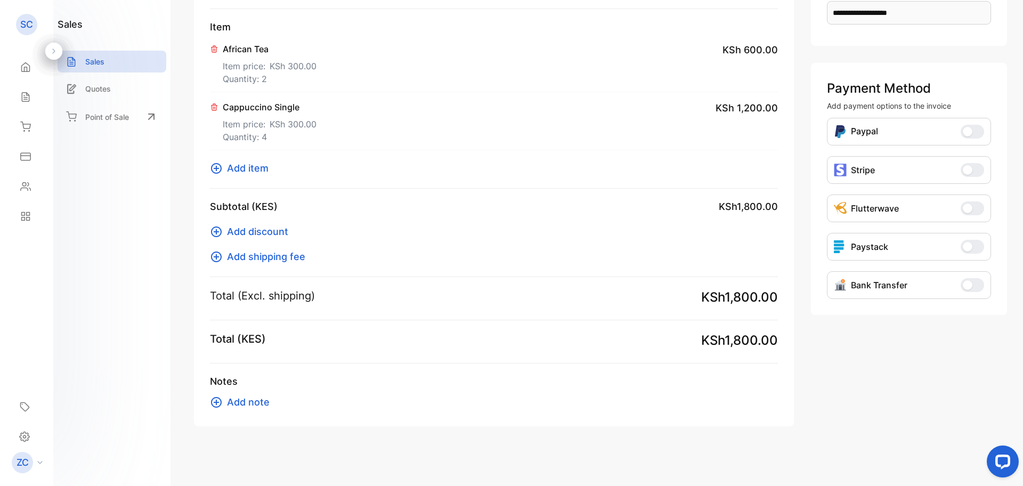
click at [241, 400] on span "Add note" at bounding box center [248, 402] width 43 height 14
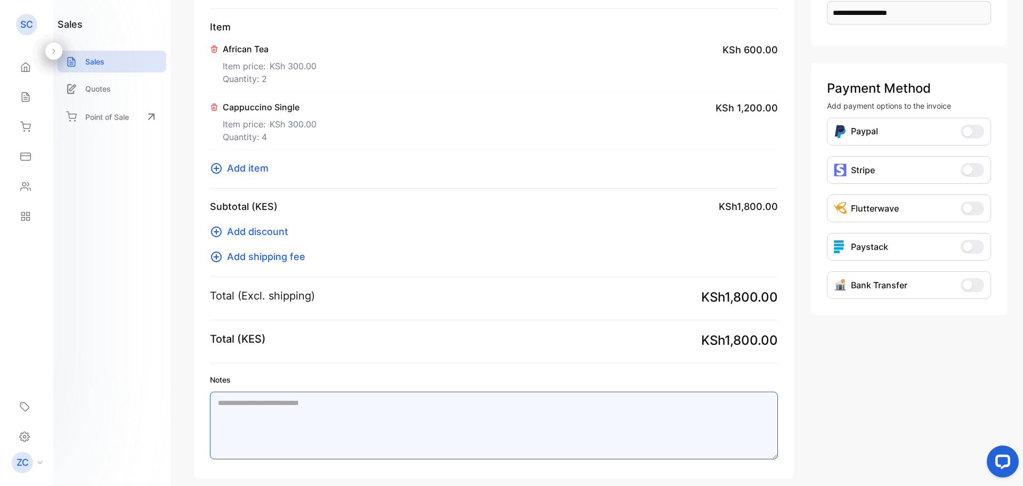
click at [241, 400] on textarea "Notes" at bounding box center [494, 426] width 568 height 68
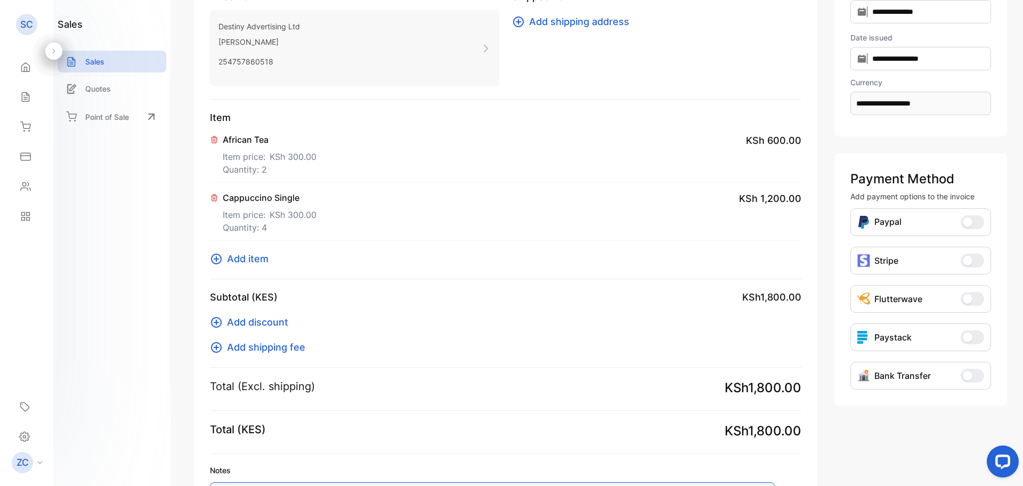
scroll to position [0, 0]
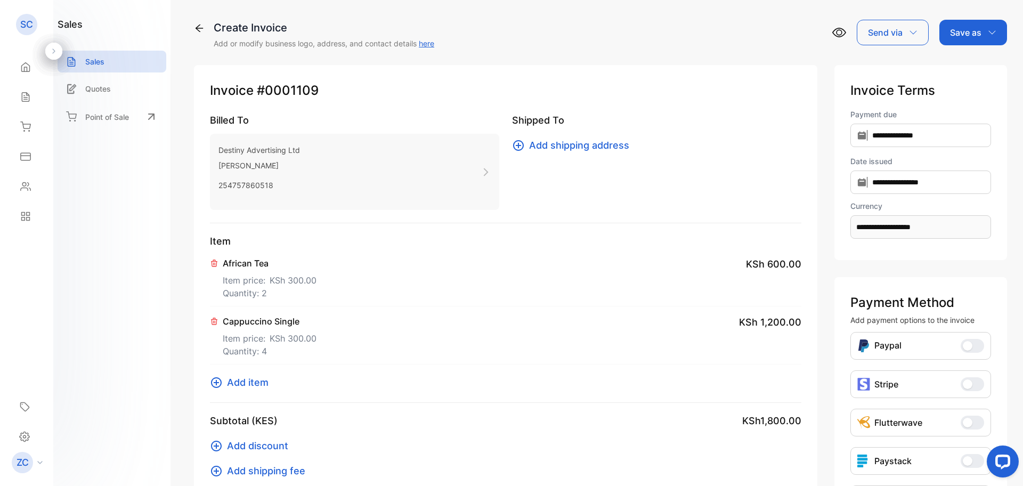
type textarea "**********"
click at [850, 140] on input "**********" at bounding box center [920, 135] width 141 height 23
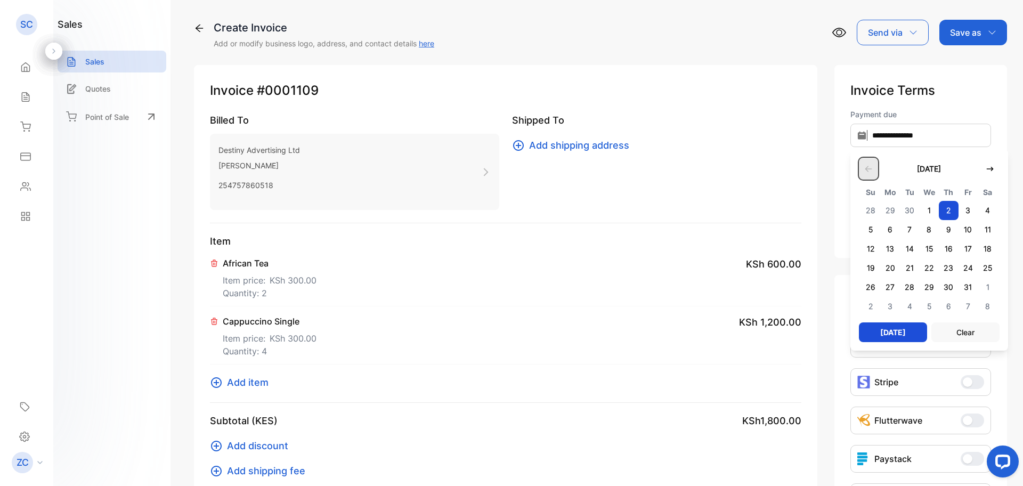
click at [864, 172] on icon "button" at bounding box center [868, 169] width 9 height 9
click at [958, 208] on span "5" at bounding box center [968, 210] width 20 height 19
type input "**********"
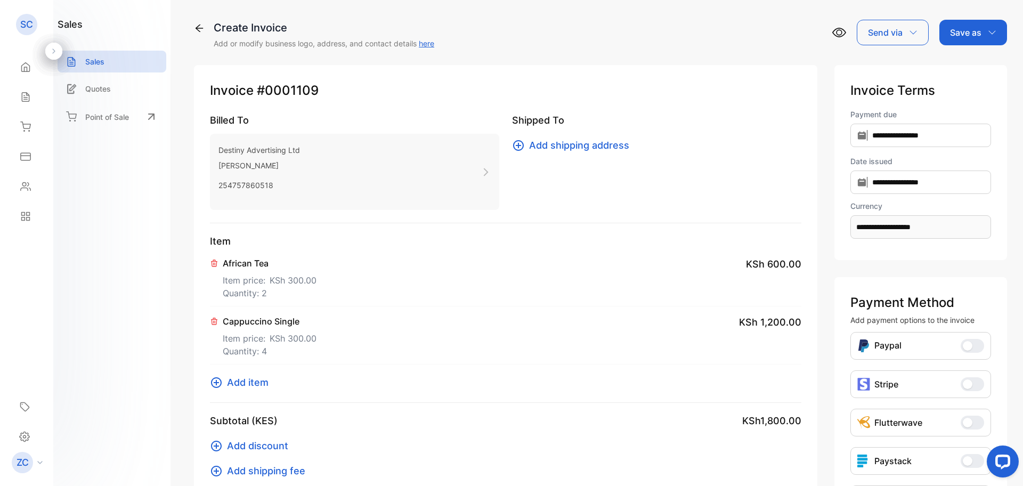
click at [989, 28] on icon "button" at bounding box center [992, 32] width 9 height 9
click at [968, 69] on div "Invoice" at bounding box center [970, 67] width 61 height 21
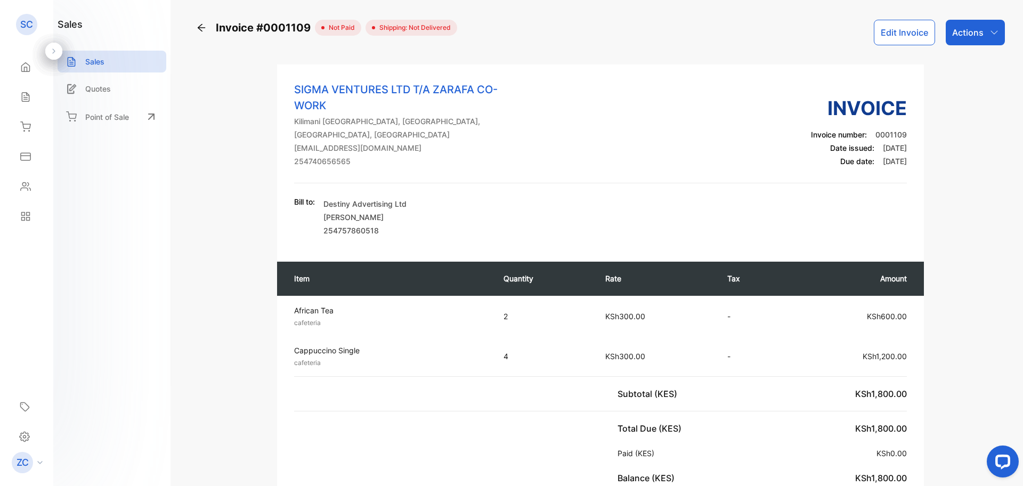
click at [990, 34] on icon "button" at bounding box center [994, 32] width 9 height 9
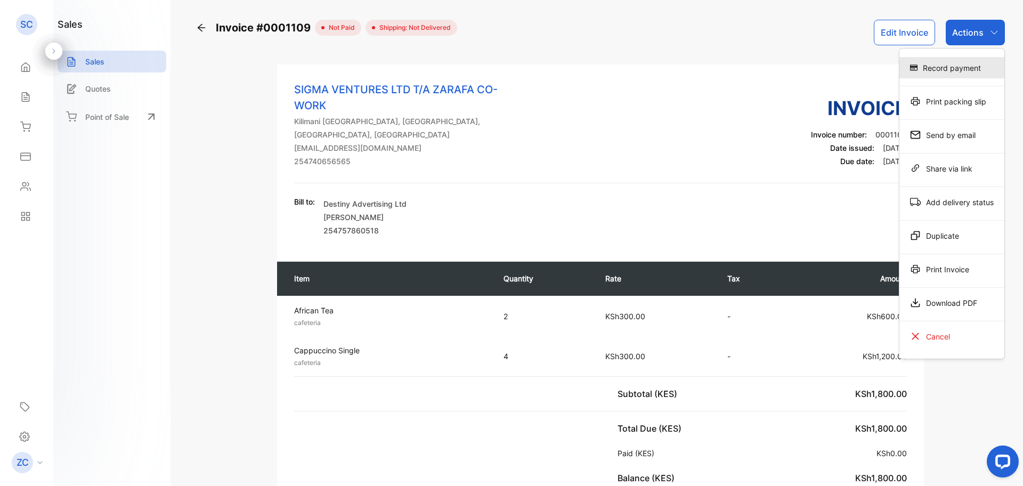
click at [944, 66] on div "Record payment" at bounding box center [951, 67] width 105 height 21
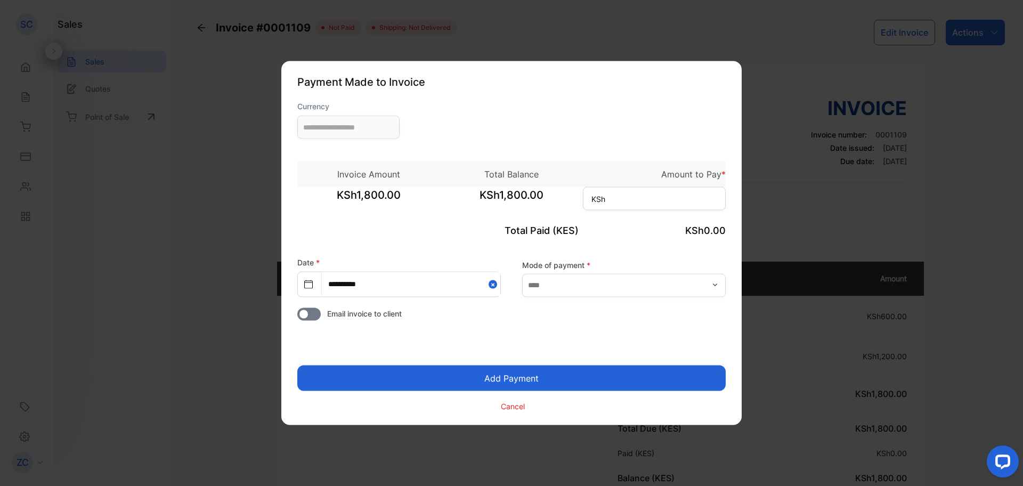
type input "**********"
click at [610, 190] on input at bounding box center [654, 198] width 143 height 23
type input "*****"
click at [717, 290] on input "text" at bounding box center [623, 284] width 203 height 23
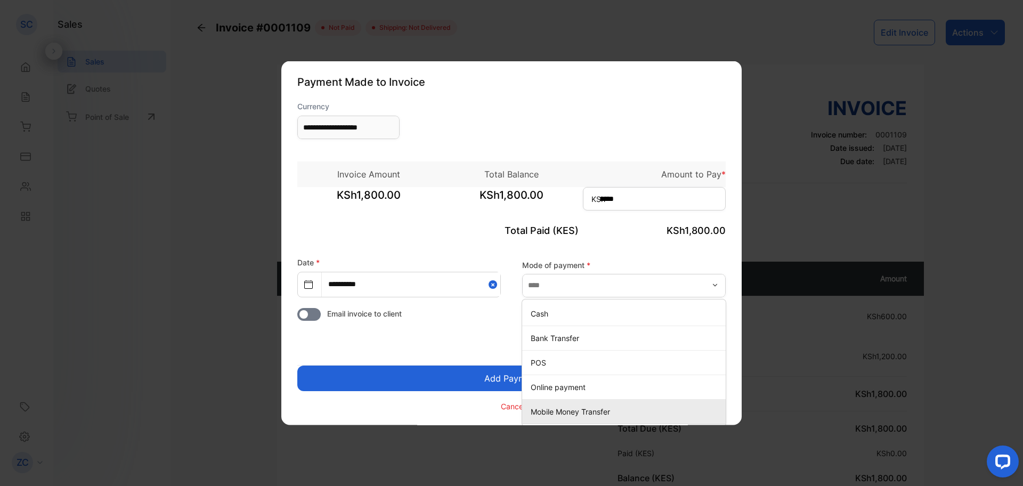
click at [545, 412] on p "Mobile Money Transfer" at bounding box center [626, 410] width 191 height 11
type input "**********"
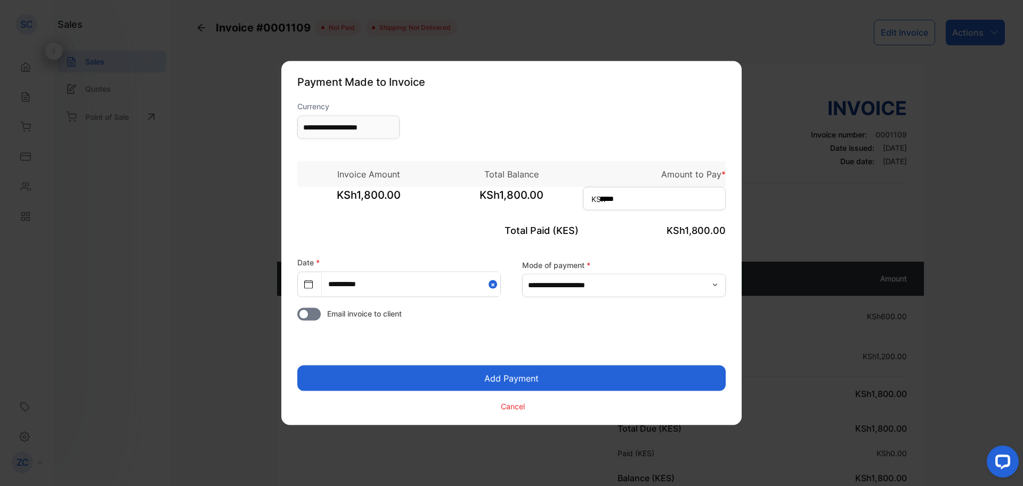
click at [488, 382] on button "Add Payment" at bounding box center [511, 378] width 428 height 26
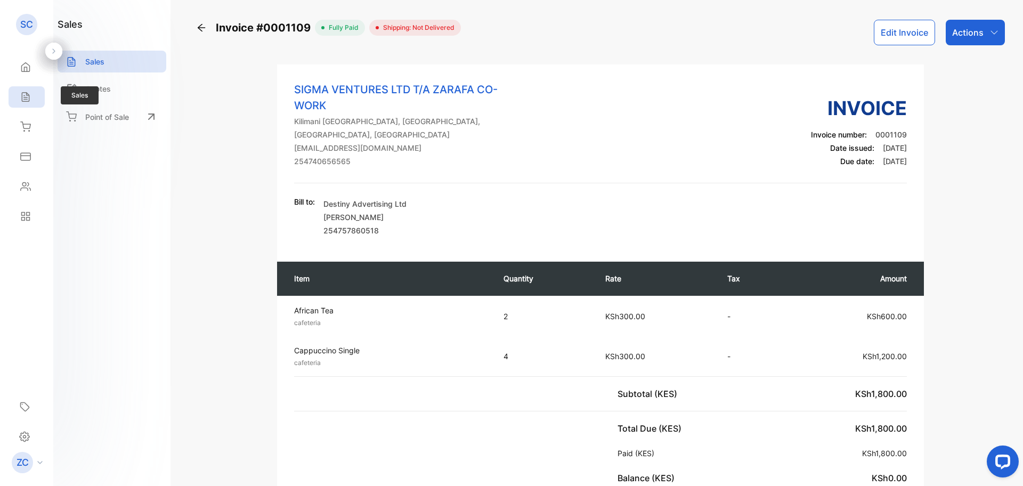
click at [25, 99] on icon at bounding box center [25, 97] width 7 height 9
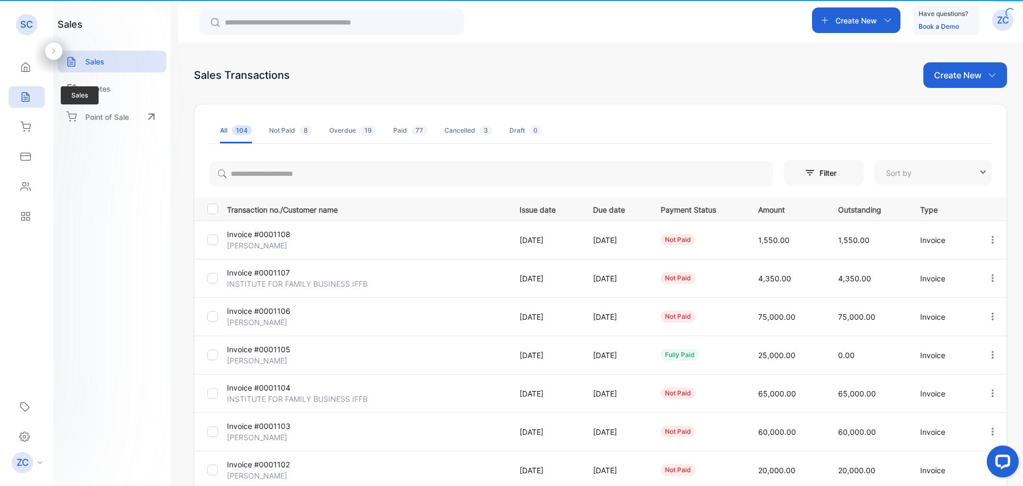
type input "**********"
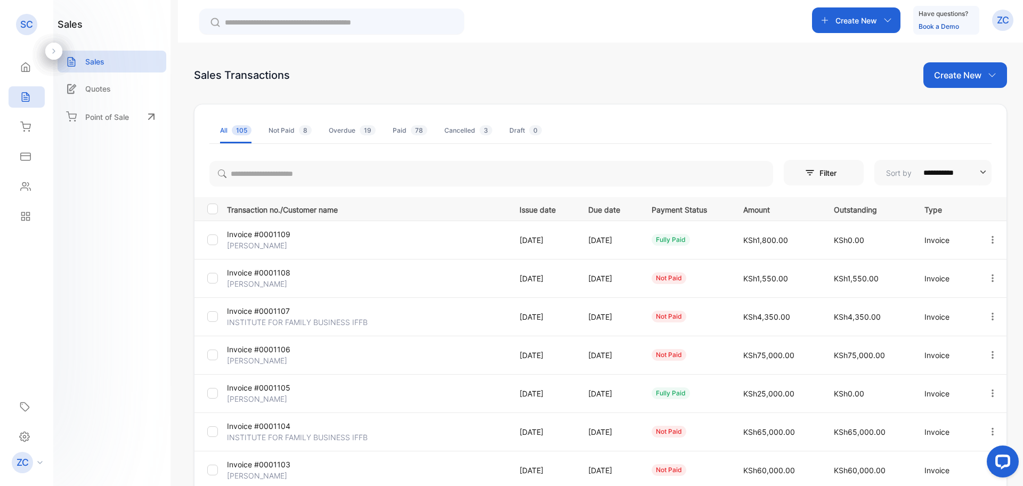
click at [989, 277] on icon "button" at bounding box center [993, 278] width 10 height 10
click at [973, 314] on div "View / Edit Invoice" at bounding box center [959, 308] width 108 height 21
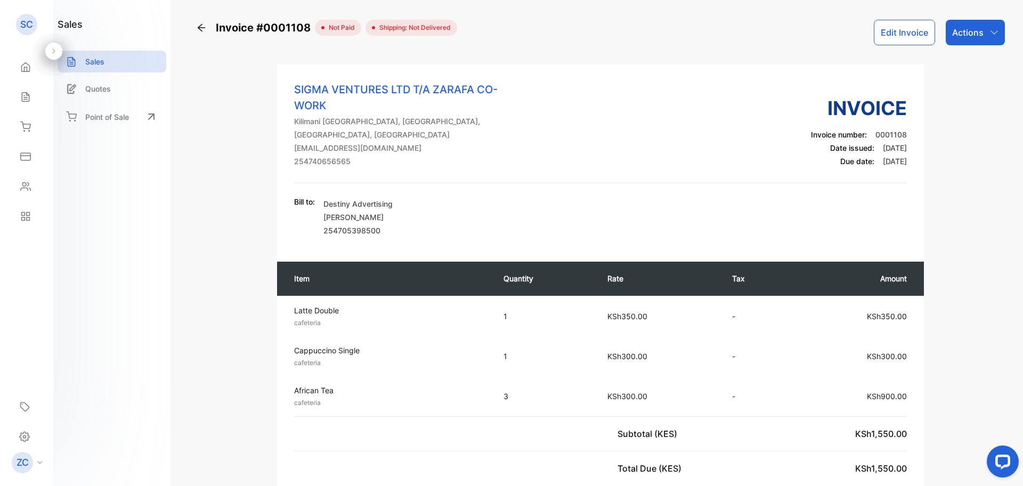
click at [992, 32] on icon "button" at bounding box center [993, 32] width 7 height 4
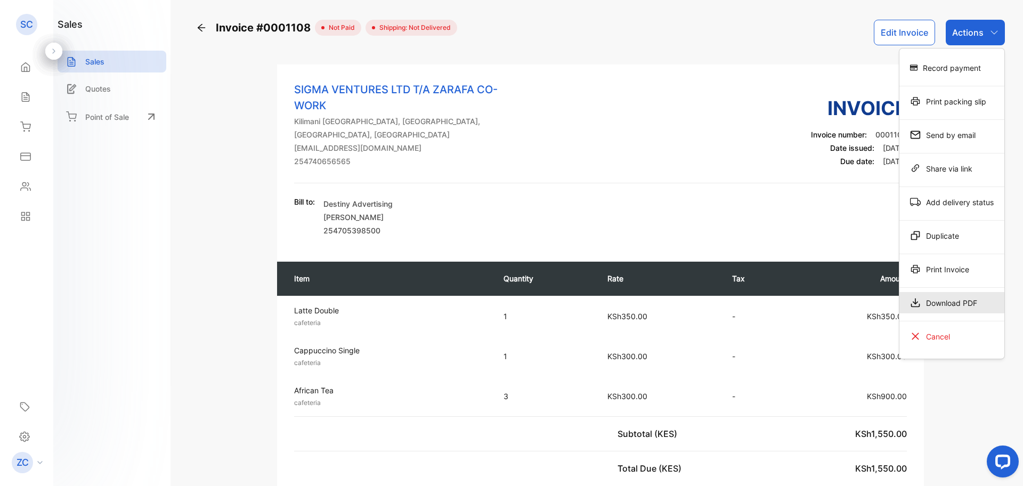
click at [943, 309] on div "Download PDF" at bounding box center [951, 302] width 105 height 21
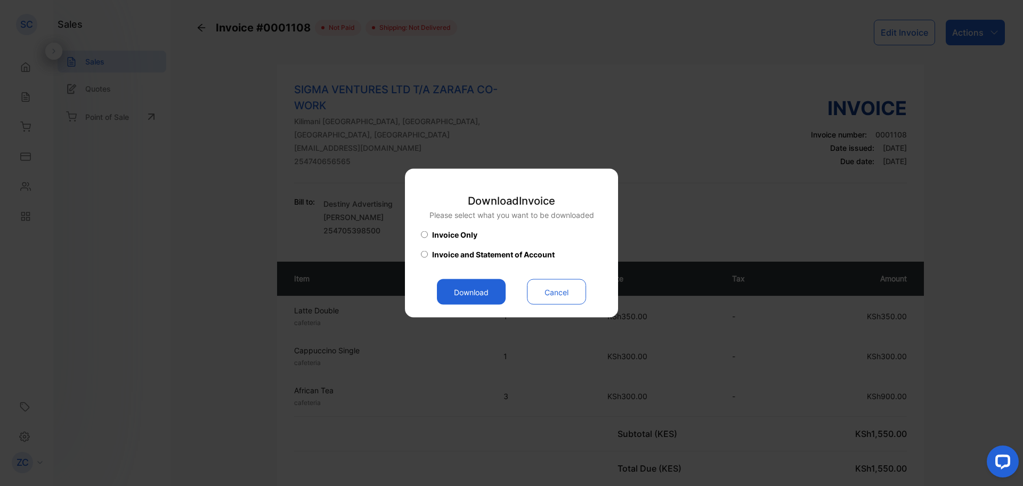
click at [475, 290] on button "Download" at bounding box center [471, 292] width 69 height 26
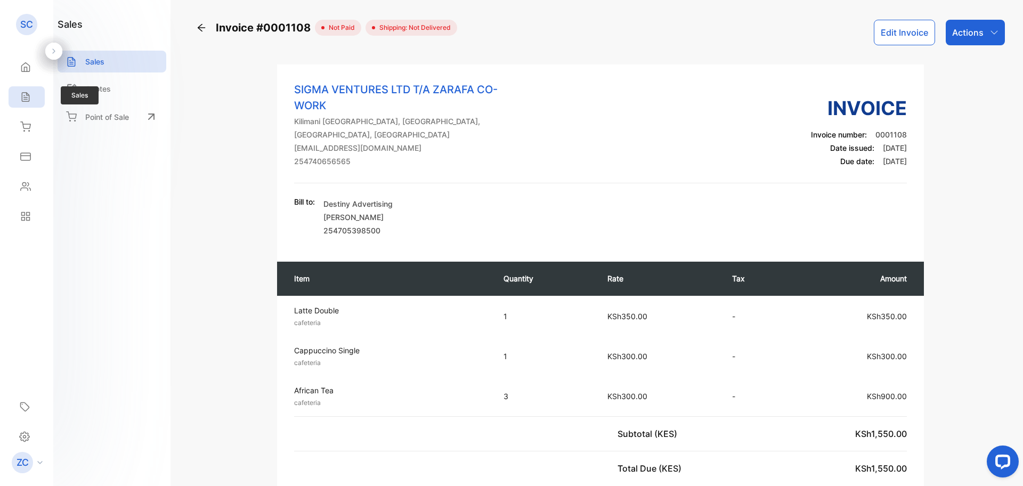
click at [26, 97] on icon at bounding box center [25, 97] width 7 height 9
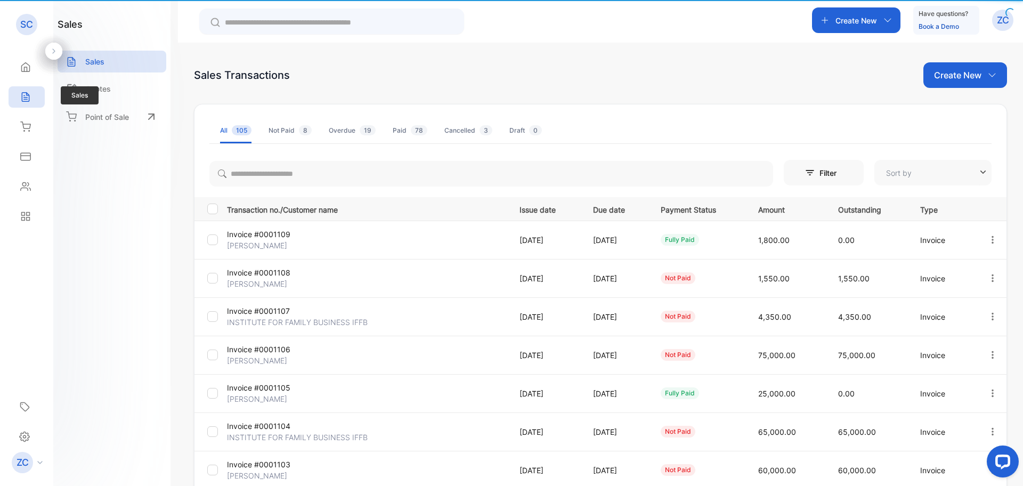
type input "**********"
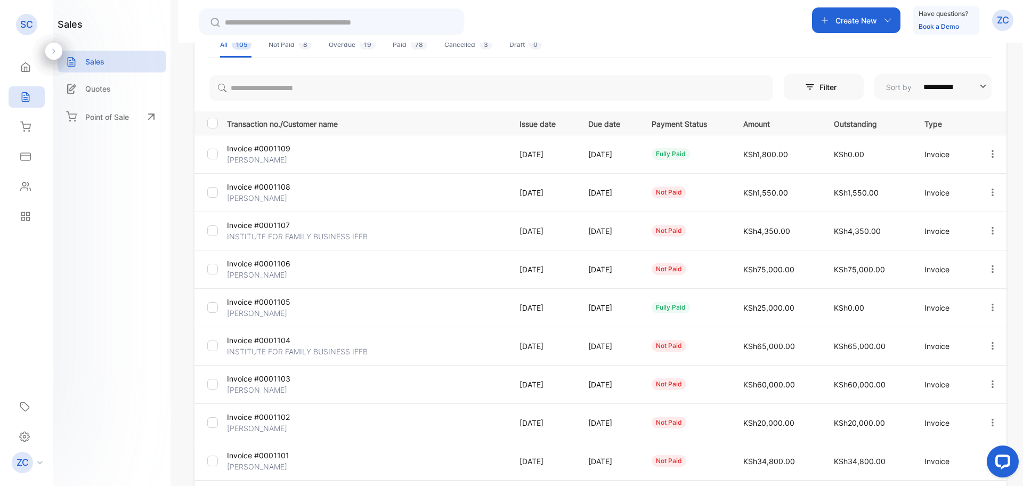
scroll to position [107, 0]
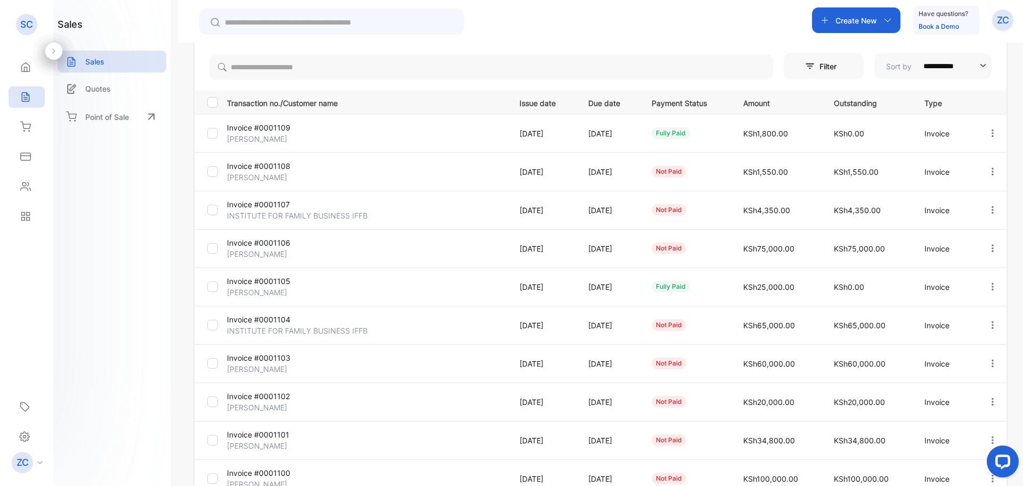
click at [884, 22] on icon "button" at bounding box center [887, 20] width 9 height 9
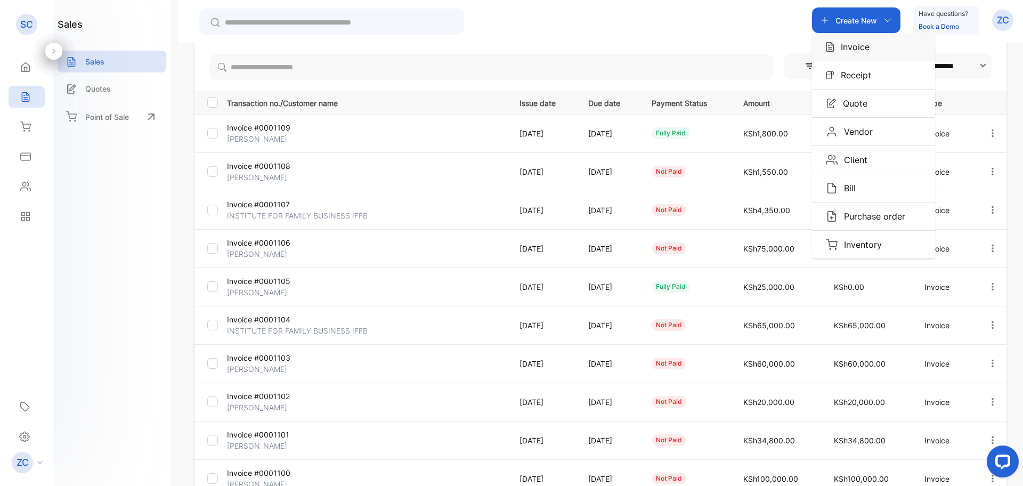
click at [857, 53] on div "Invoice" at bounding box center [873, 47] width 123 height 28
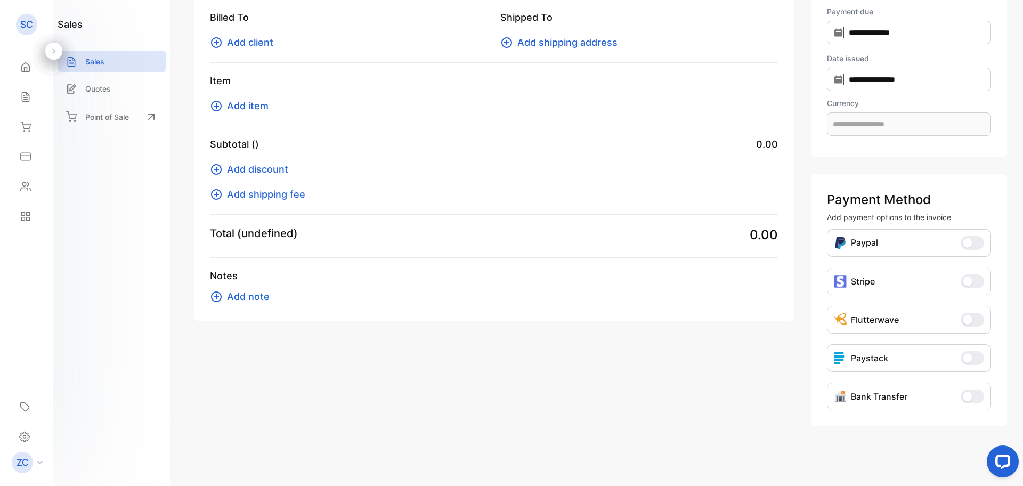
scroll to position [61, 0]
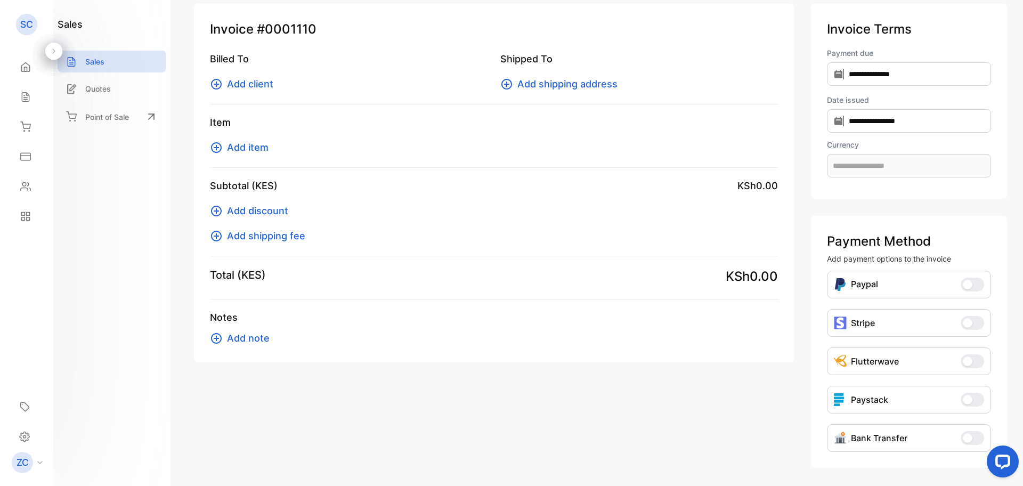
type input "**********"
click at [209, 82] on div "Invoice #0001110 Billed To Add client Shipped To Add shipping address Item Add …" at bounding box center [494, 183] width 600 height 359
click at [217, 84] on icon at bounding box center [216, 84] width 11 height 11
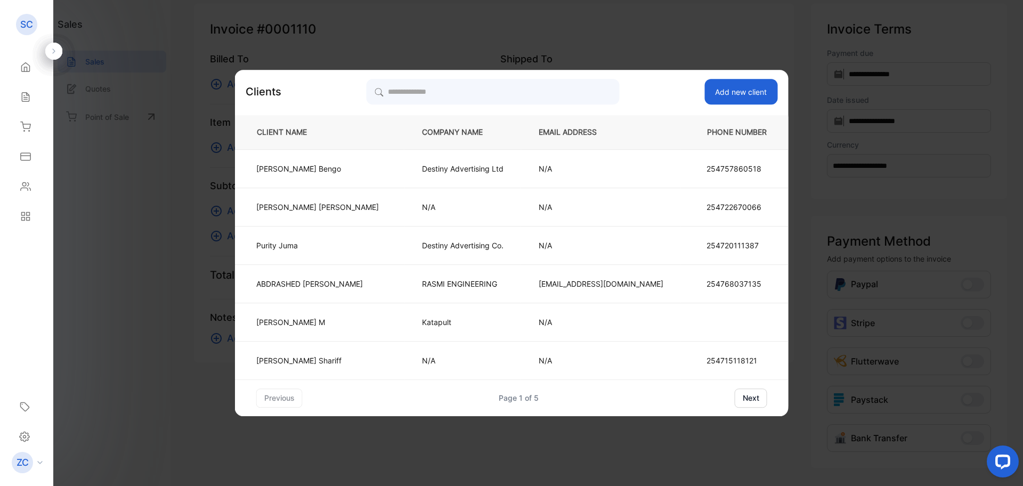
click at [735, 400] on button "next" at bounding box center [751, 397] width 32 height 19
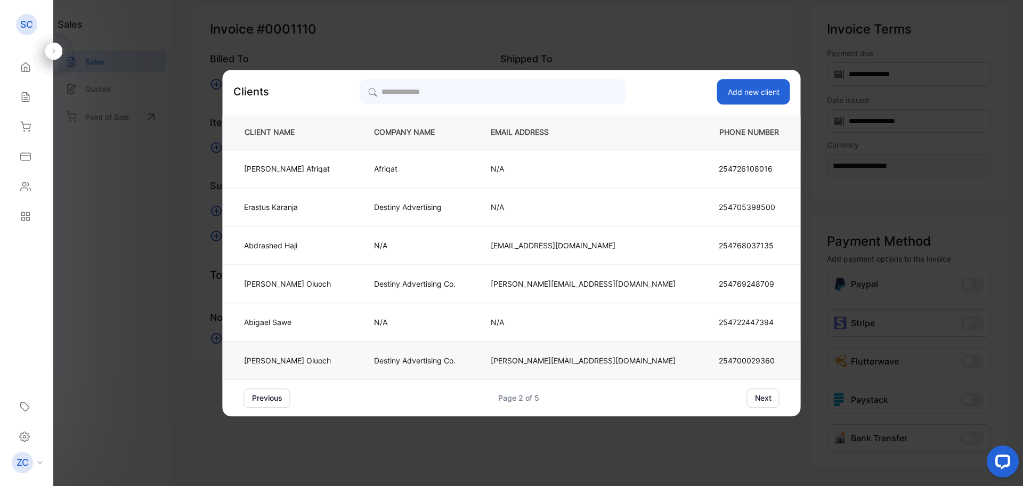
click at [433, 355] on p "Destiny Advertising Co." at bounding box center [415, 360] width 82 height 11
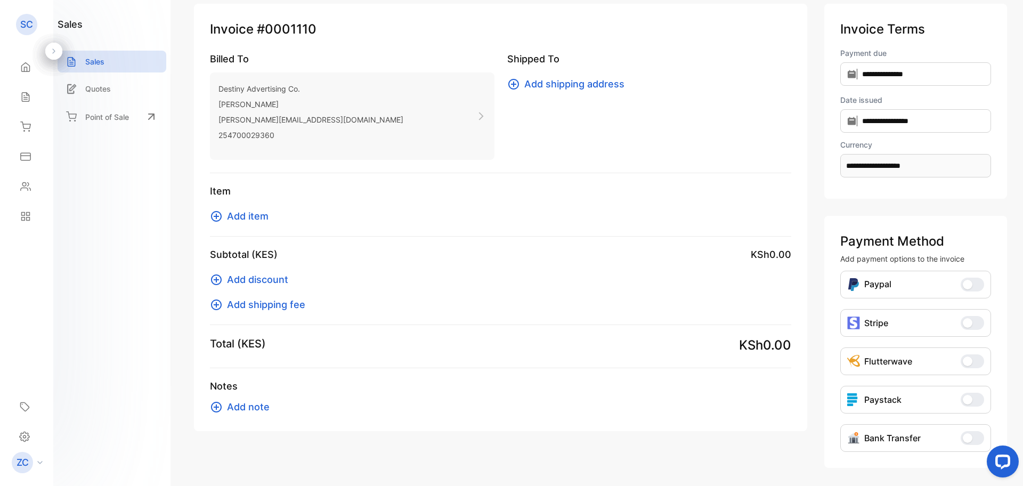
click at [218, 217] on icon at bounding box center [216, 216] width 13 height 13
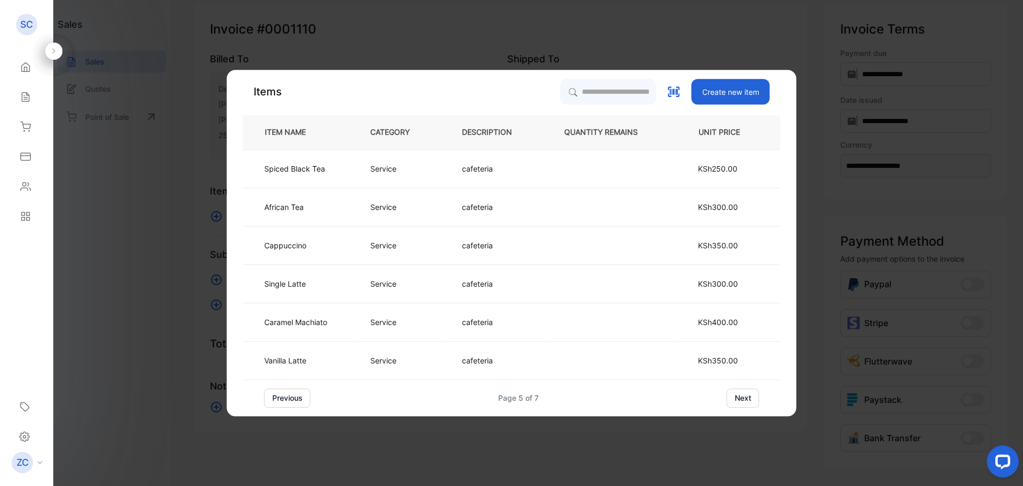
click at [291, 400] on button "previous" at bounding box center [287, 397] width 46 height 19
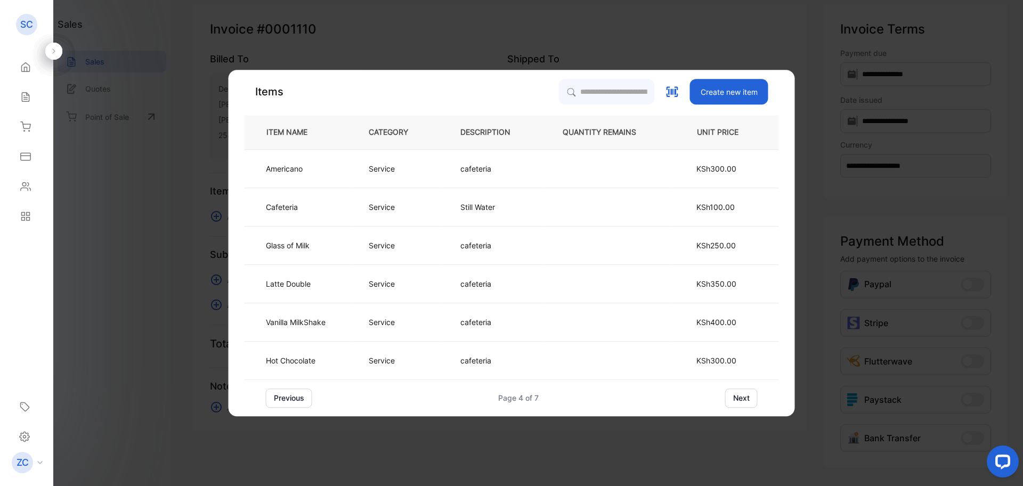
click at [291, 400] on button "previous" at bounding box center [289, 397] width 46 height 19
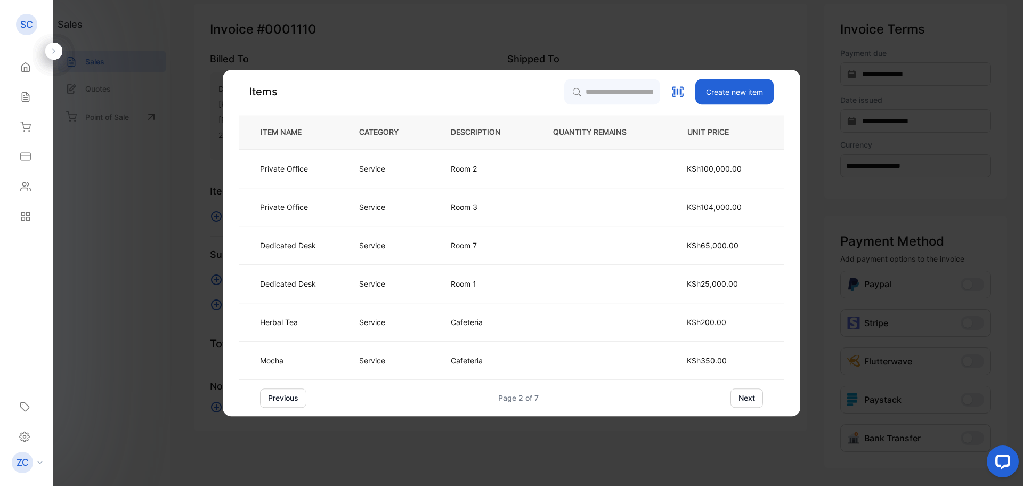
click at [291, 400] on button "previous" at bounding box center [283, 397] width 46 height 19
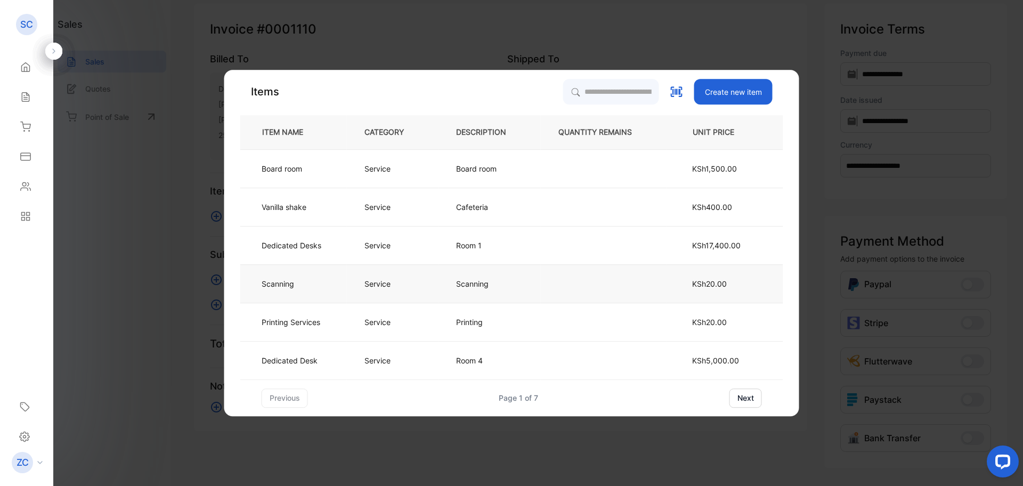
click at [386, 282] on p "Service" at bounding box center [377, 283] width 26 height 11
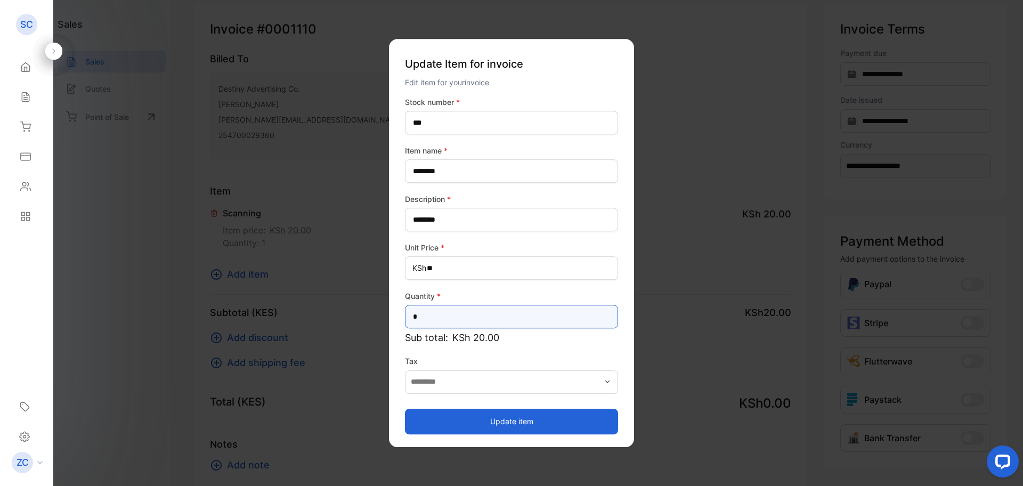
click at [429, 317] on input "*" at bounding box center [511, 316] width 213 height 23
type input "*"
type input "**"
click at [513, 426] on button "Update item" at bounding box center [511, 422] width 213 height 26
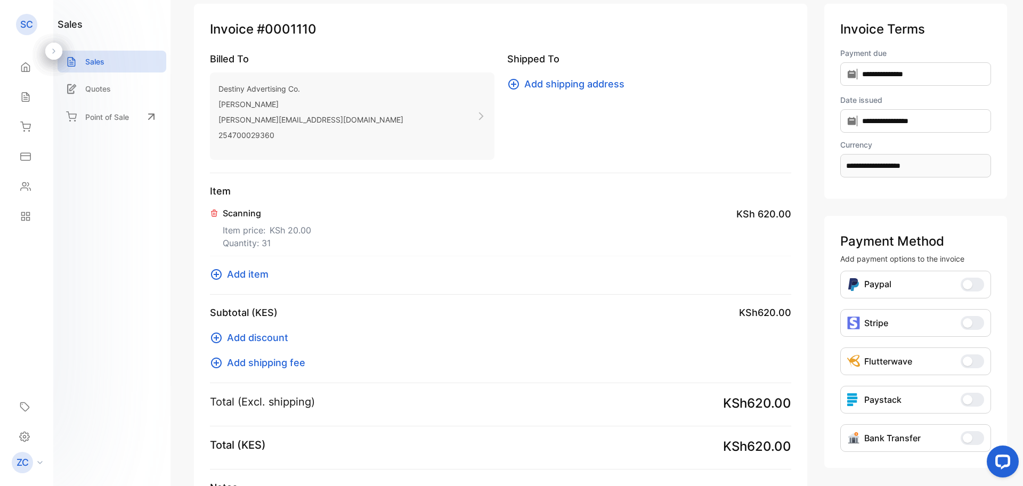
click at [214, 276] on icon at bounding box center [216, 274] width 13 height 13
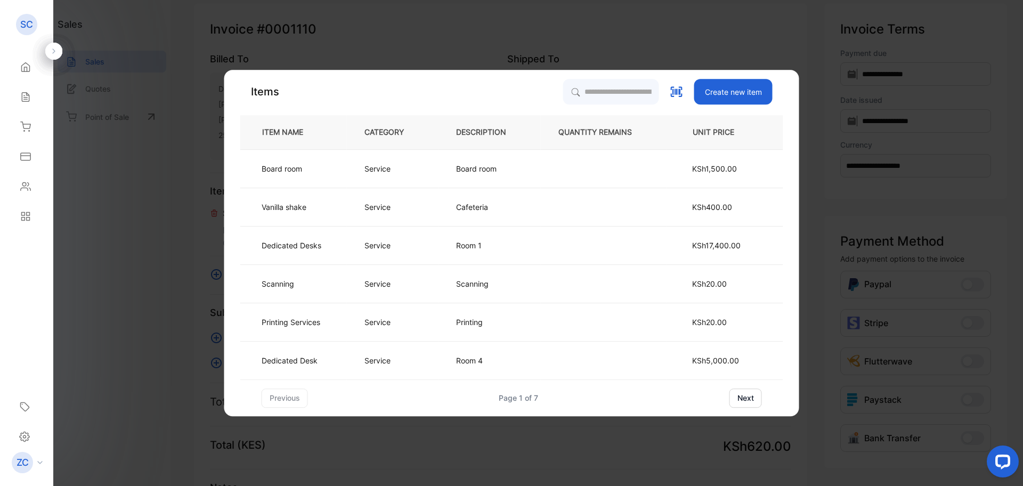
click at [747, 400] on button "next" at bounding box center [745, 397] width 32 height 19
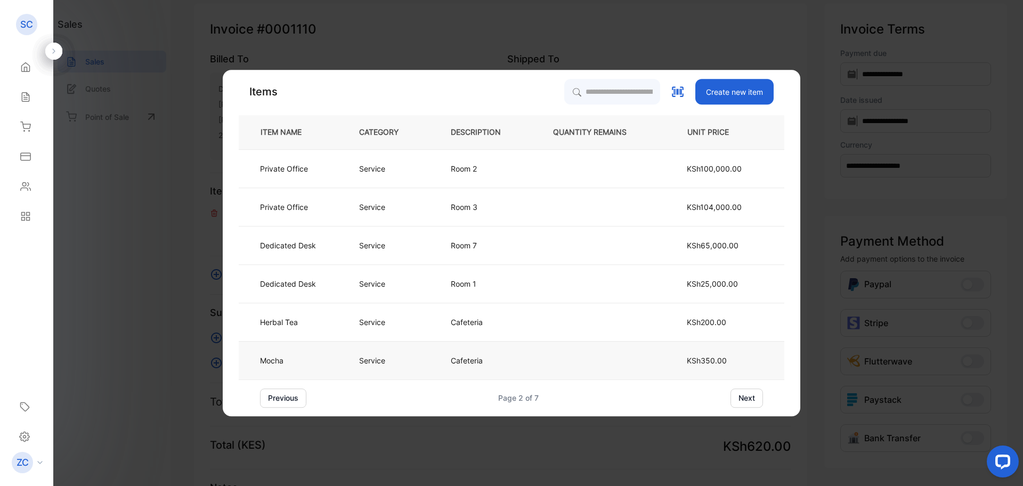
click at [378, 364] on p "Service" at bounding box center [372, 360] width 26 height 11
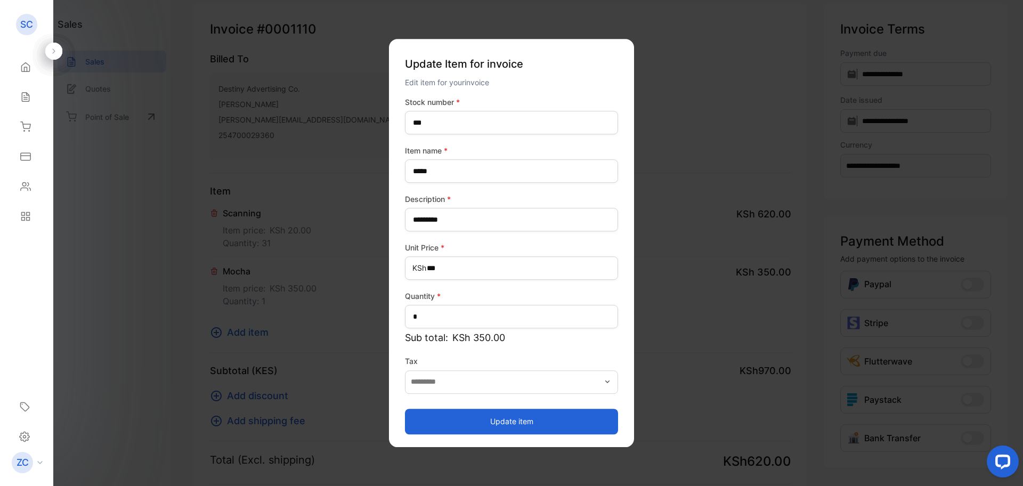
click at [511, 414] on button "Update item" at bounding box center [511, 422] width 213 height 26
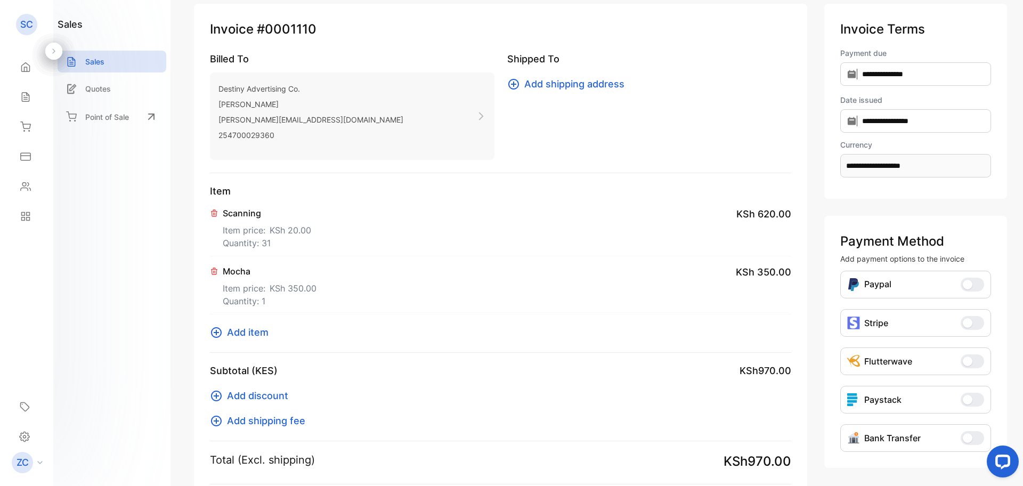
click at [214, 331] on icon at bounding box center [216, 332] width 13 height 13
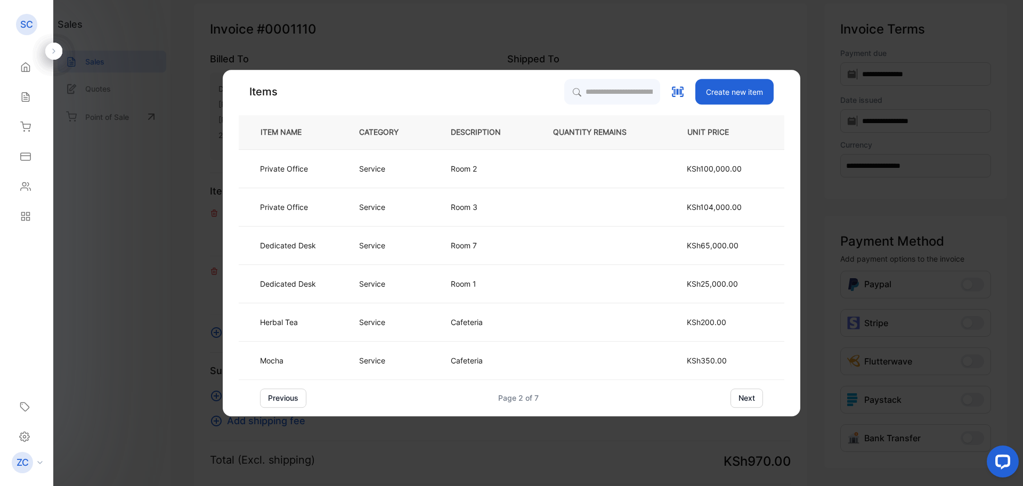
click at [748, 401] on button "next" at bounding box center [746, 397] width 32 height 19
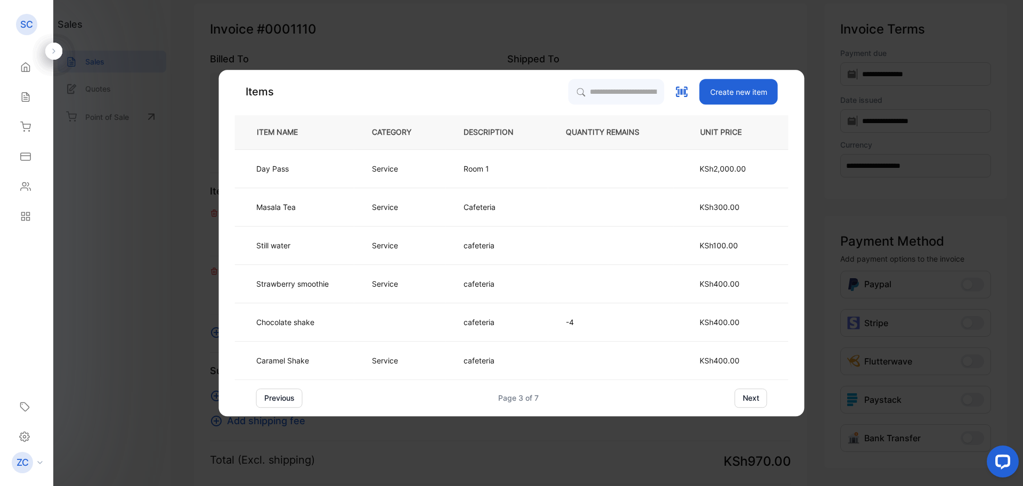
click at [753, 398] on button "next" at bounding box center [751, 397] width 32 height 19
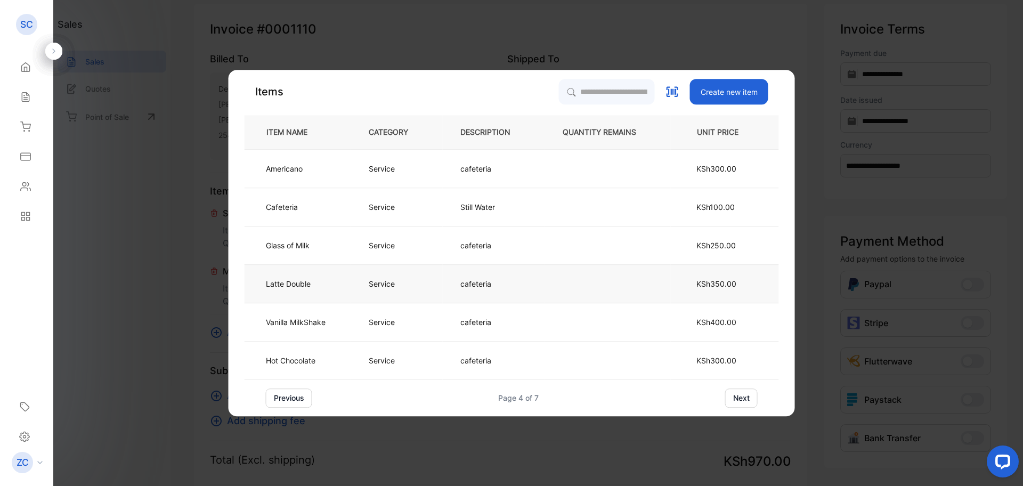
click at [387, 283] on p "Service" at bounding box center [382, 283] width 26 height 11
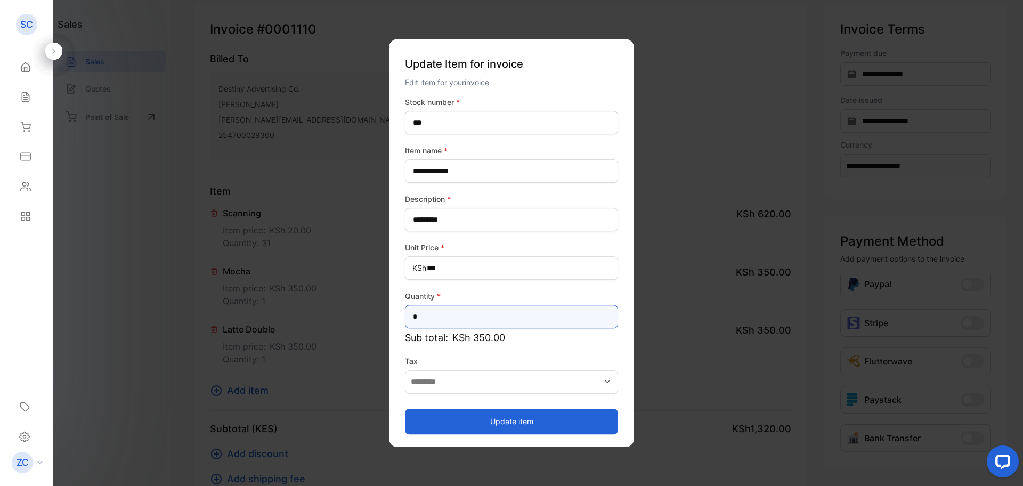
click at [437, 315] on input "*" at bounding box center [511, 316] width 213 height 23
type input "*"
click at [489, 418] on button "Update item" at bounding box center [511, 422] width 213 height 26
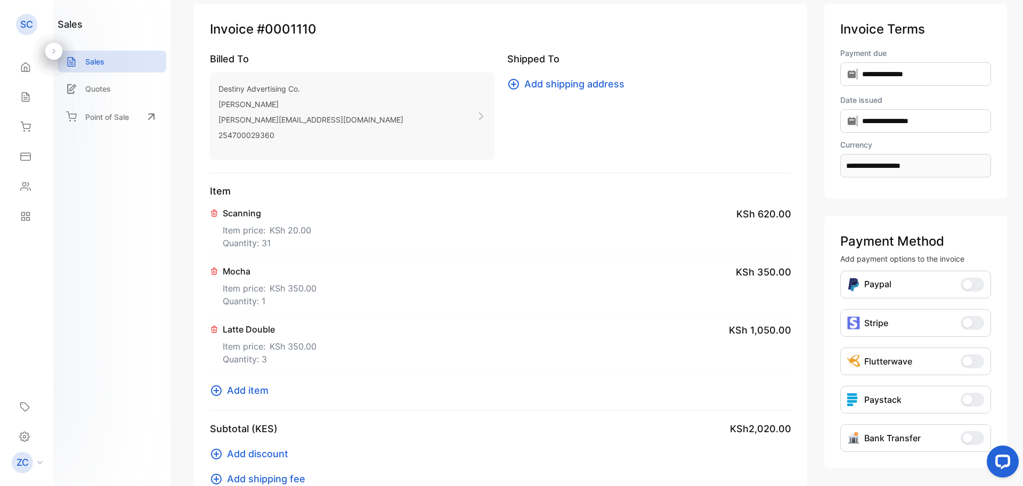
click at [214, 388] on icon at bounding box center [216, 390] width 13 height 13
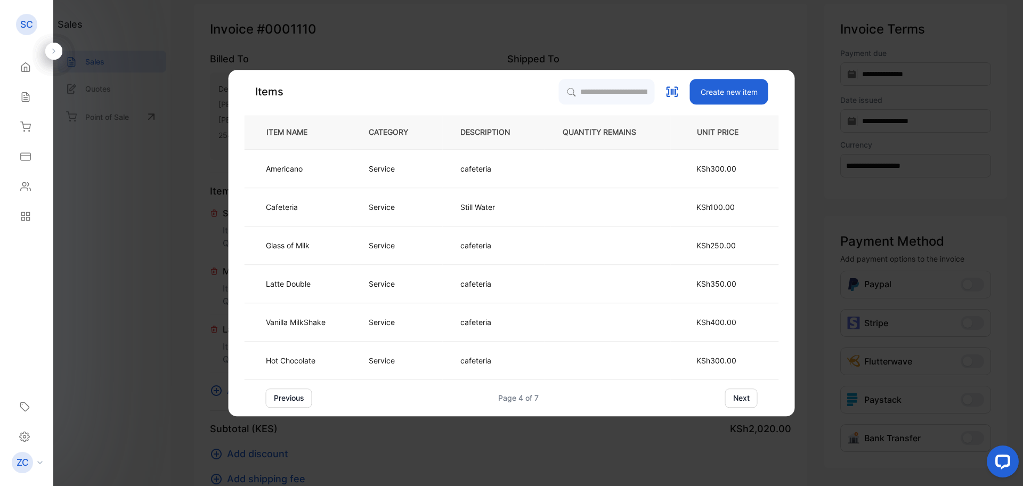
click at [740, 398] on button "next" at bounding box center [741, 397] width 32 height 19
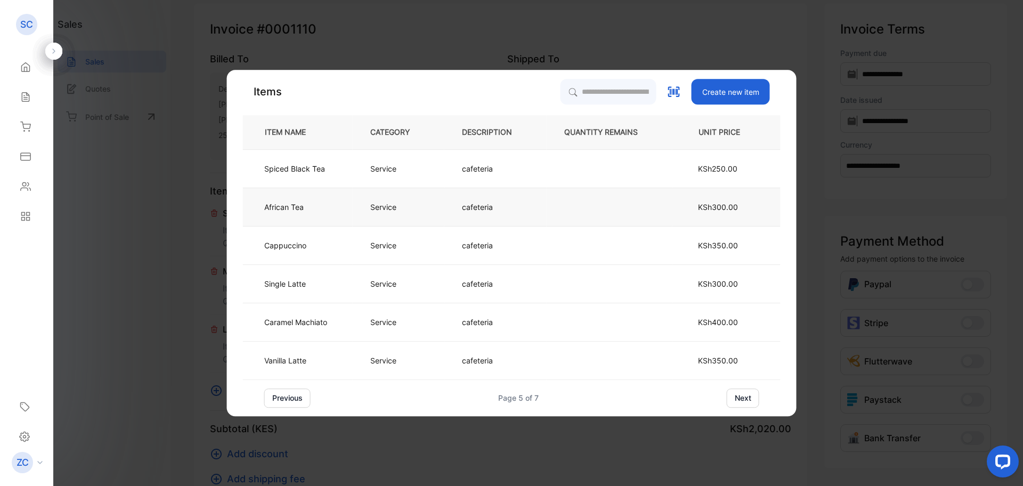
click at [380, 202] on p "Service" at bounding box center [383, 206] width 26 height 11
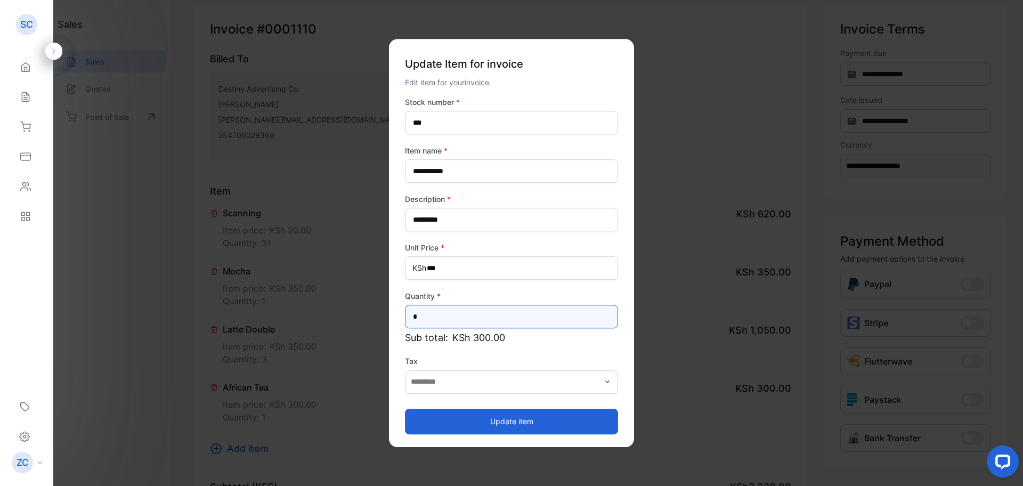
click at [421, 321] on input "*" at bounding box center [511, 316] width 213 height 23
type input "*"
click at [527, 422] on button "Update item" at bounding box center [511, 422] width 213 height 26
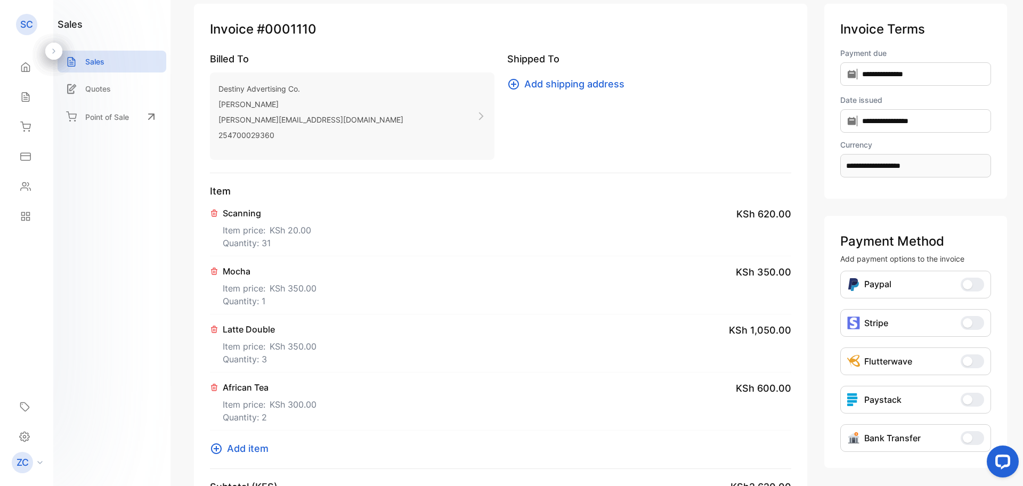
click at [217, 450] on icon at bounding box center [216, 448] width 11 height 11
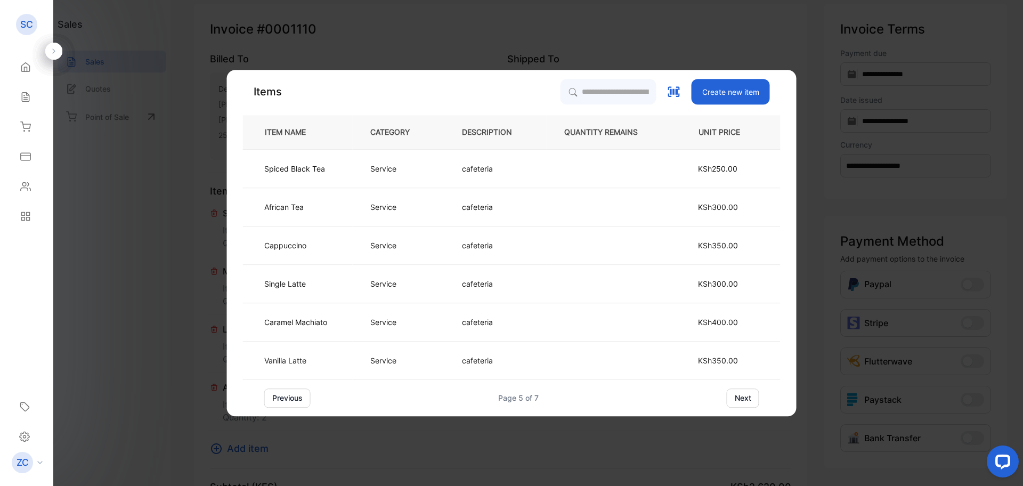
click at [751, 398] on button "next" at bounding box center [743, 397] width 32 height 19
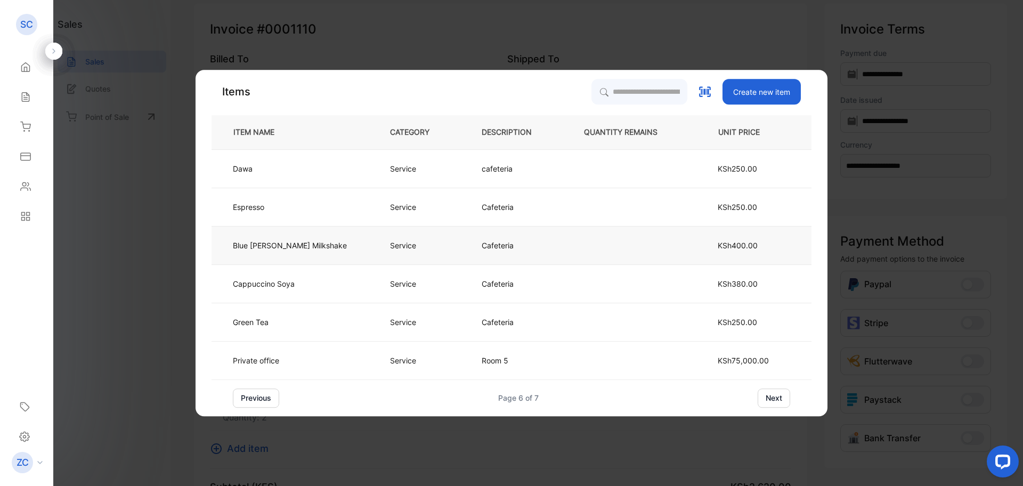
click at [300, 243] on p "Blue [PERSON_NAME] Milkshake" at bounding box center [290, 245] width 114 height 11
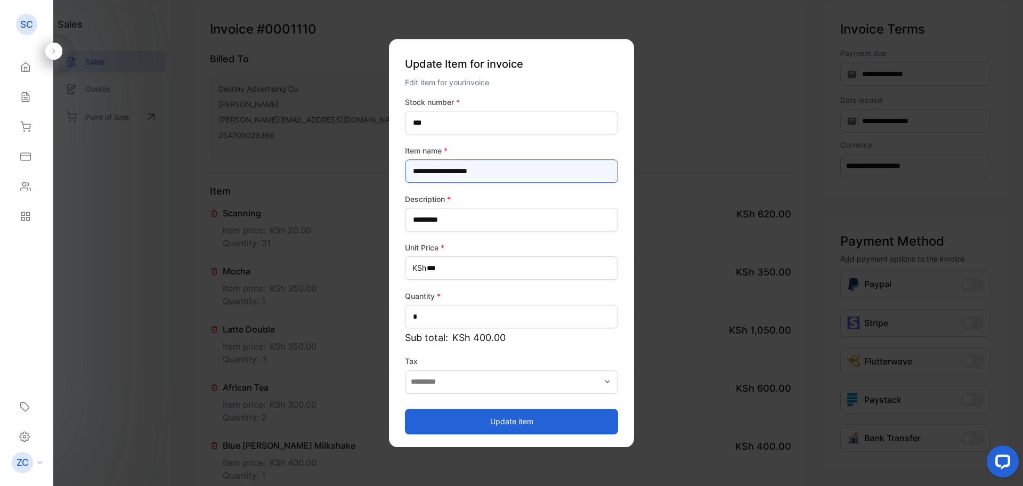
click at [428, 171] on name-inputItem_Name "**********" at bounding box center [511, 170] width 213 height 23
click at [436, 170] on name-inputItem_Name "**********" at bounding box center [511, 170] width 213 height 23
type name-inputItem_Name "**********"
click at [495, 417] on button "Update item" at bounding box center [511, 422] width 213 height 26
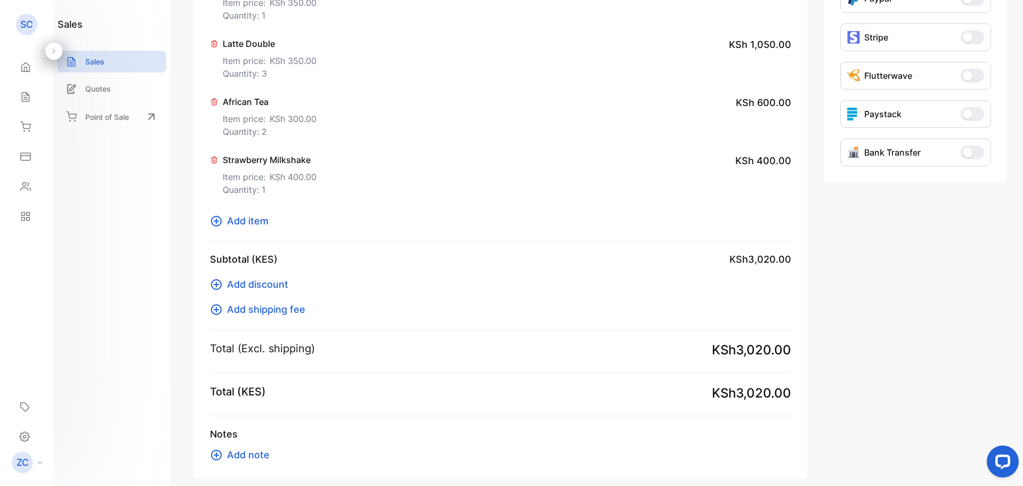
scroll to position [381, 0]
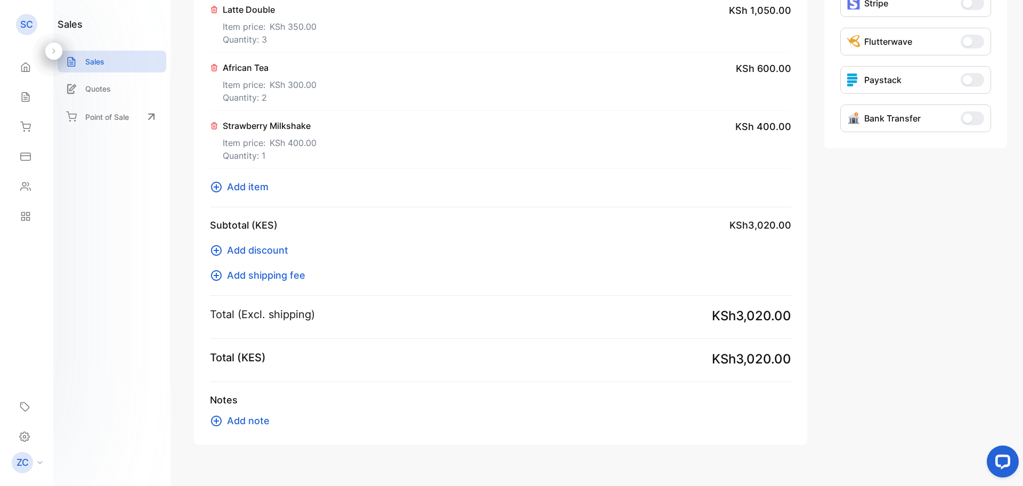
click at [250, 420] on span "Add note" at bounding box center [248, 420] width 43 height 14
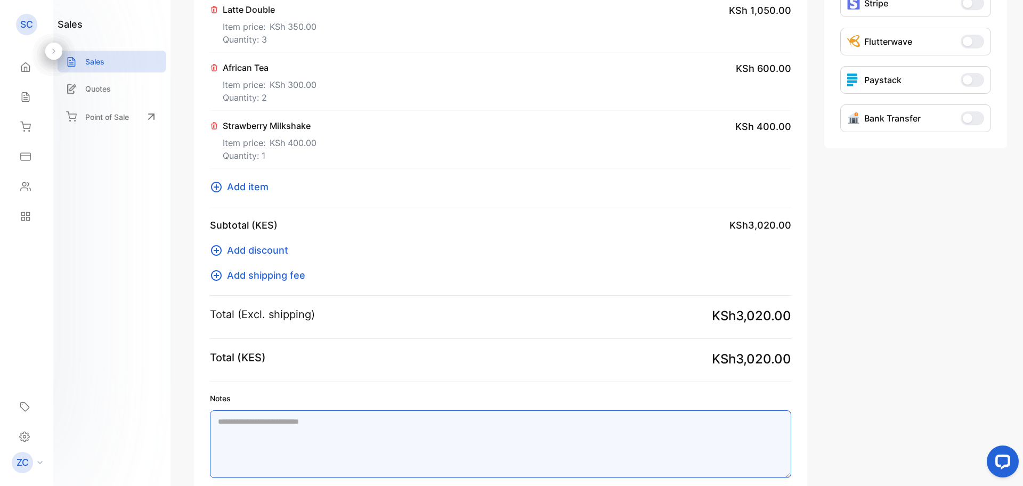
click at [229, 424] on textarea "Notes" at bounding box center [500, 444] width 581 height 68
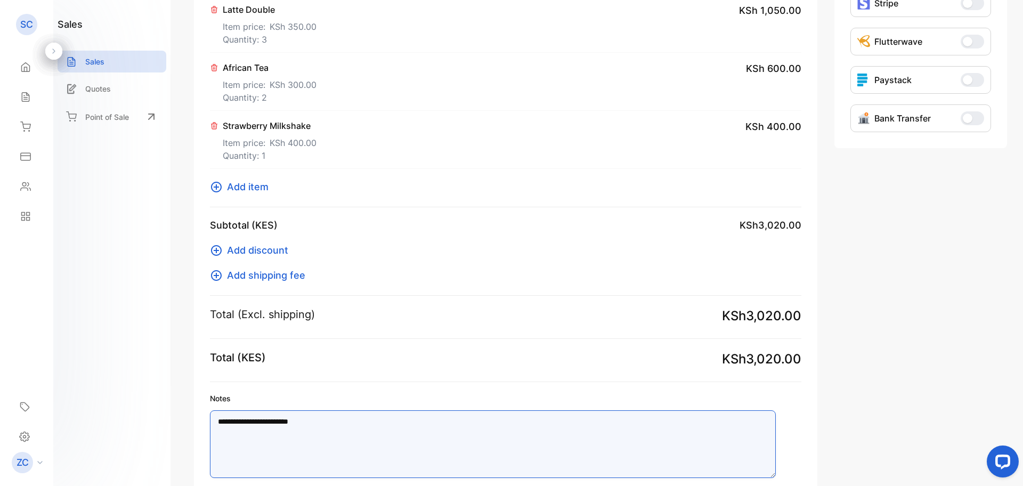
drag, startPoint x: 299, startPoint y: 421, endPoint x: 266, endPoint y: 421, distance: 33.0
click at [266, 421] on textarea "**********" at bounding box center [493, 444] width 566 height 68
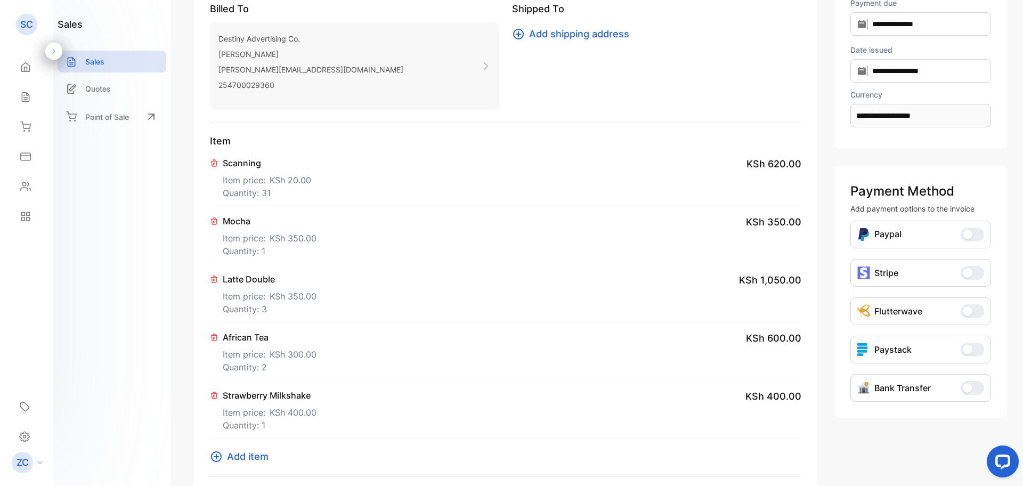
scroll to position [0, 0]
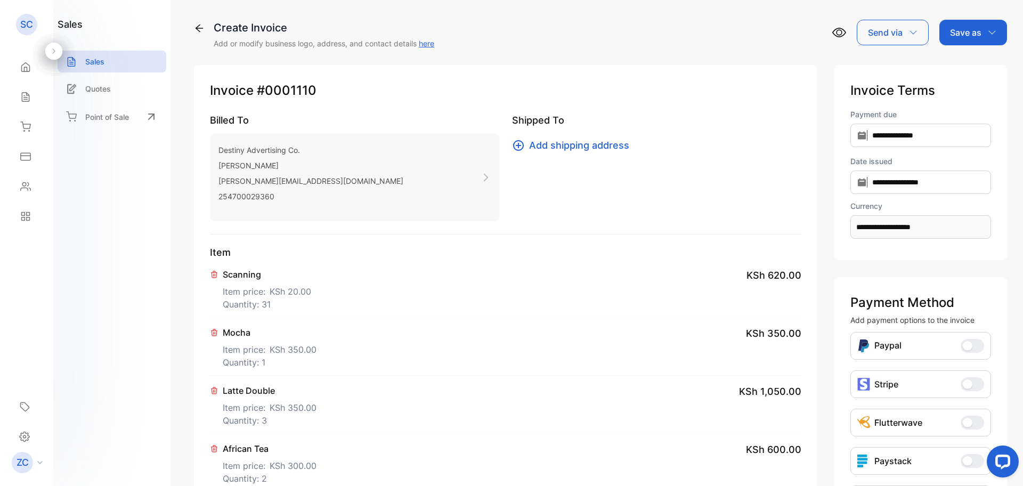
type textarea "**********"
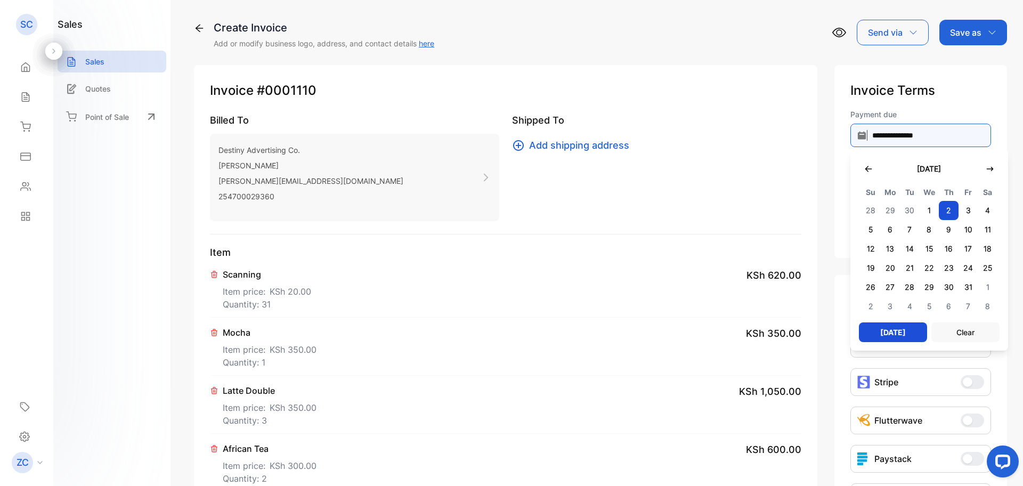
click at [850, 134] on input "**********" at bounding box center [920, 135] width 141 height 23
drag, startPoint x: 842, startPoint y: 170, endPoint x: 857, endPoint y: 175, distance: 16.0
click at [865, 170] on icon "button" at bounding box center [868, 169] width 7 height 6
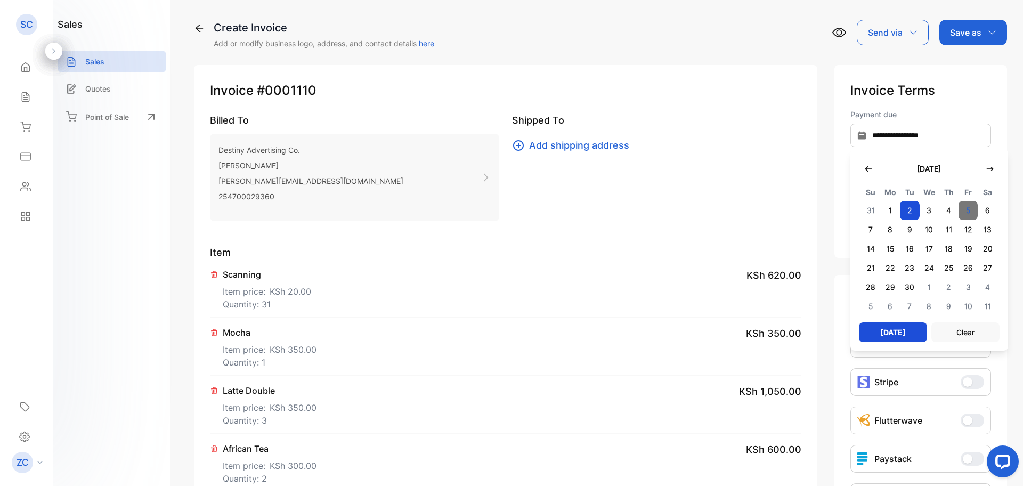
click at [958, 213] on span "5" at bounding box center [968, 210] width 20 height 19
type input "**********"
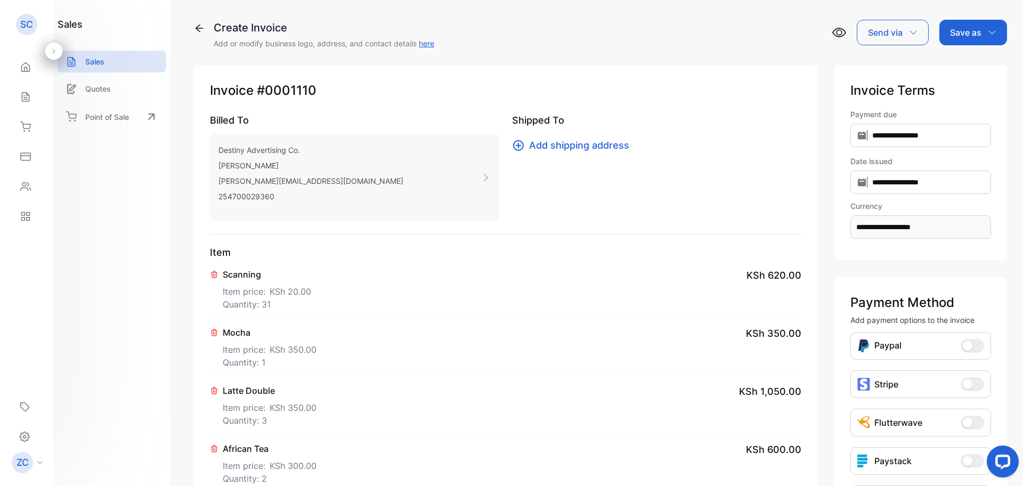
click at [989, 30] on icon "button" at bounding box center [992, 32] width 9 height 9
click at [951, 69] on div "Invoice" at bounding box center [970, 67] width 61 height 21
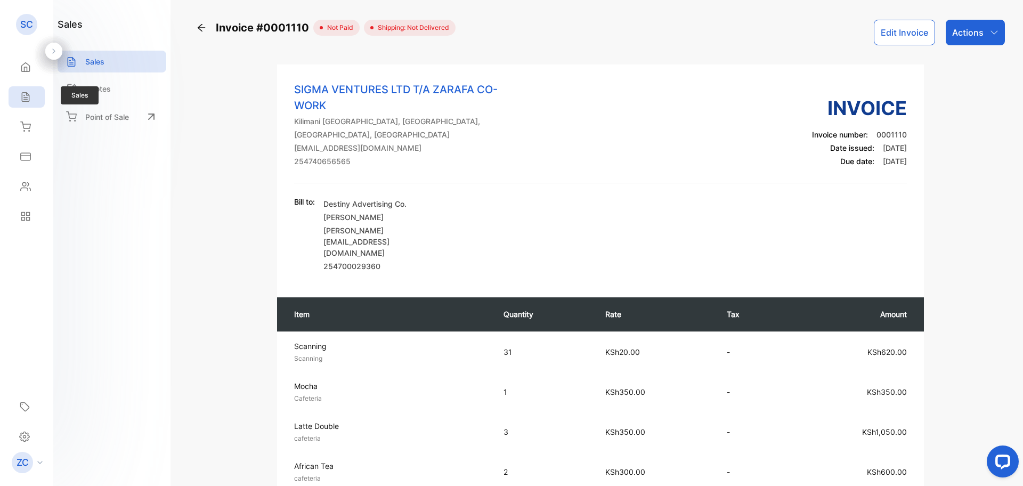
click at [25, 97] on icon at bounding box center [25, 97] width 11 height 11
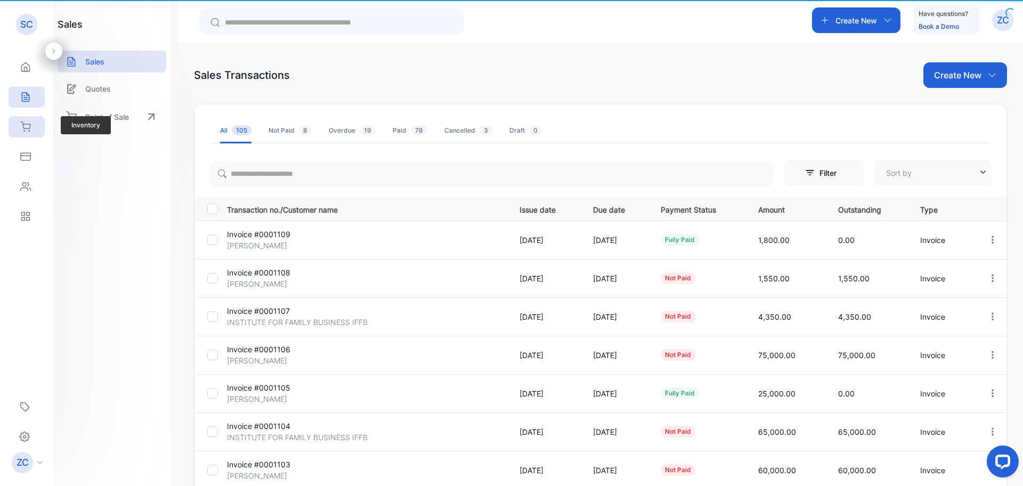
type input "**********"
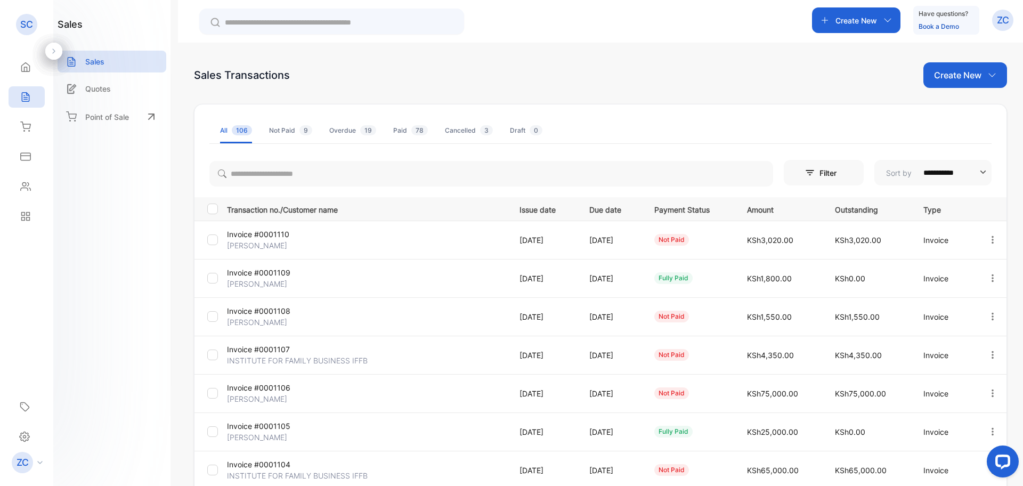
click at [988, 349] on button "button" at bounding box center [993, 354] width 10 height 21
click at [950, 389] on span "View / Edit Invoice" at bounding box center [966, 385] width 76 height 13
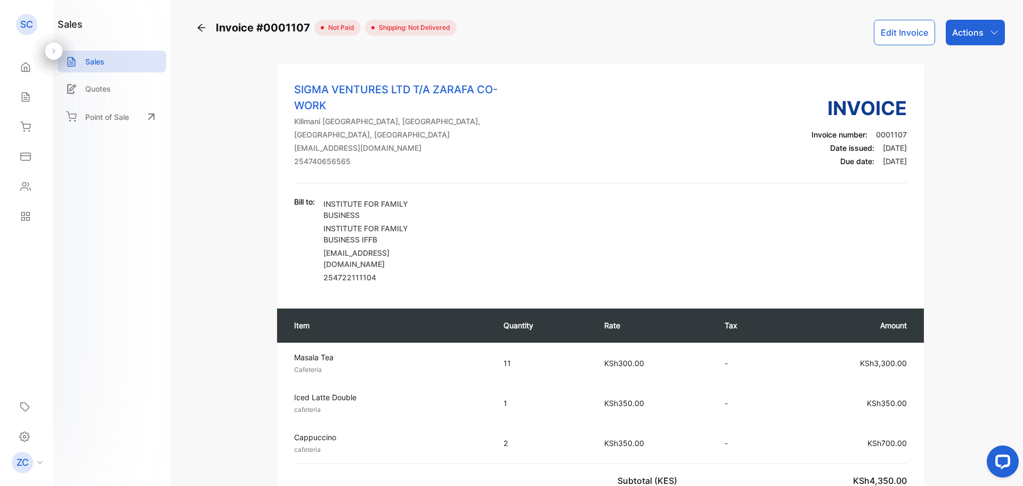
click at [990, 28] on div "Actions" at bounding box center [975, 33] width 59 height 26
click at [892, 33] on button "Edit Invoice" at bounding box center [904, 33] width 61 height 26
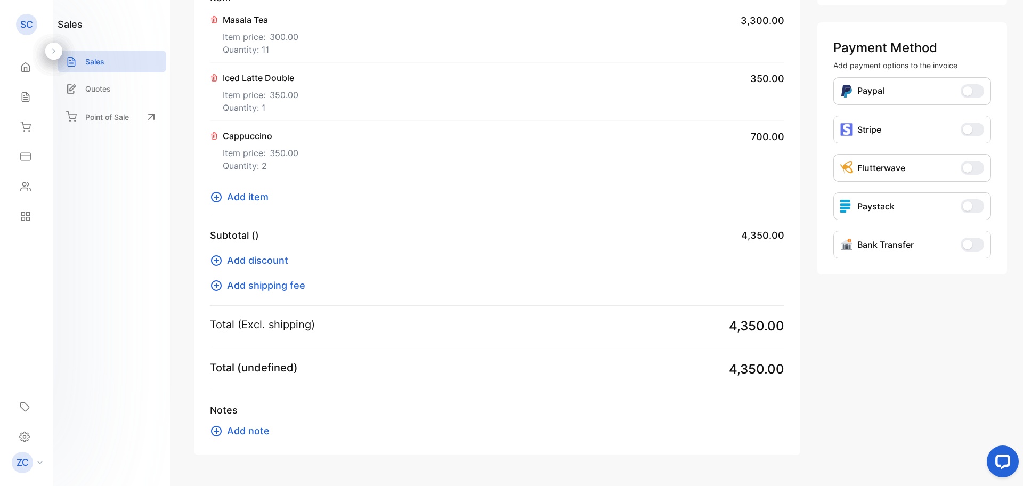
scroll to position [266, 0]
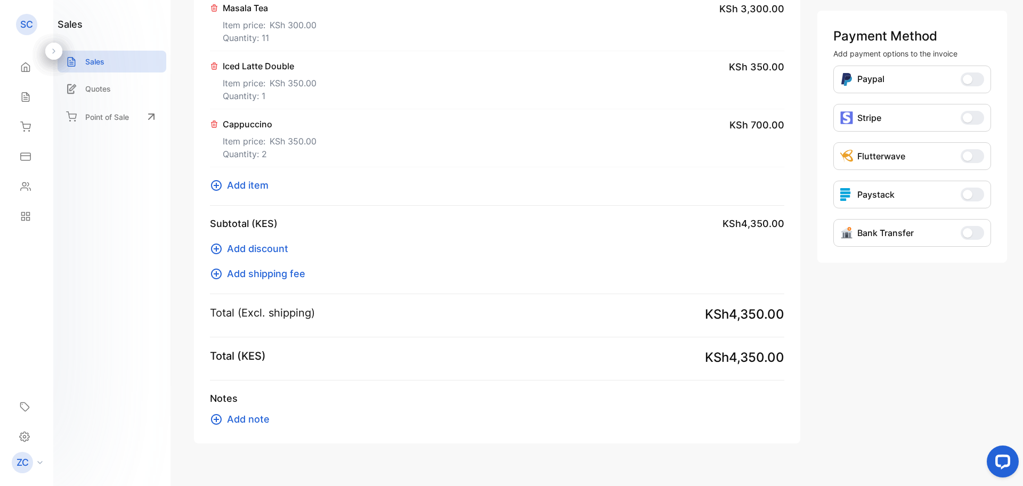
type input "**********"
click at [214, 185] on icon at bounding box center [216, 185] width 11 height 11
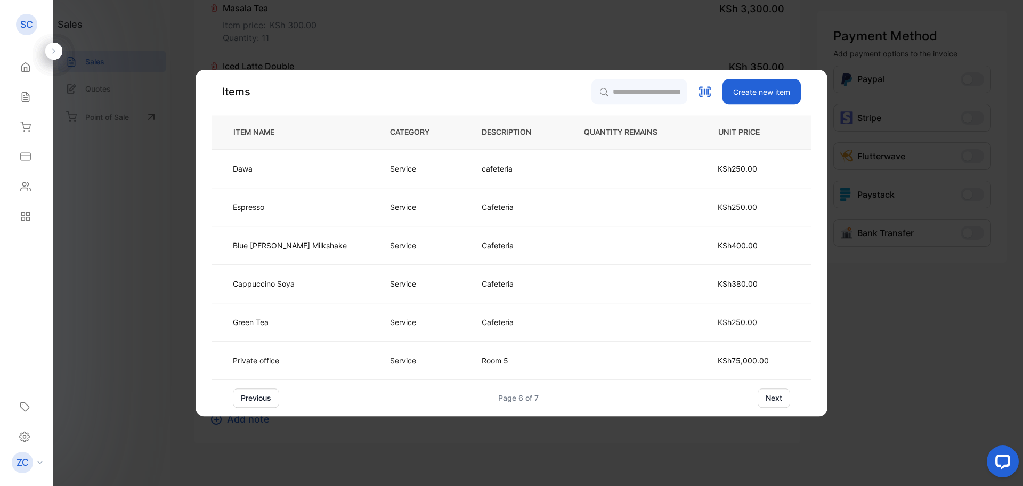
click at [274, 395] on button "previous" at bounding box center [256, 397] width 46 height 19
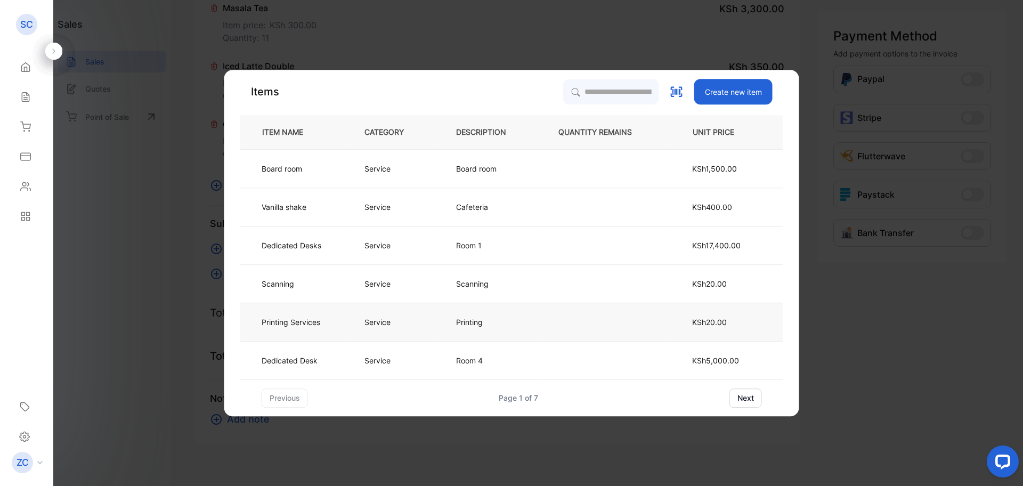
click at [369, 324] on p "Service" at bounding box center [377, 321] width 26 height 11
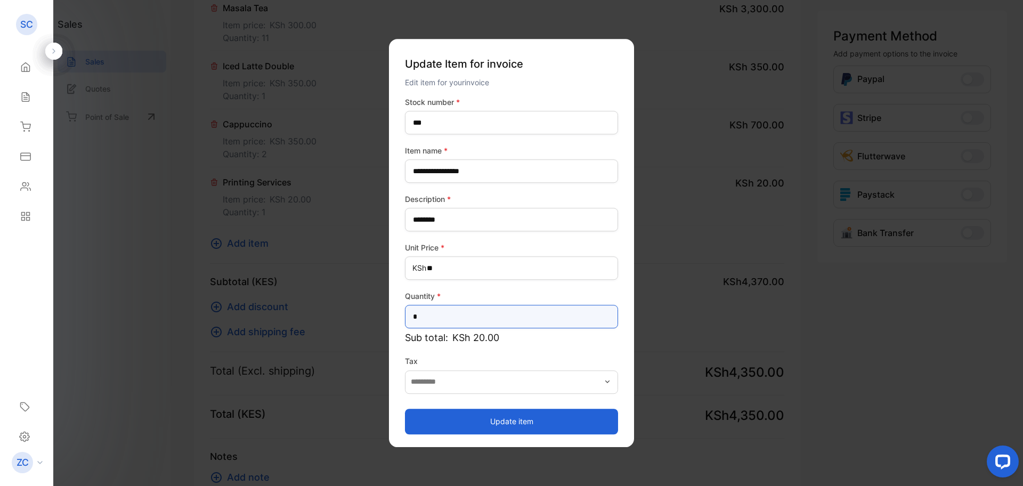
click at [418, 316] on input "*" at bounding box center [511, 316] width 213 height 23
type input "**"
click at [492, 415] on button "Update item" at bounding box center [511, 422] width 213 height 26
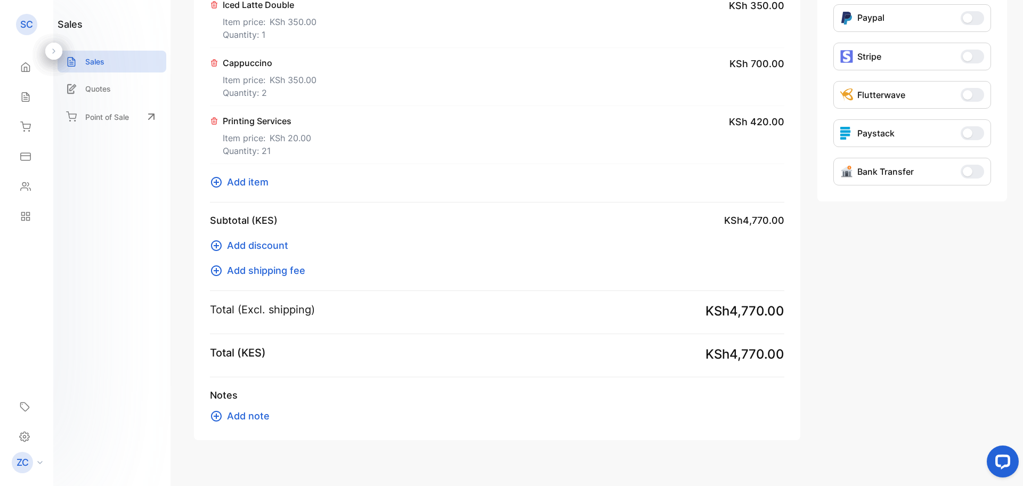
scroll to position [341, 0]
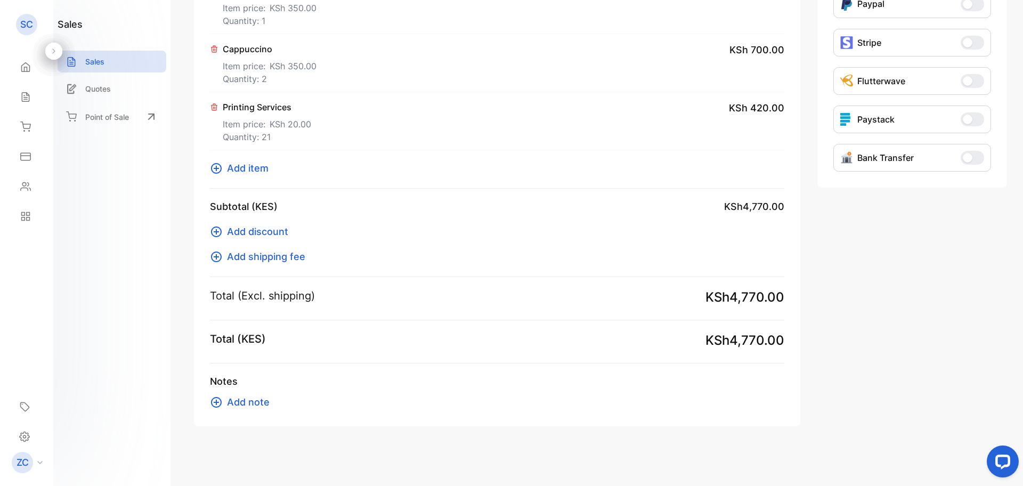
click at [235, 404] on span "Add note" at bounding box center [248, 402] width 43 height 14
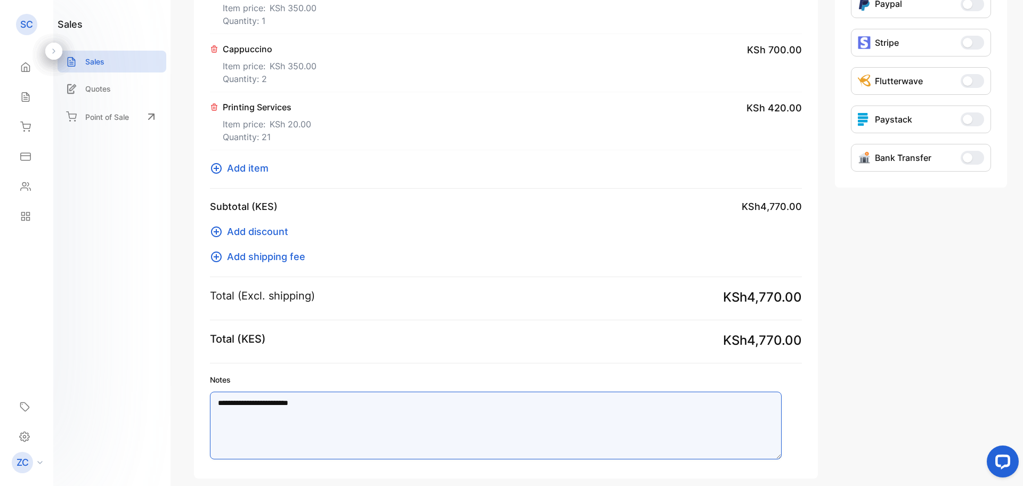
drag, startPoint x: 296, startPoint y: 403, endPoint x: 262, endPoint y: 402, distance: 34.1
click at [262, 402] on textarea "**********" at bounding box center [496, 426] width 572 height 68
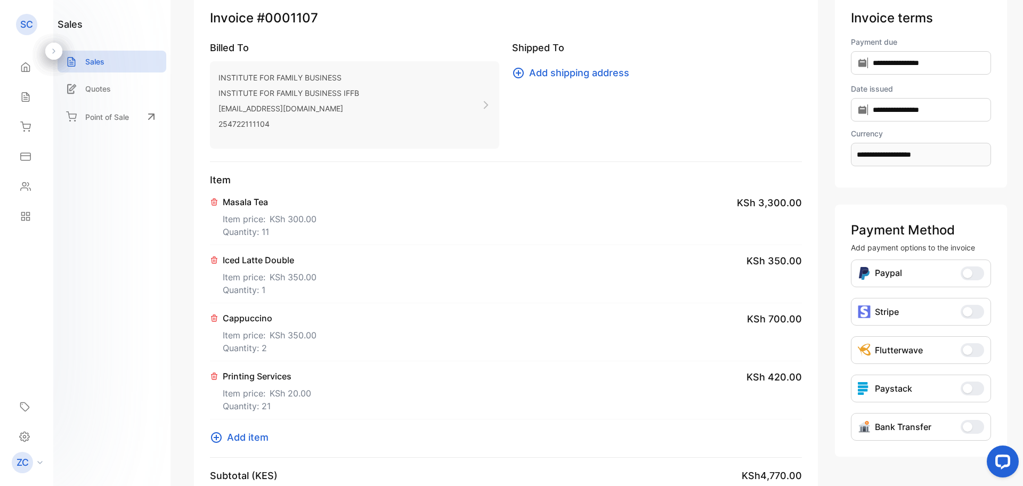
scroll to position [0, 0]
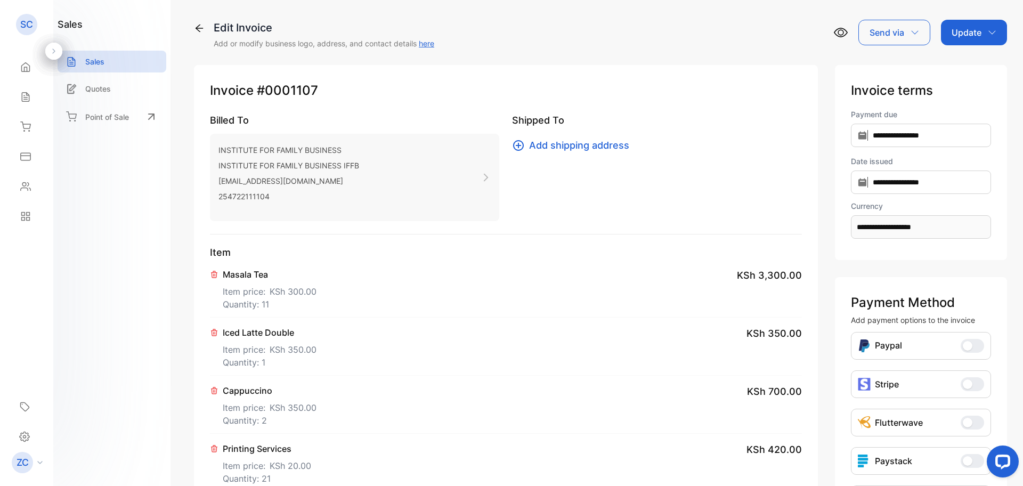
click at [991, 31] on icon "button" at bounding box center [992, 32] width 9 height 9
type textarea "**********"
click at [967, 76] on div "Invoice" at bounding box center [975, 67] width 61 height 21
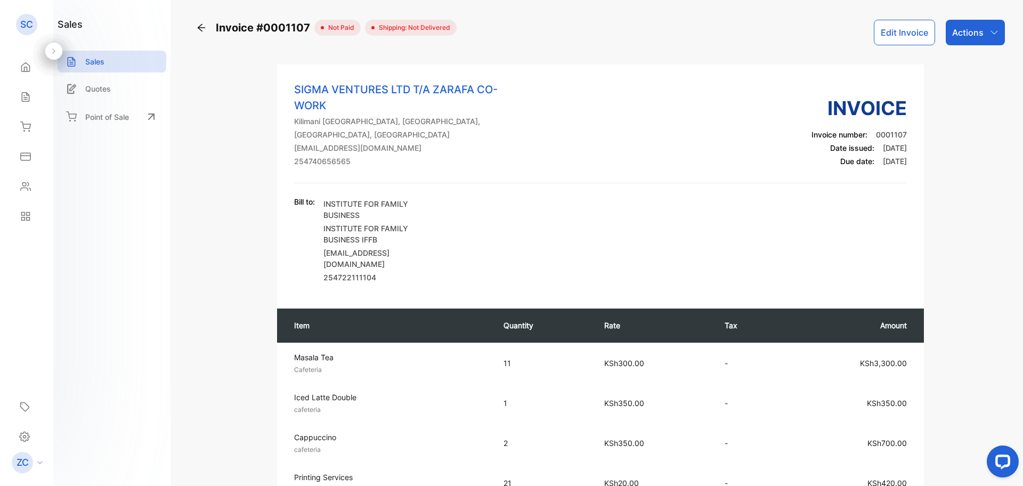
click at [992, 35] on icon "button" at bounding box center [994, 32] width 9 height 9
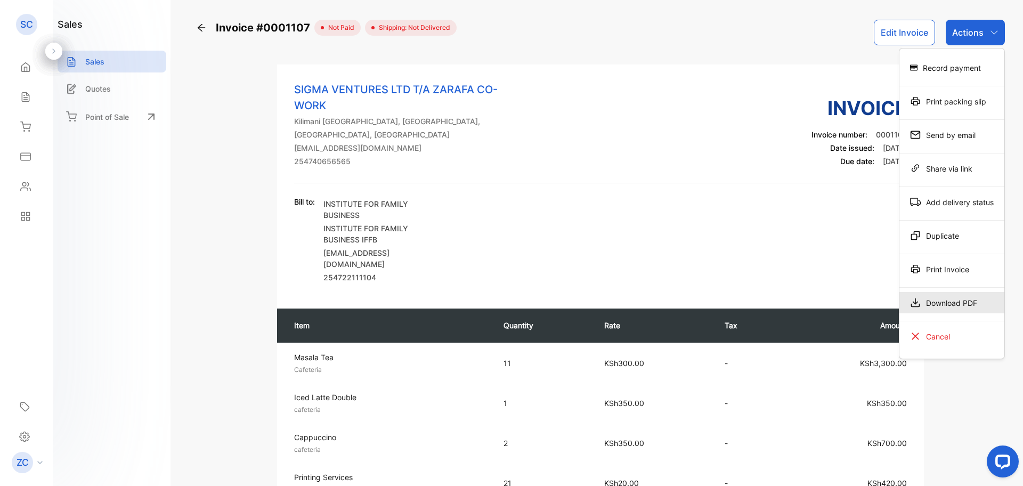
click at [943, 302] on div "Download PDF" at bounding box center [951, 302] width 105 height 21
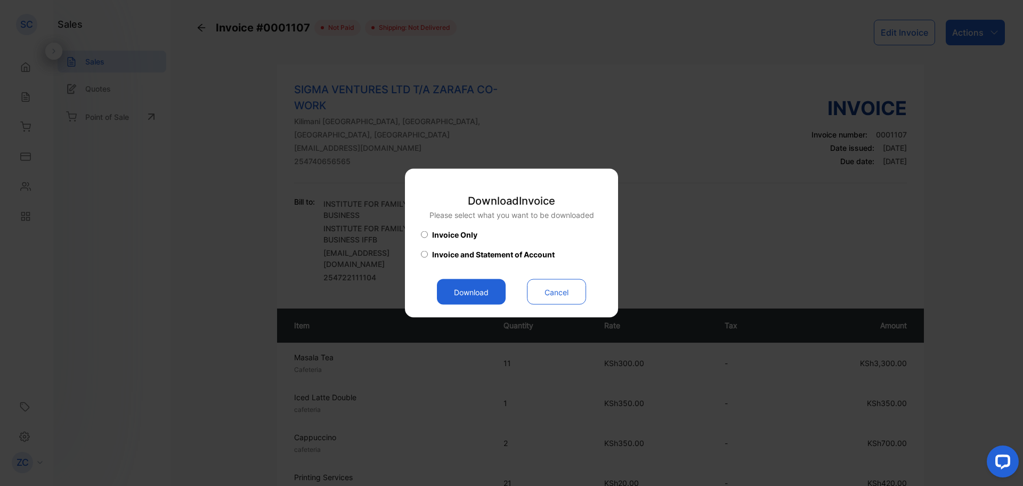
click at [472, 290] on button "Download" at bounding box center [471, 292] width 69 height 26
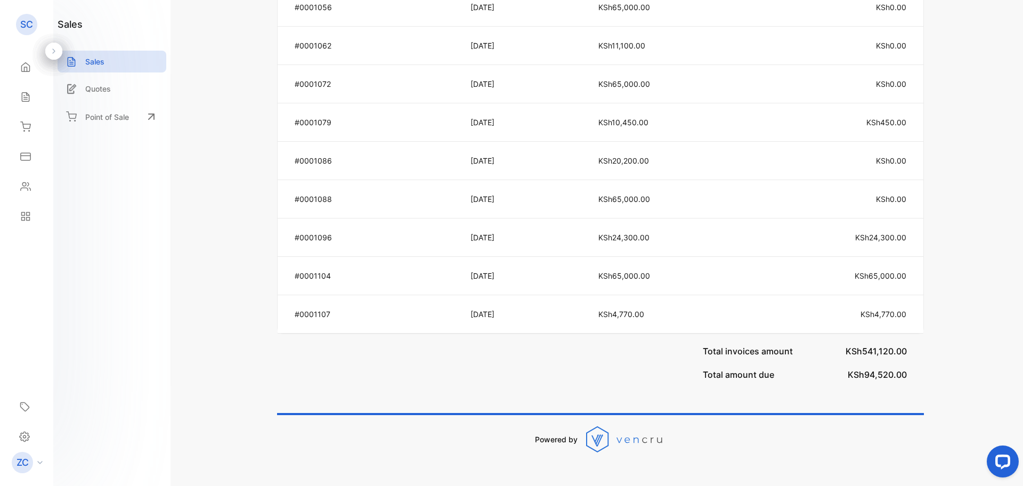
scroll to position [1070, 0]
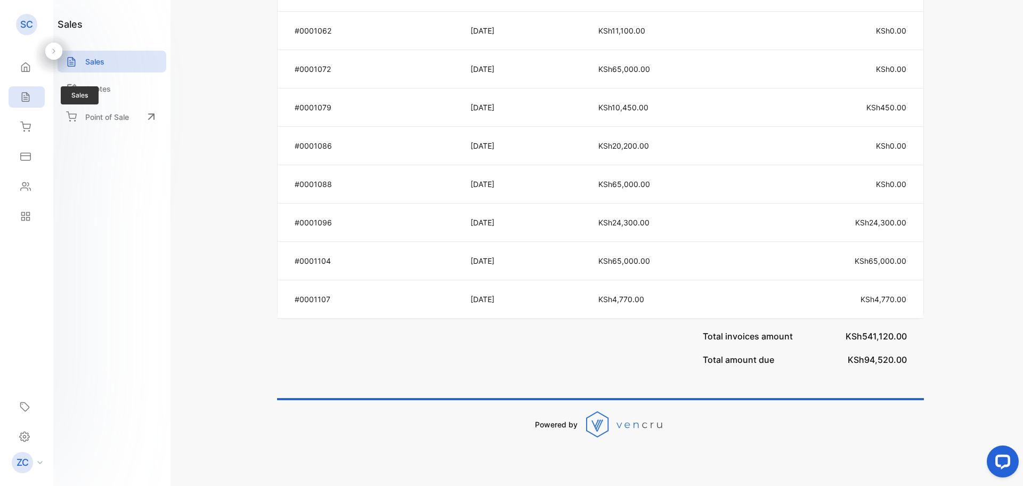
click at [21, 97] on icon at bounding box center [25, 97] width 11 height 11
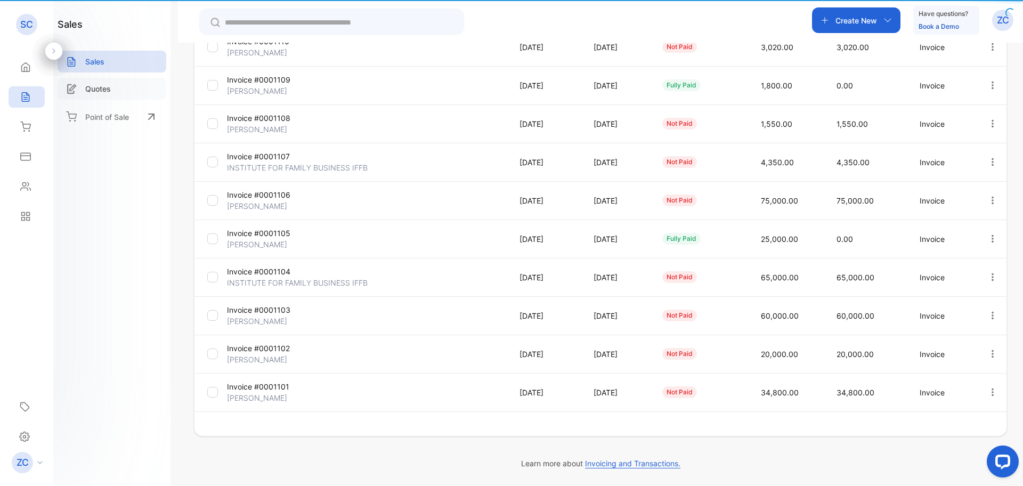
scroll to position [193, 0]
type input "**********"
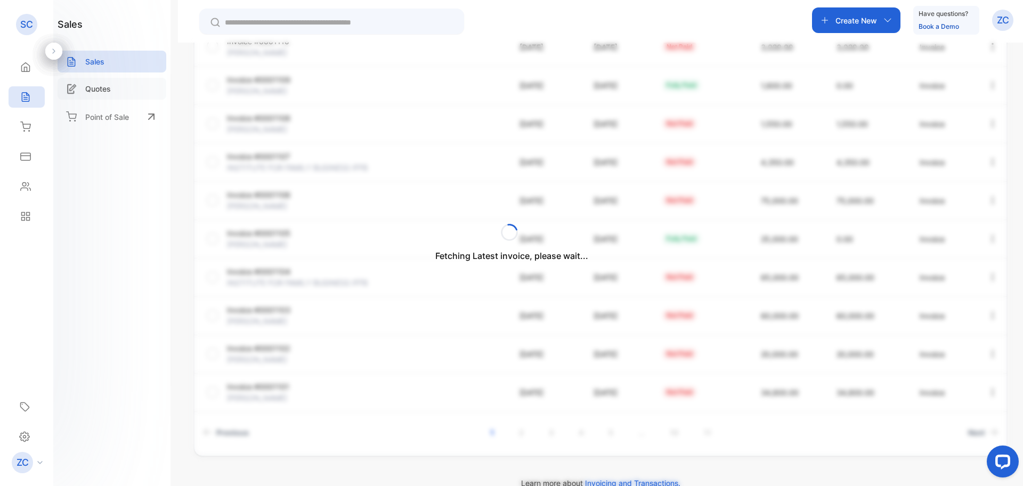
scroll to position [213, 0]
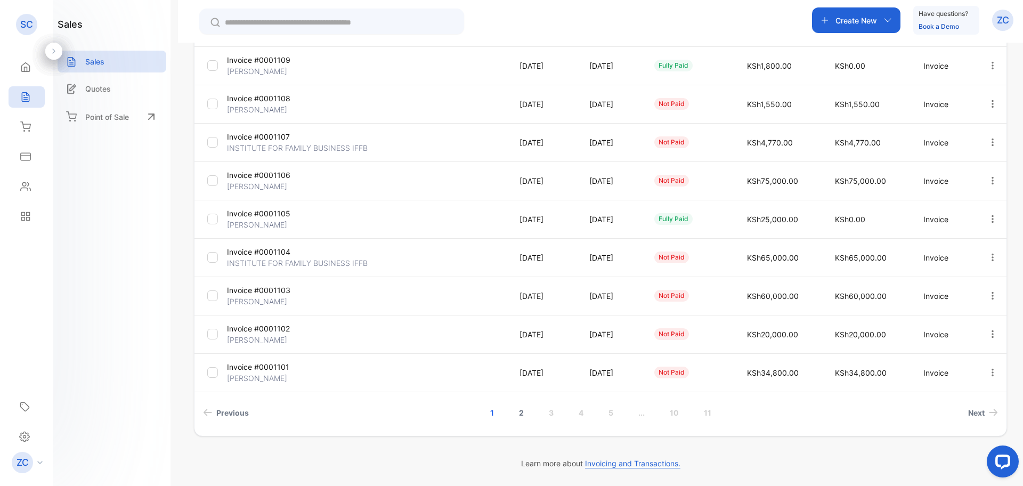
click at [519, 414] on link "2" at bounding box center [521, 413] width 30 height 20
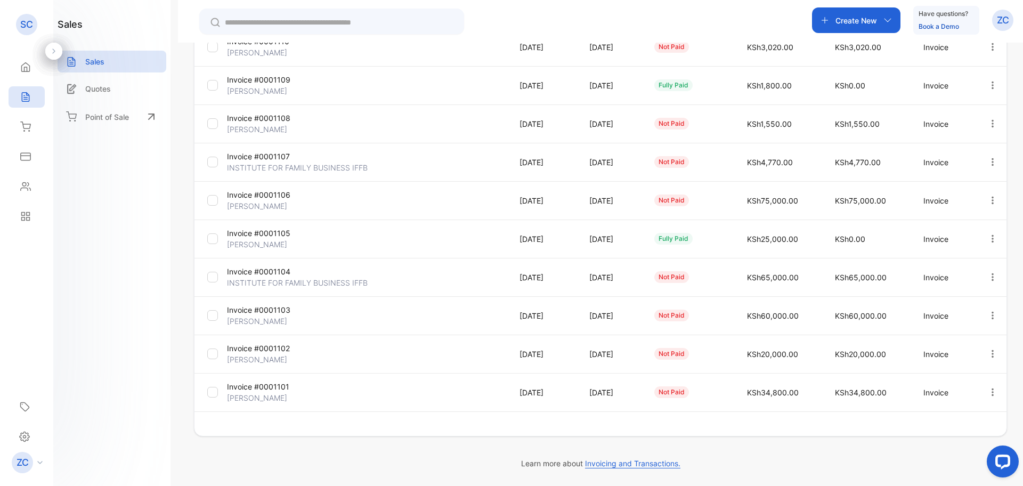
scroll to position [193, 0]
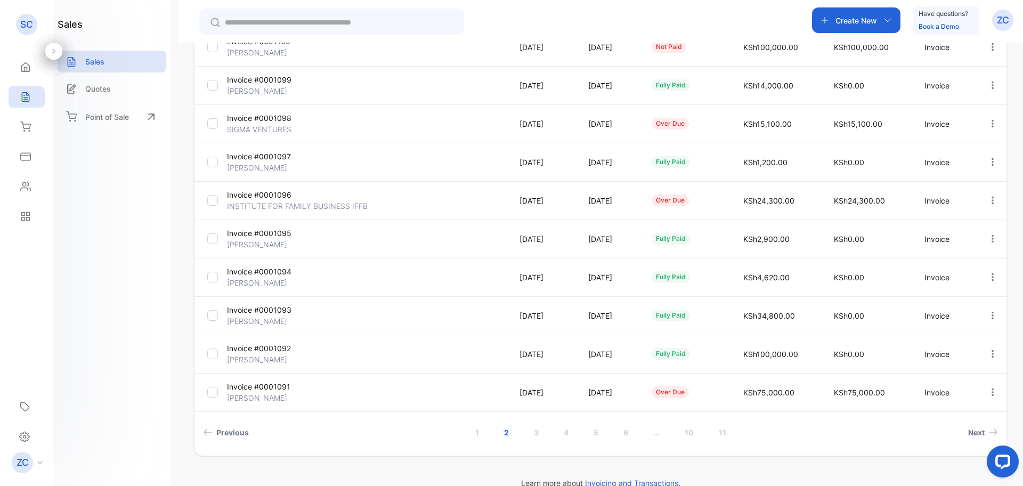
click at [988, 202] on icon "button" at bounding box center [993, 201] width 10 height 10
click at [955, 232] on span "View / Edit Invoice" at bounding box center [966, 230] width 76 height 13
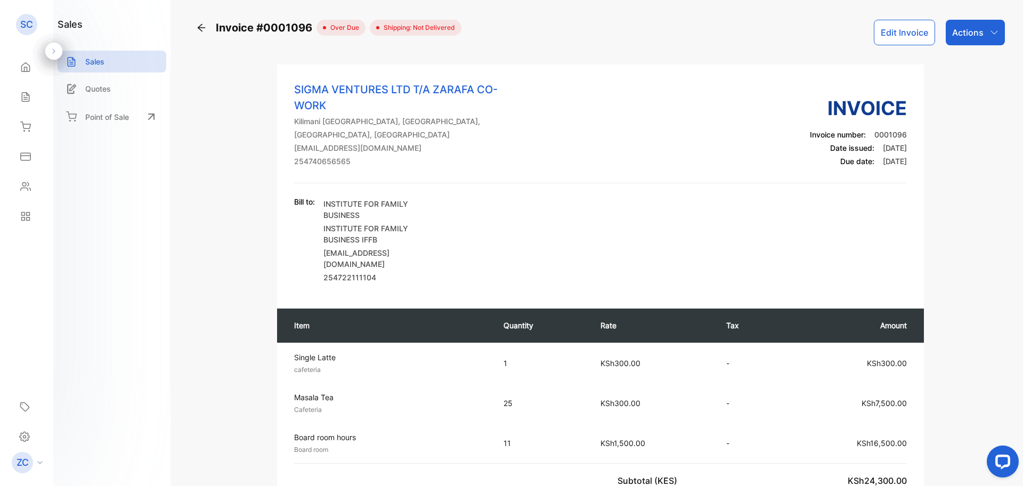
click at [990, 31] on icon "button" at bounding box center [994, 32] width 9 height 9
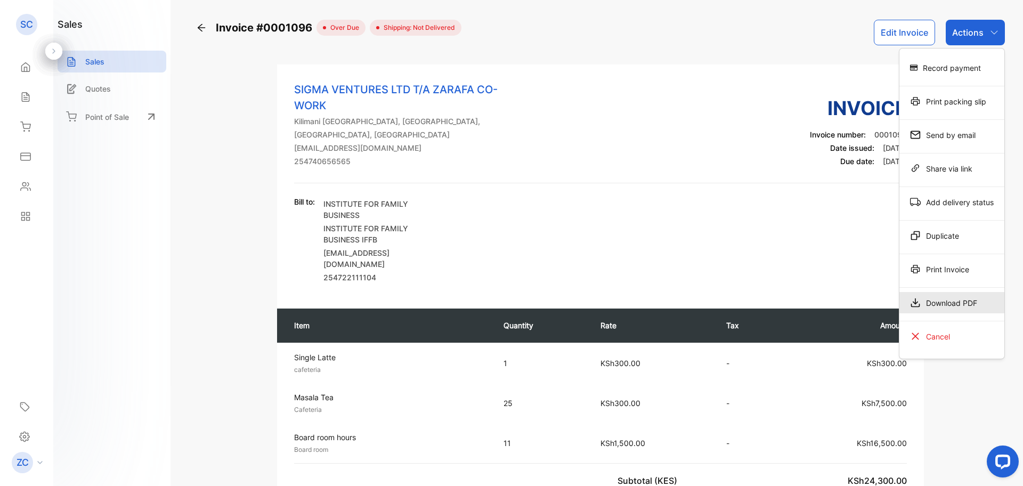
click at [945, 299] on div "Download PDF" at bounding box center [951, 302] width 105 height 21
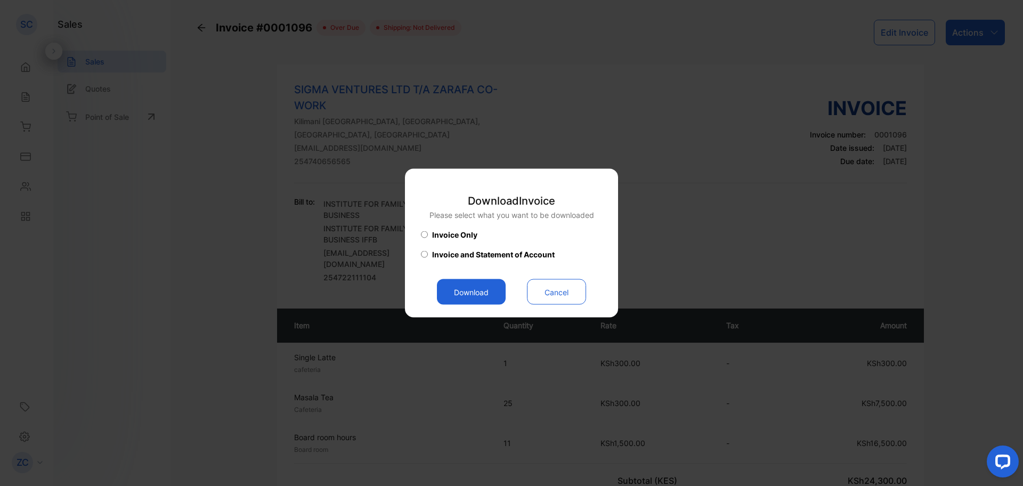
click at [463, 302] on button "Download" at bounding box center [471, 292] width 69 height 26
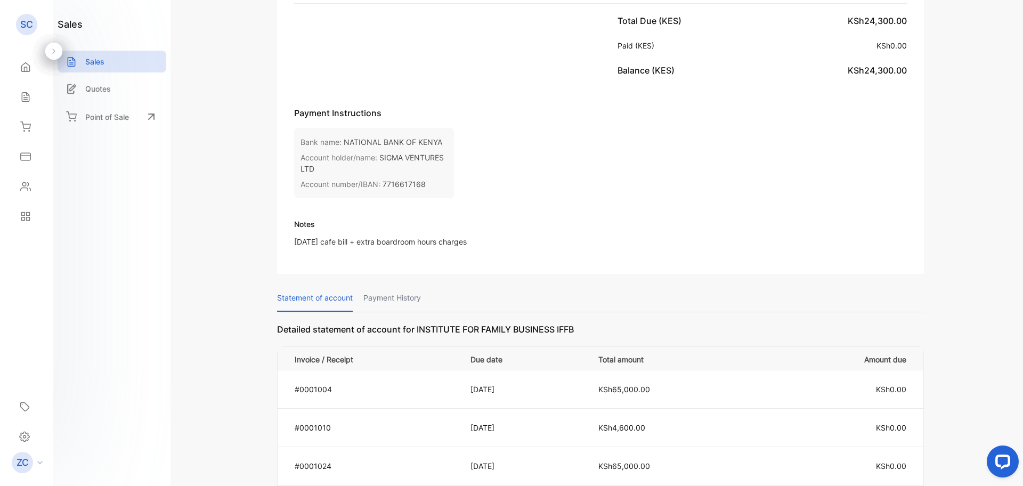
scroll to position [320, 0]
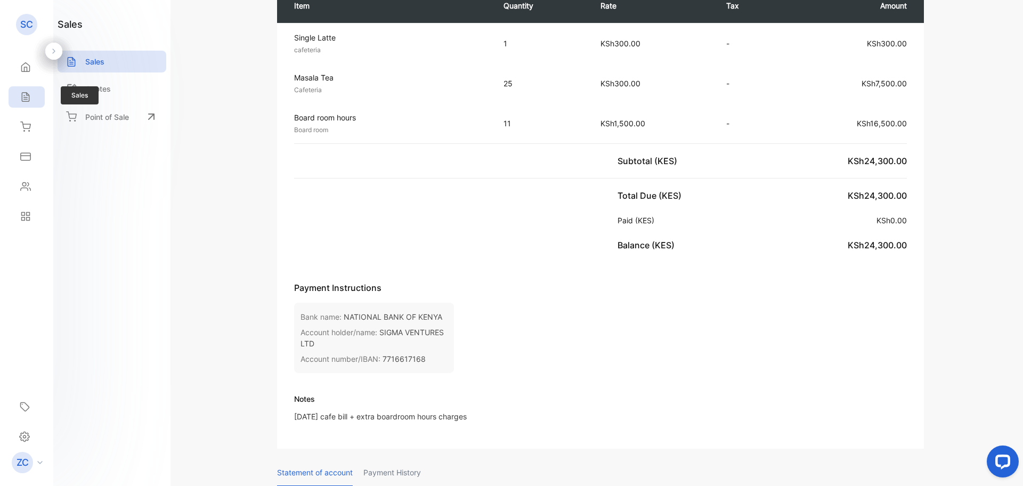
click at [22, 95] on icon at bounding box center [25, 97] width 7 height 9
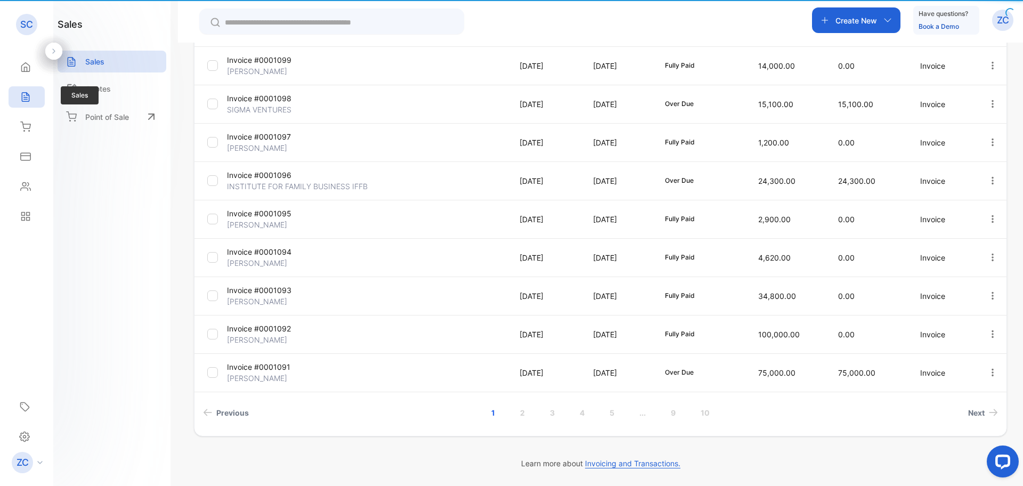
type input "**********"
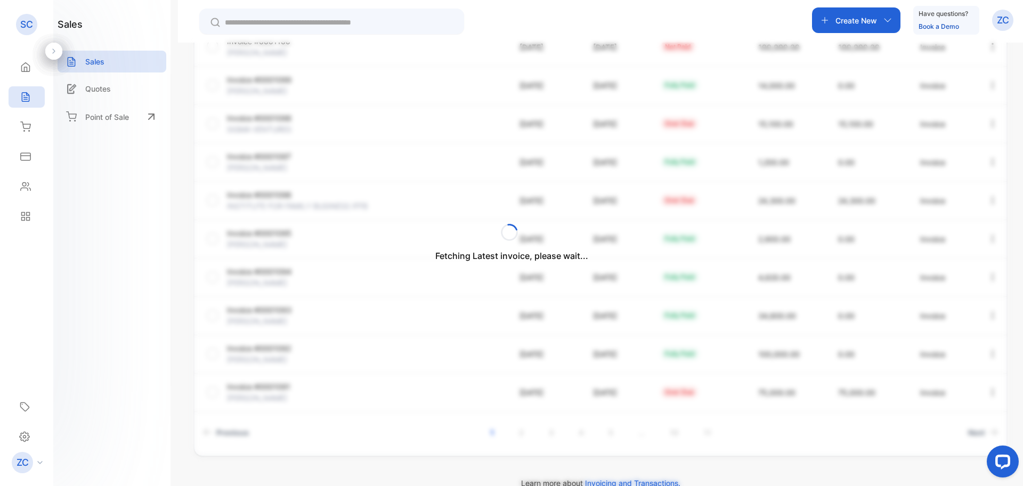
scroll to position [213, 0]
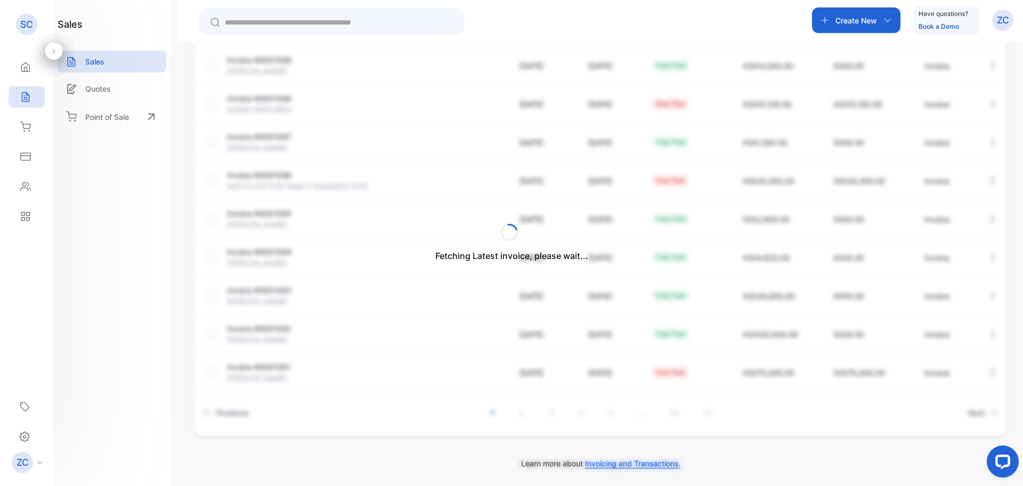
click at [883, 19] on div "Fetching Latest invoice, please wait..." at bounding box center [511, 243] width 1023 height 486
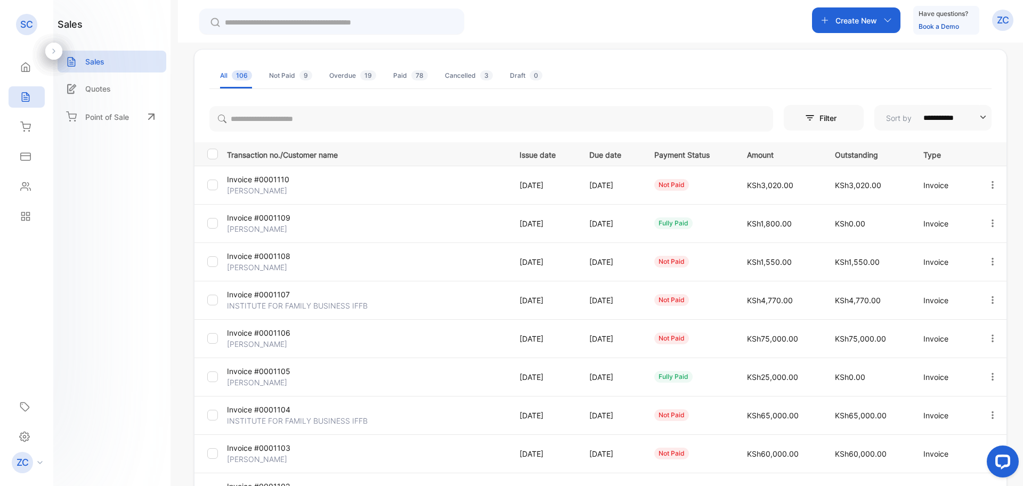
scroll to position [0, 0]
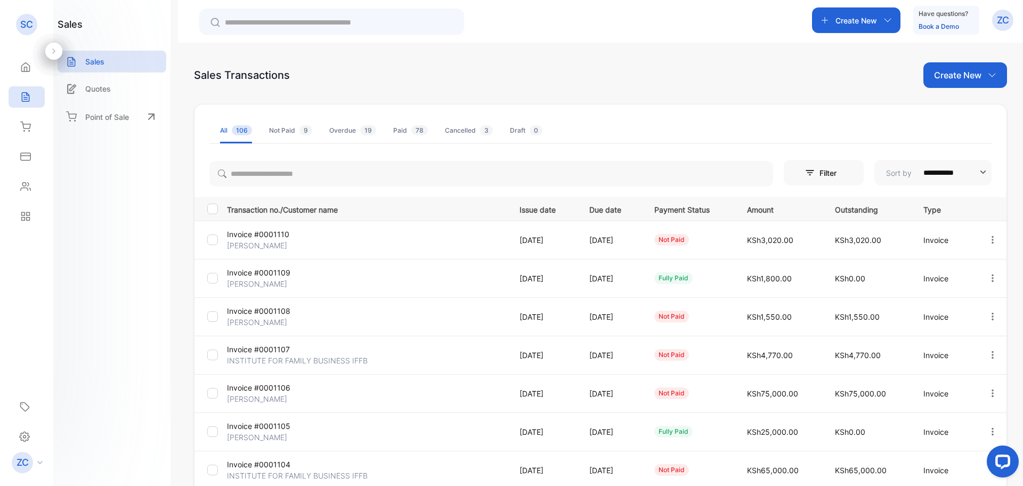
click at [883, 23] on icon "button" at bounding box center [887, 20] width 9 height 9
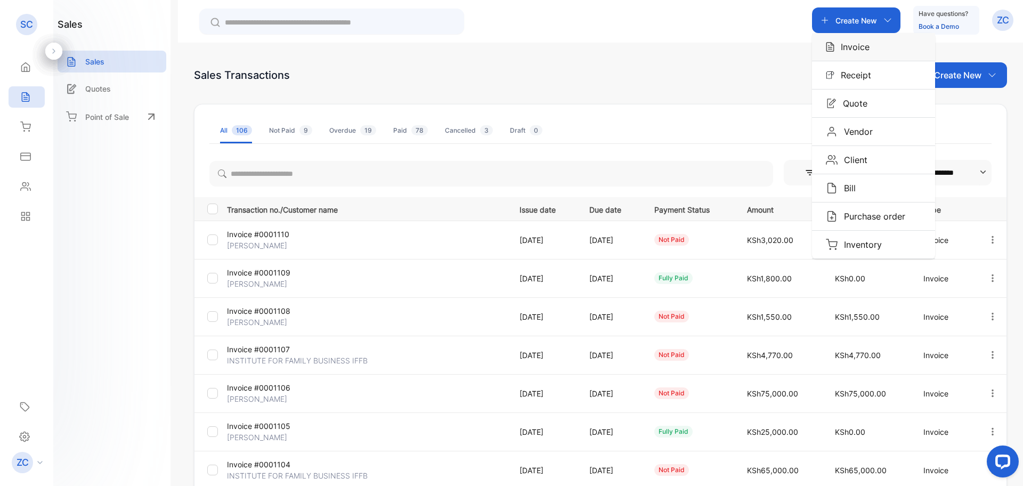
click at [869, 54] on div "Invoice" at bounding box center [873, 47] width 123 height 28
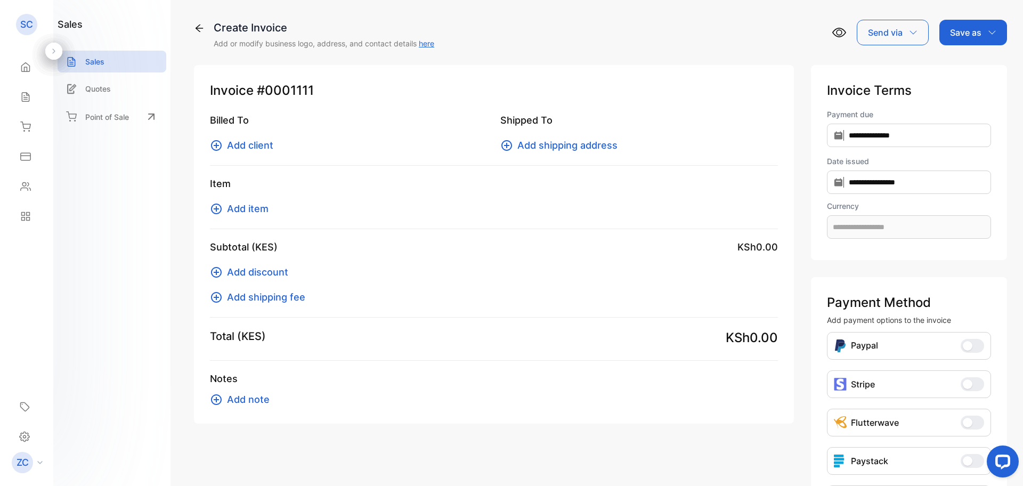
type input "**********"
click at [218, 144] on icon at bounding box center [216, 145] width 13 height 13
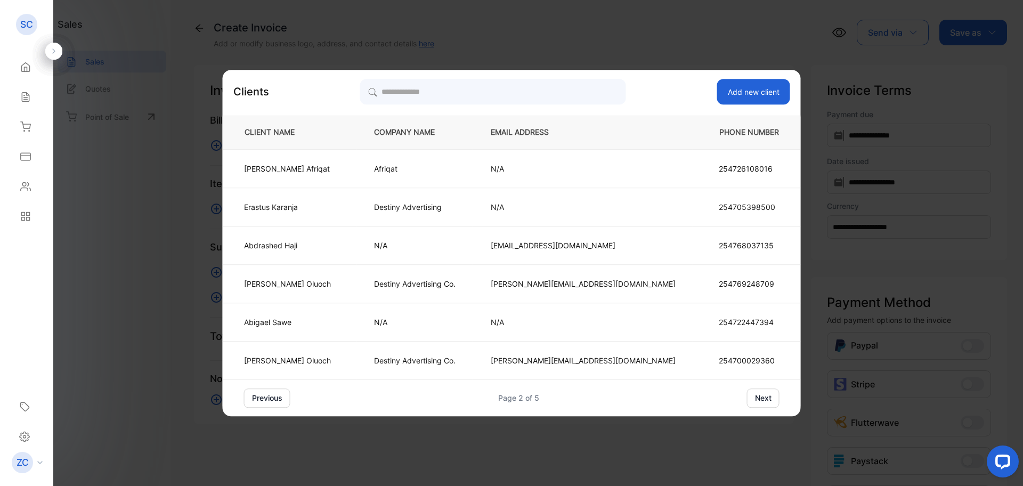
click at [747, 396] on button "next" at bounding box center [763, 397] width 32 height 19
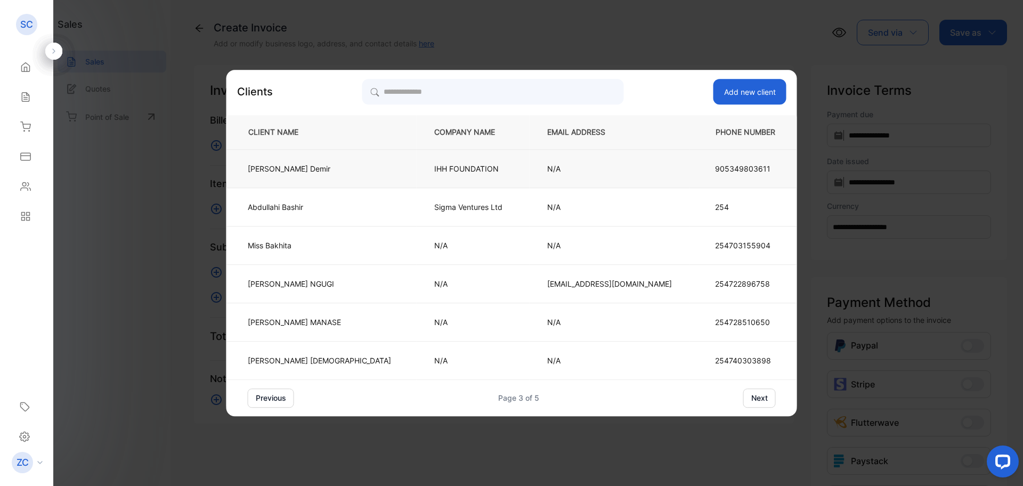
click at [434, 168] on p "IHH FOUNDATION" at bounding box center [473, 168] width 78 height 11
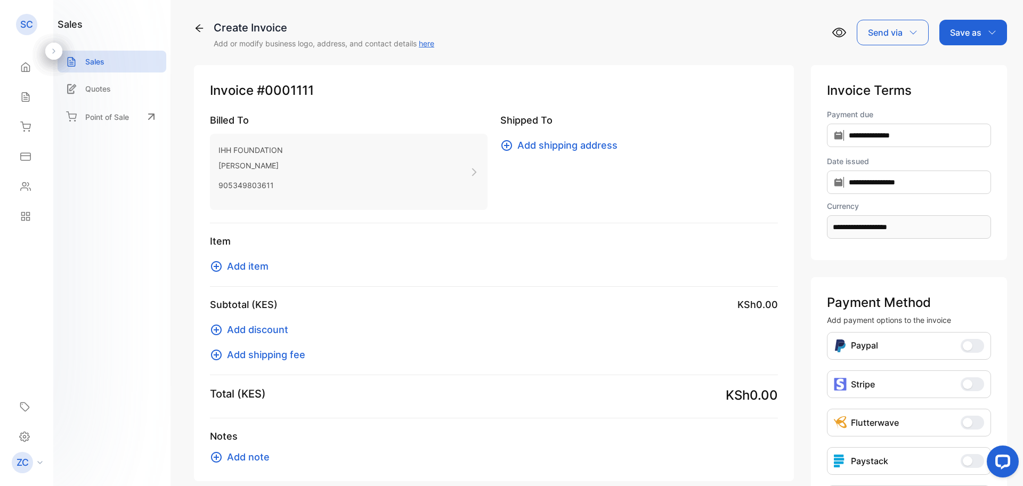
click at [211, 267] on icon at bounding box center [216, 266] width 11 height 11
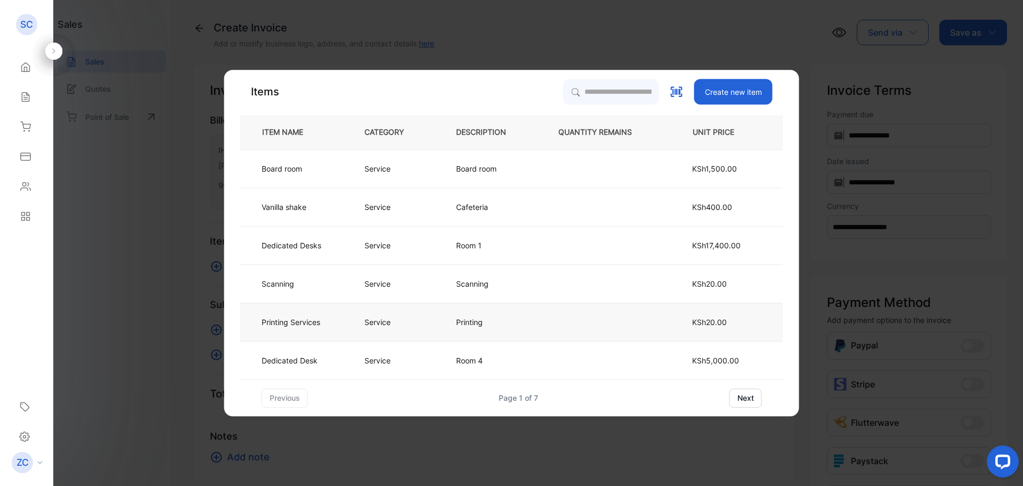
click at [299, 324] on p "Printing Services" at bounding box center [291, 321] width 59 height 11
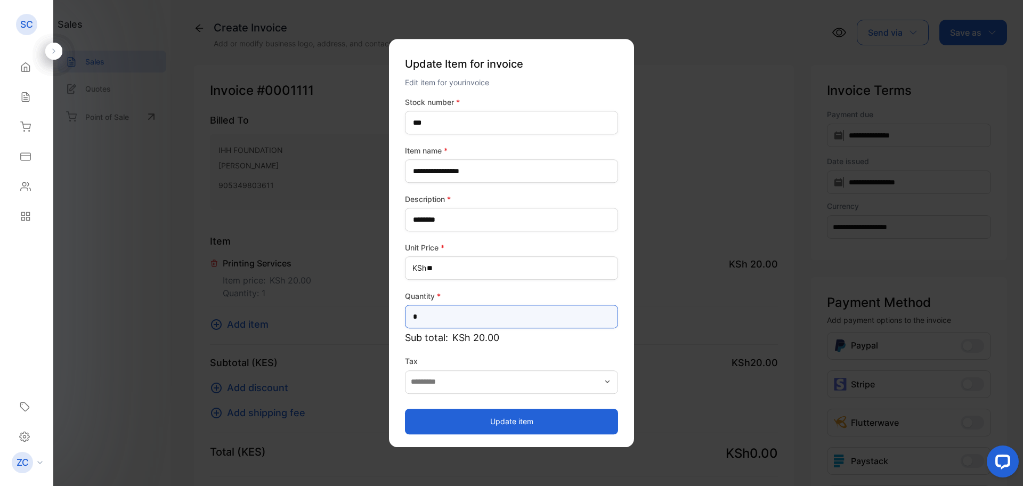
click at [424, 316] on input "*" at bounding box center [511, 316] width 213 height 23
type input "***"
click at [495, 423] on button "Update item" at bounding box center [511, 422] width 213 height 26
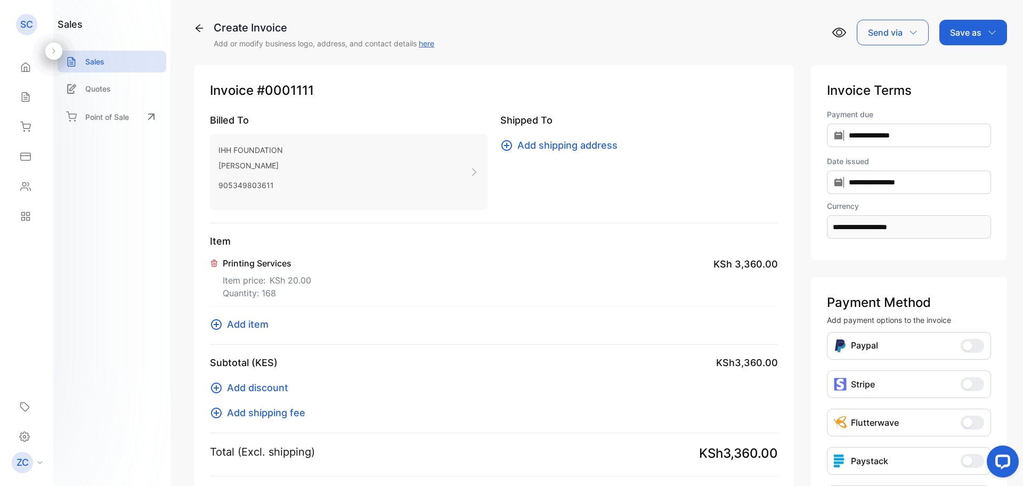
click at [213, 328] on icon at bounding box center [216, 324] width 13 height 13
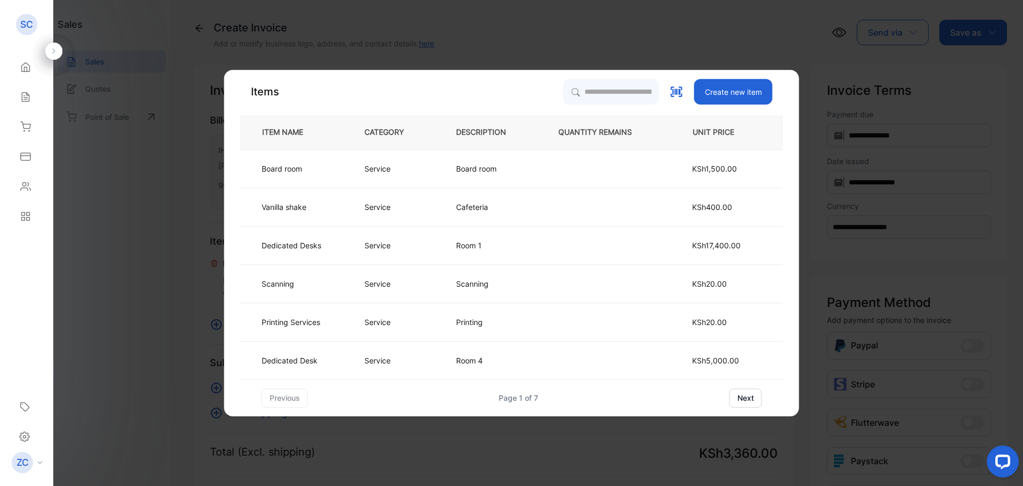
click at [747, 398] on button "next" at bounding box center [745, 397] width 32 height 19
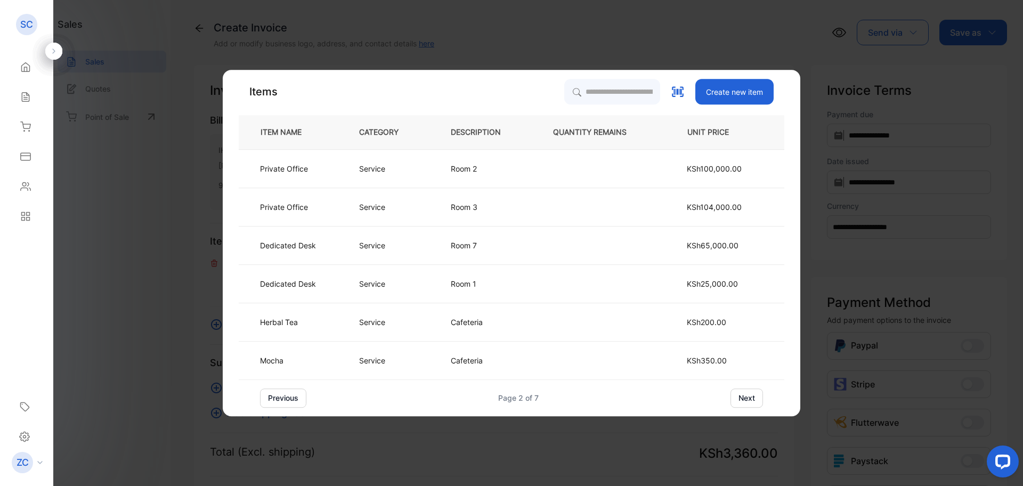
click at [746, 393] on button "next" at bounding box center [746, 397] width 32 height 19
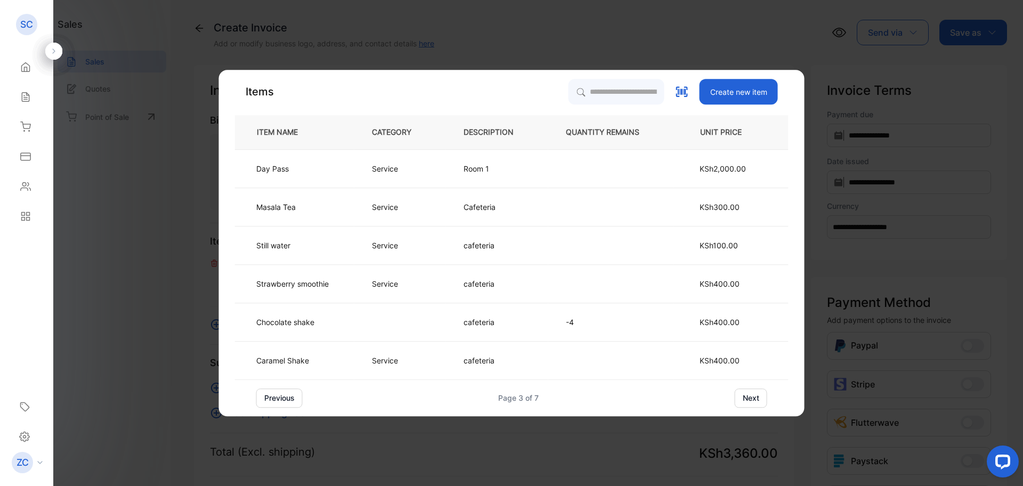
click at [743, 396] on button "next" at bounding box center [751, 397] width 32 height 19
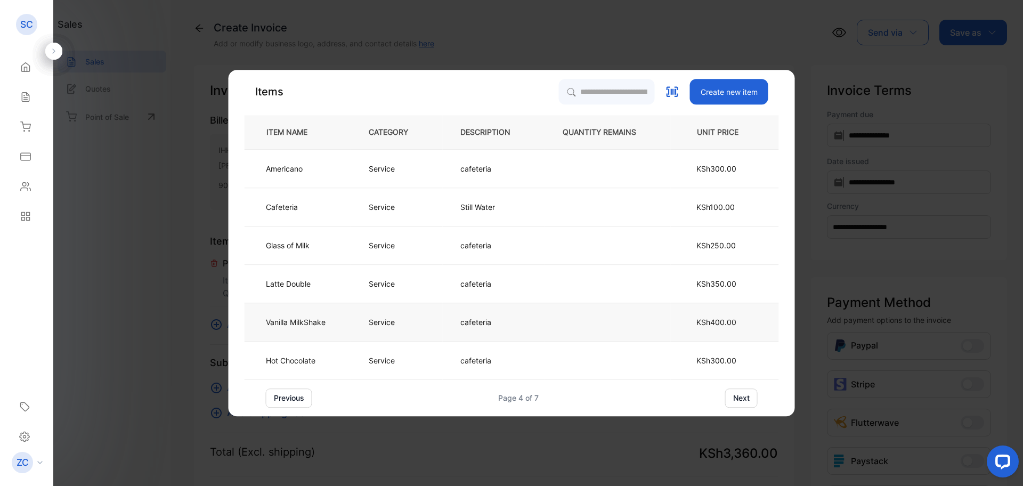
click at [388, 327] on p "Service" at bounding box center [382, 321] width 26 height 11
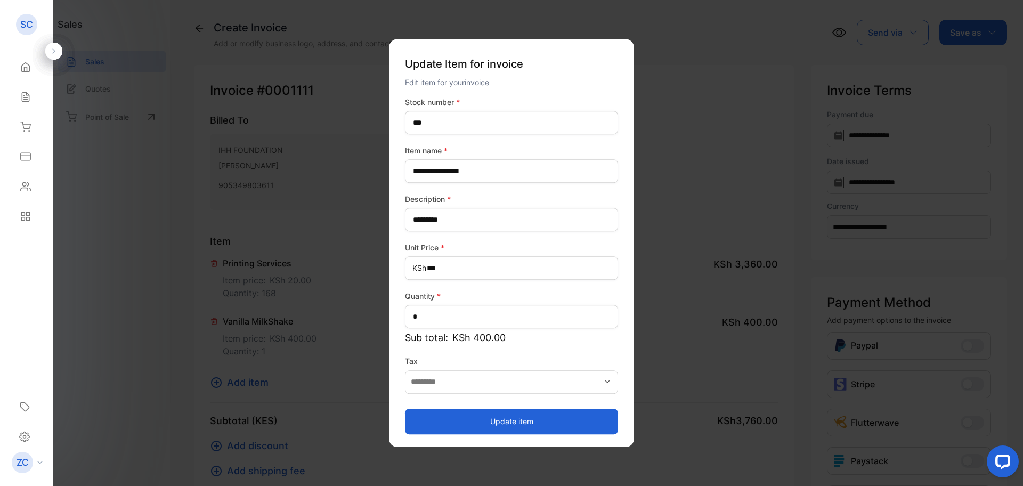
click at [523, 414] on button "Update item" at bounding box center [511, 422] width 213 height 26
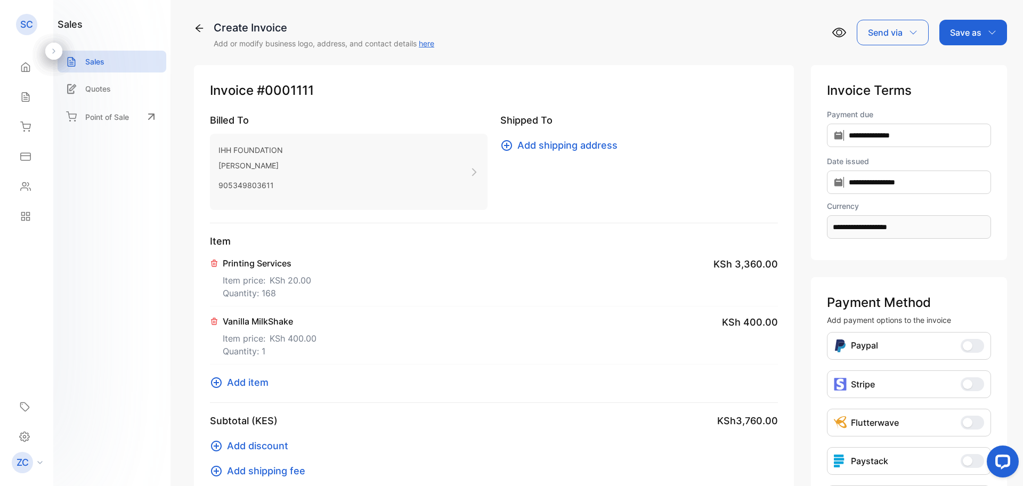
click at [216, 387] on icon at bounding box center [216, 382] width 11 height 11
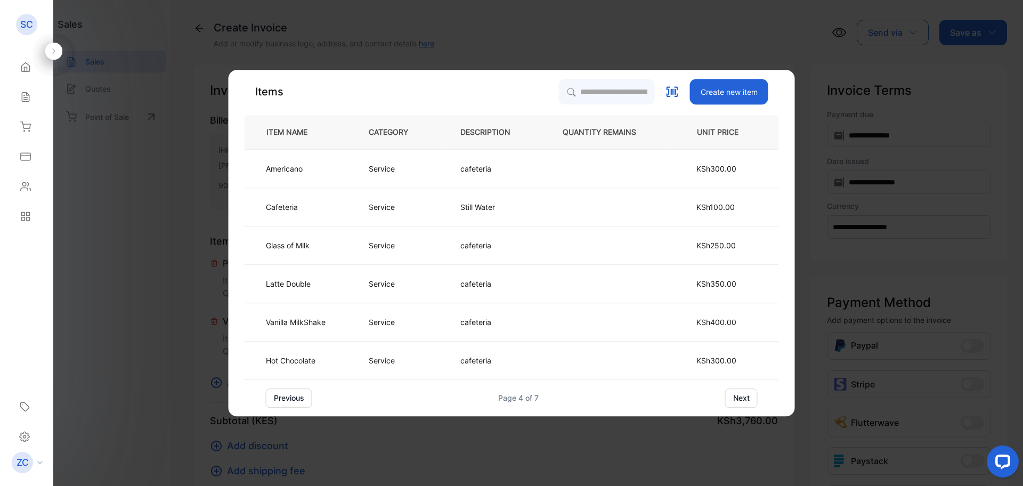
click at [744, 398] on button "next" at bounding box center [741, 397] width 32 height 19
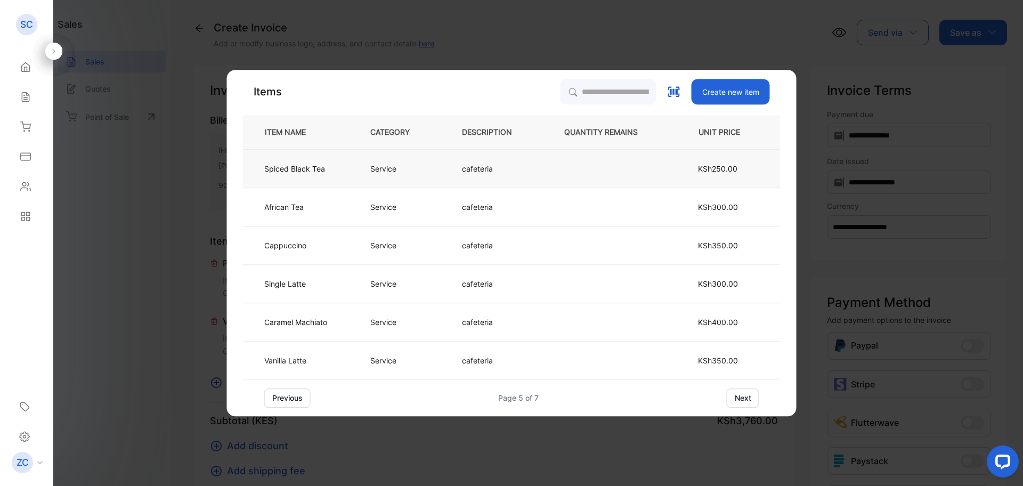
click at [316, 164] on p "Spiced Black Tea" at bounding box center [294, 168] width 61 height 11
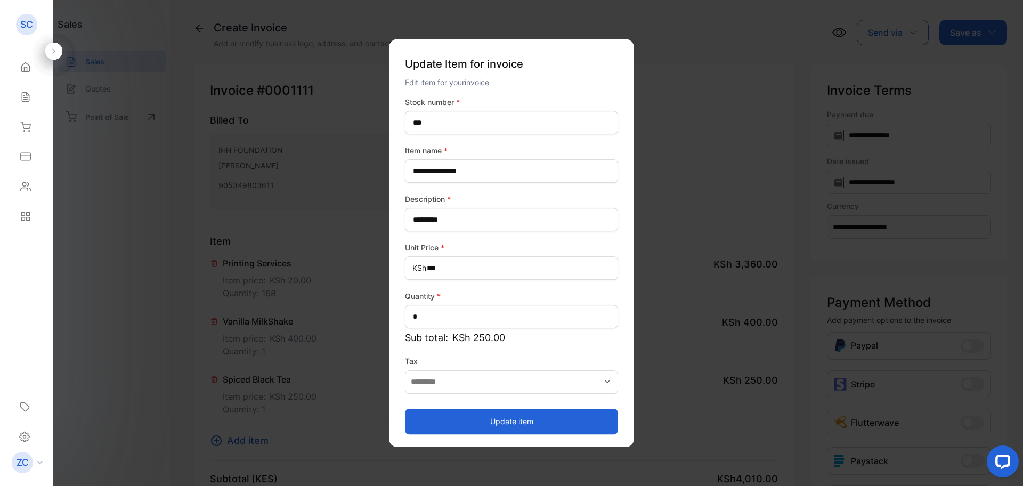
click at [503, 422] on button "Update item" at bounding box center [511, 422] width 213 height 26
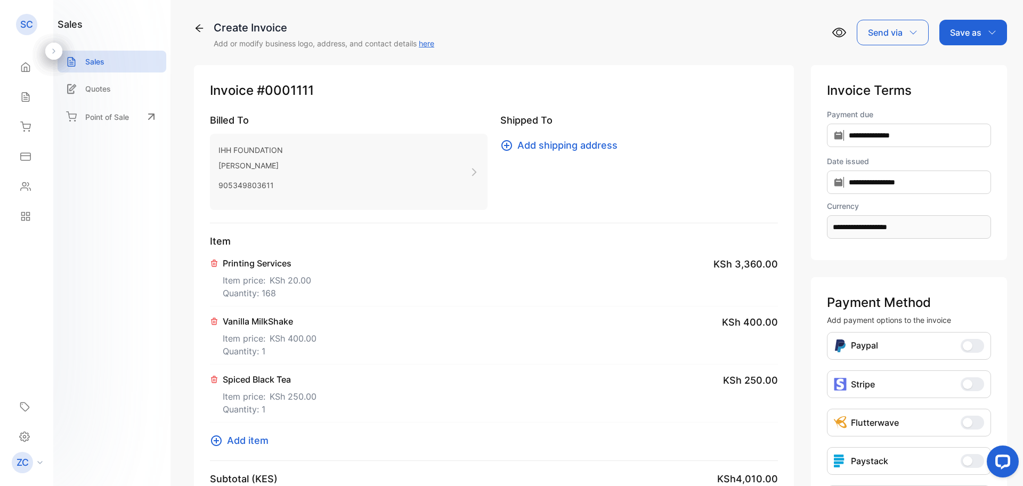
click at [217, 441] on icon at bounding box center [216, 440] width 11 height 11
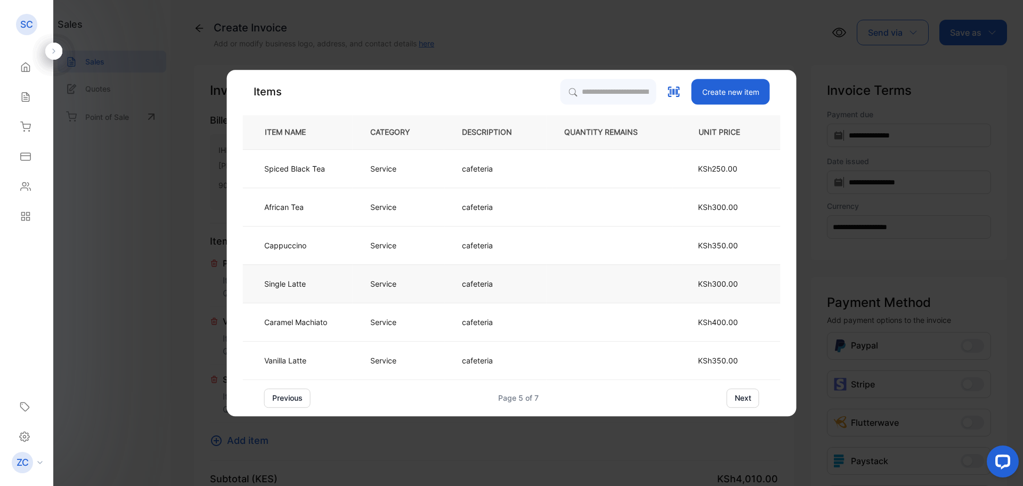
click at [385, 282] on p "Service" at bounding box center [383, 283] width 26 height 11
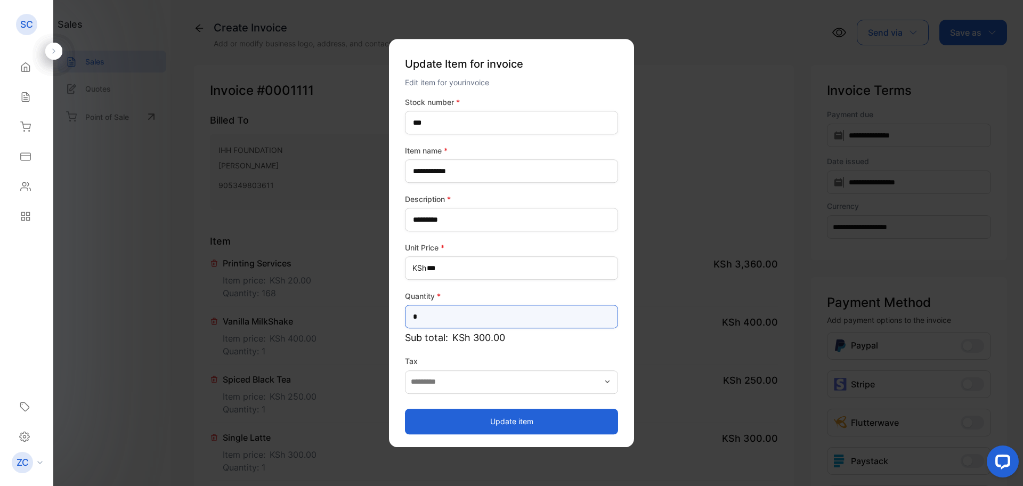
click at [431, 319] on input "*" at bounding box center [511, 316] width 213 height 23
type input "*"
click at [495, 424] on button "Update item" at bounding box center [511, 422] width 213 height 26
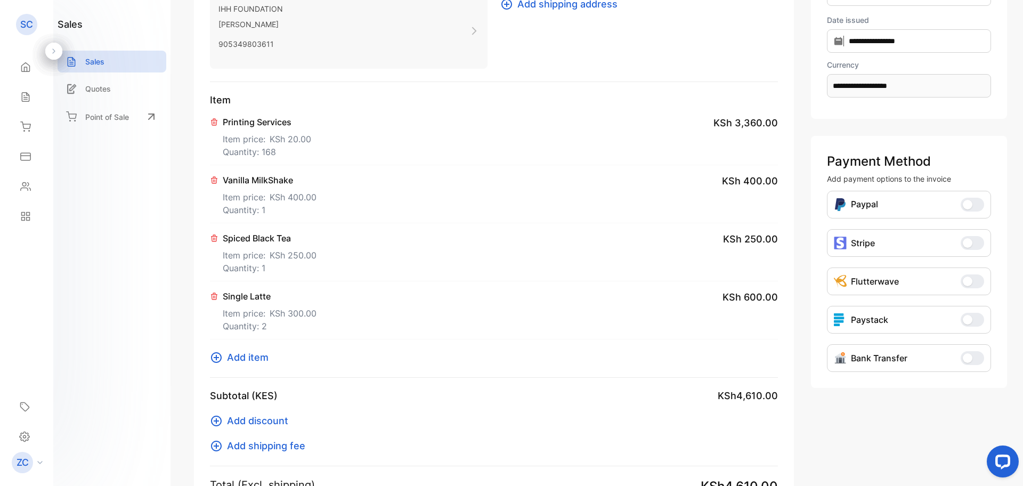
scroll to position [160, 0]
